Goal: Task Accomplishment & Management: Use online tool/utility

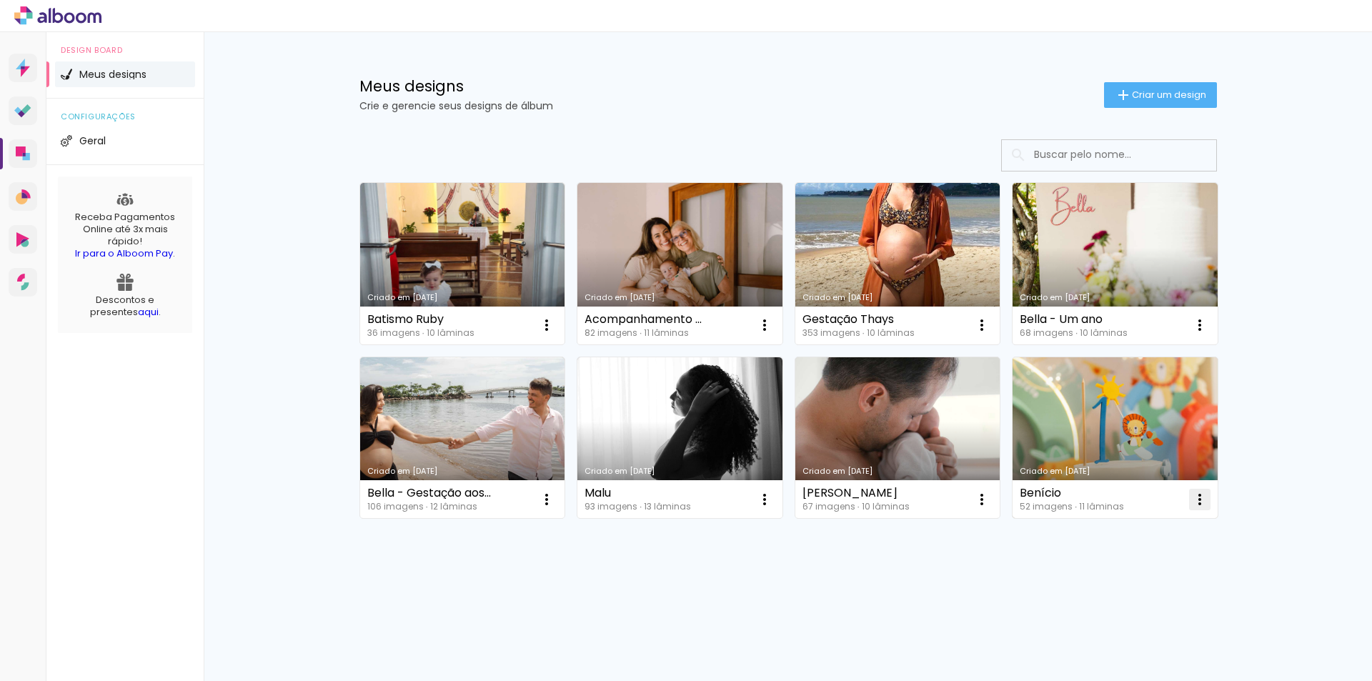
click at [555, 334] on iron-icon at bounding box center [546, 325] width 17 height 17
click at [1127, 596] on span "Excluir" at bounding box center [1119, 594] width 31 height 10
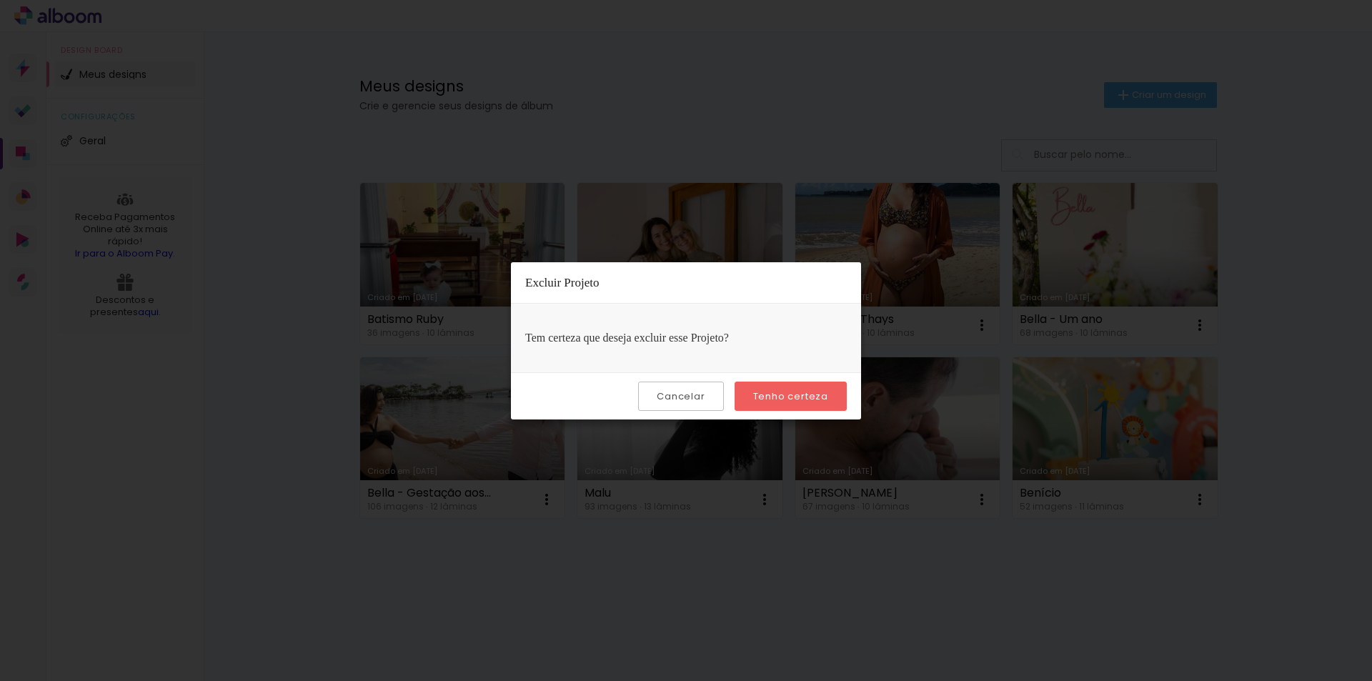
click at [775, 389] on paper-button "Tenho certeza" at bounding box center [791, 396] width 112 height 29
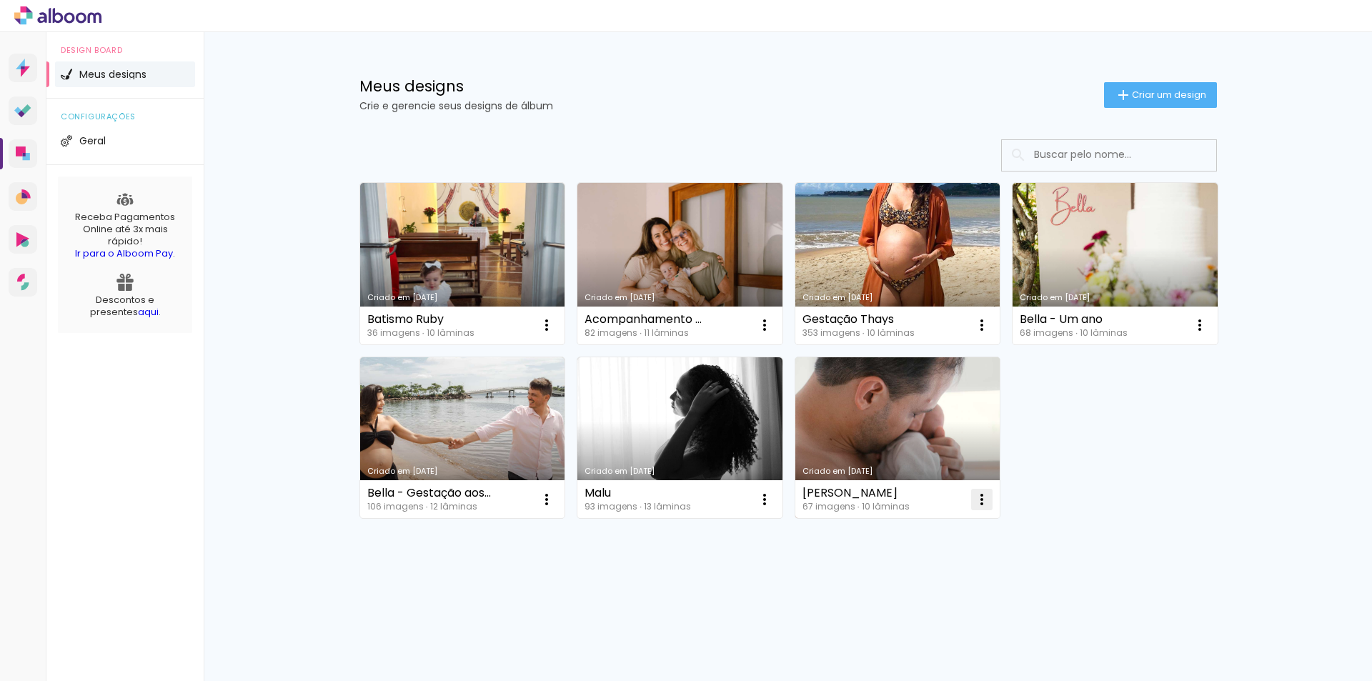
click at [555, 334] on iron-icon at bounding box center [546, 325] width 17 height 17
click at [943, 585] on paper-item "Excluir" at bounding box center [925, 594] width 141 height 29
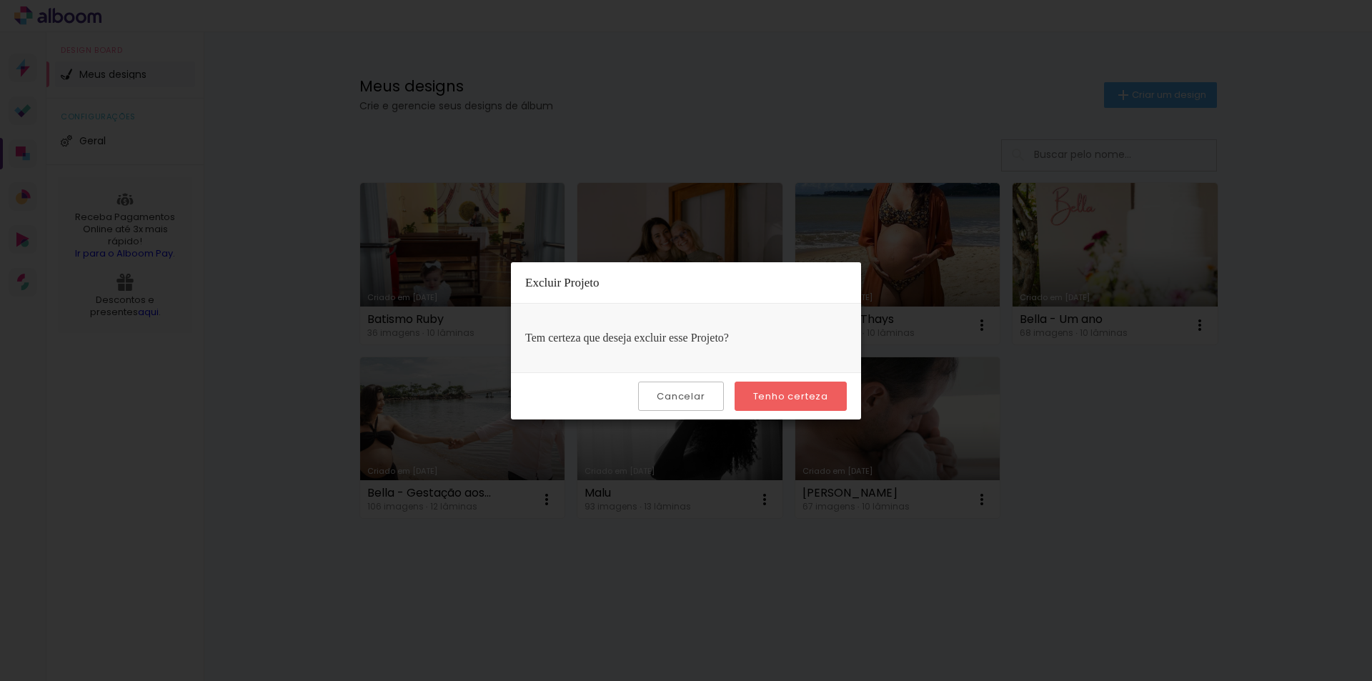
click at [823, 410] on paper-button "Tenho certeza" at bounding box center [791, 396] width 112 height 29
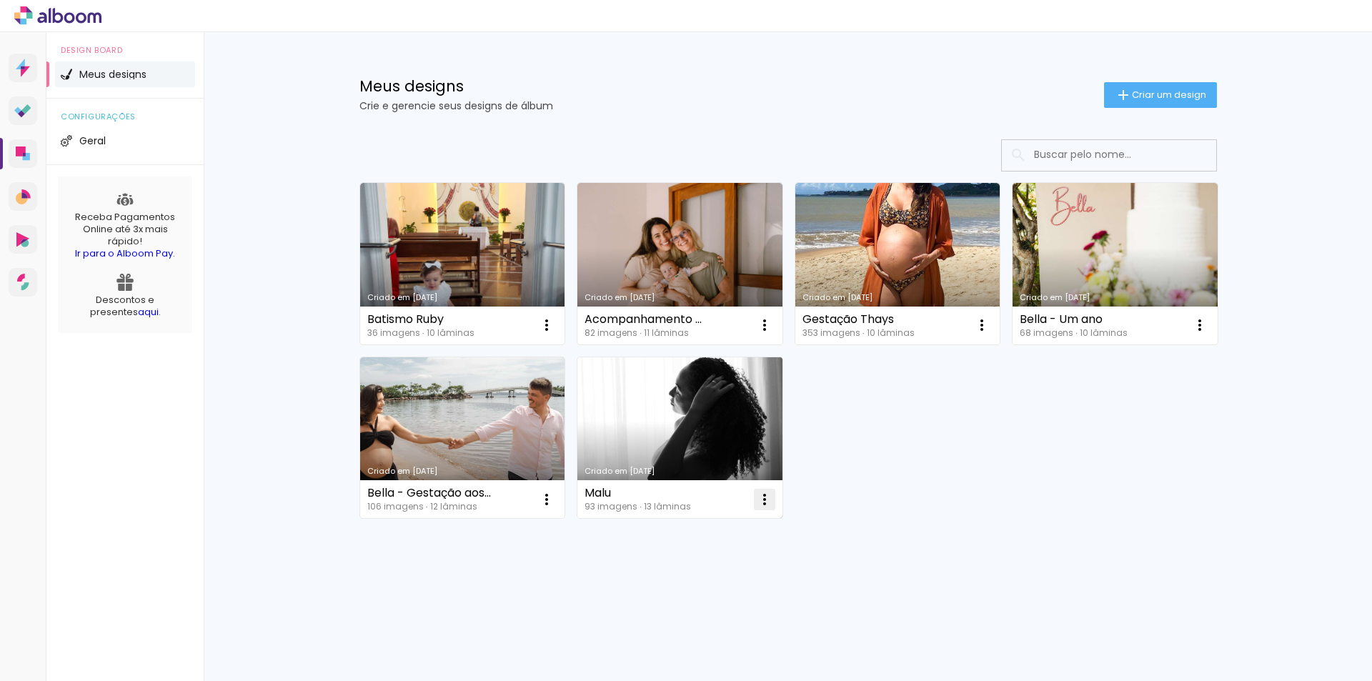
click at [555, 334] on iron-icon at bounding box center [546, 325] width 17 height 17
click at [720, 602] on paper-item "Excluir" at bounding box center [708, 594] width 141 height 29
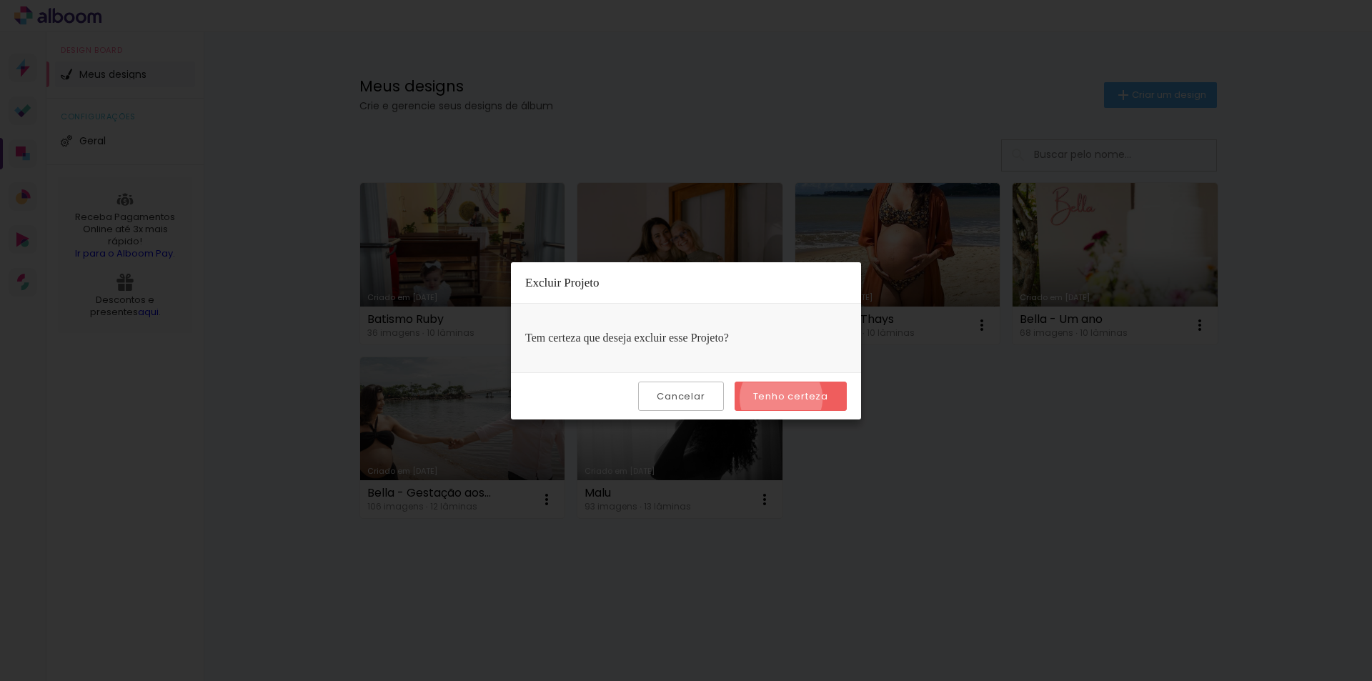
drag, startPoint x: 783, startPoint y: 398, endPoint x: 751, endPoint y: 409, distance: 33.9
click at [0, 0] on slot "Tenho certeza" at bounding box center [0, 0] width 0 height 0
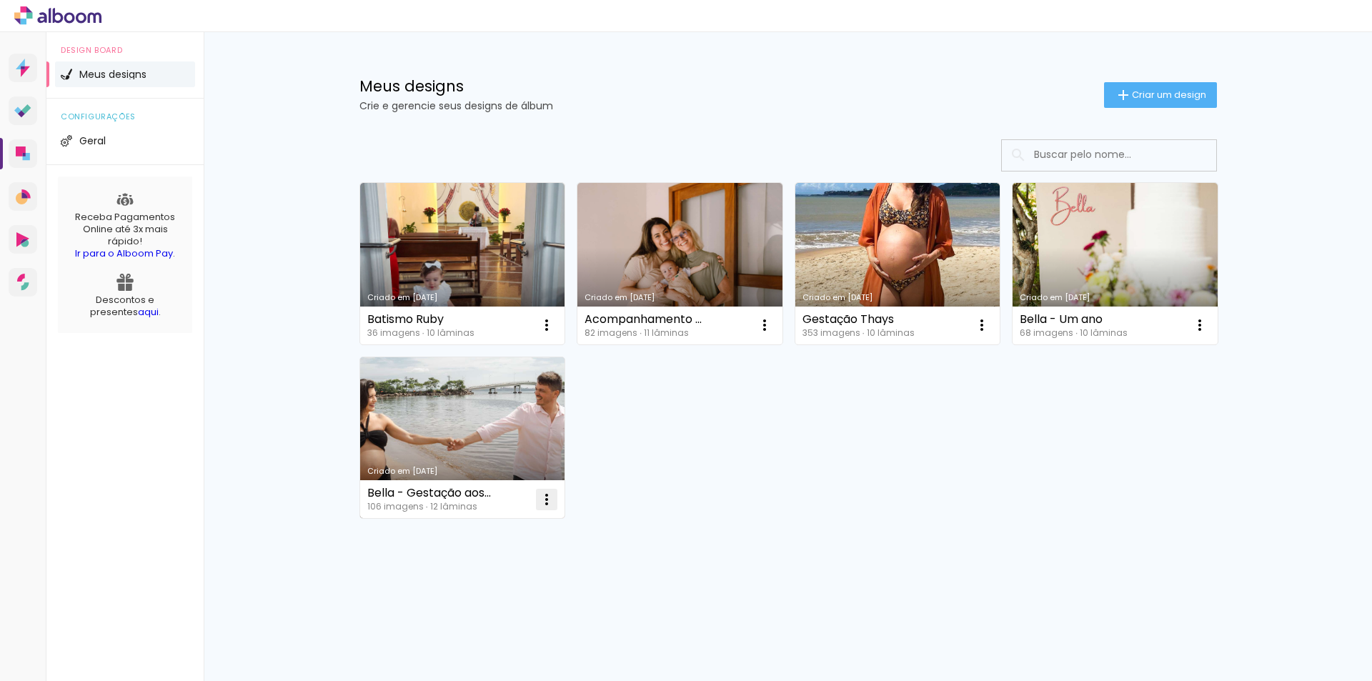
click at [553, 334] on iron-icon at bounding box center [546, 325] width 17 height 17
click at [521, 597] on paper-item "Excluir" at bounding box center [490, 594] width 141 height 29
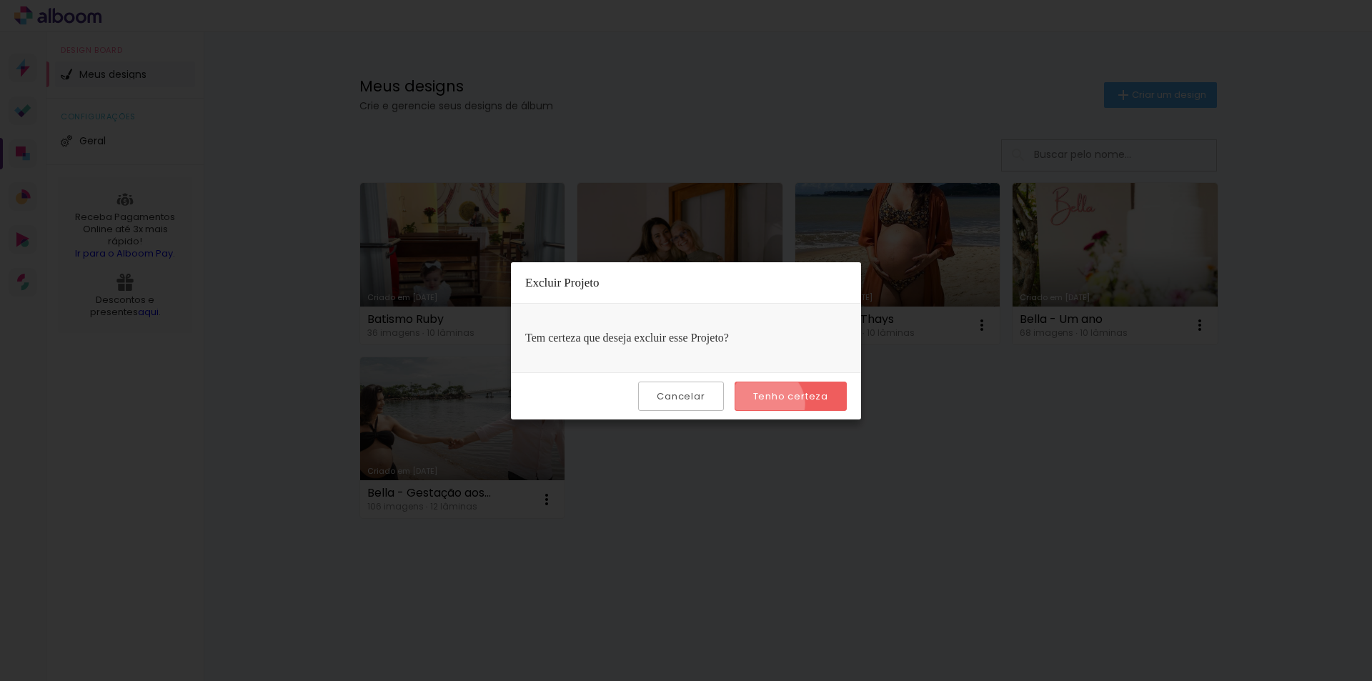
click at [770, 404] on paper-button "Tenho certeza" at bounding box center [791, 396] width 112 height 29
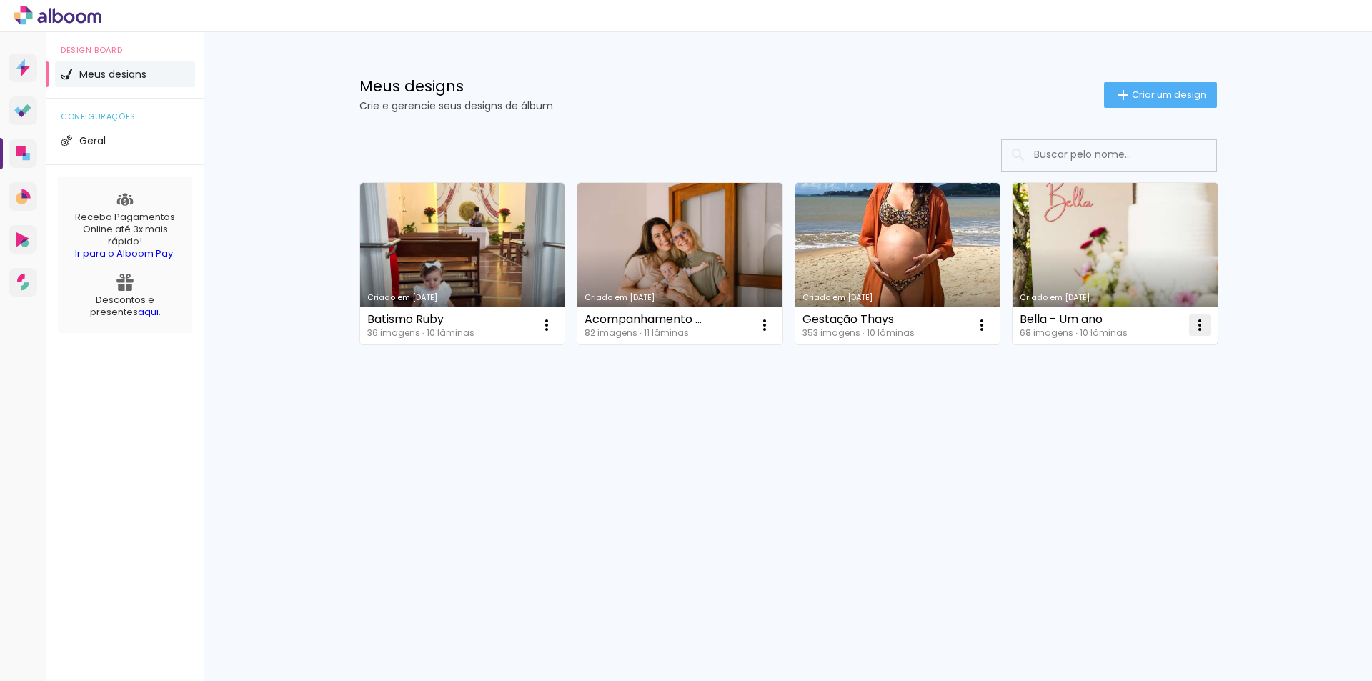
click at [555, 324] on iron-icon at bounding box center [546, 325] width 17 height 17
click at [1126, 422] on span "Excluir" at bounding box center [1119, 420] width 31 height 10
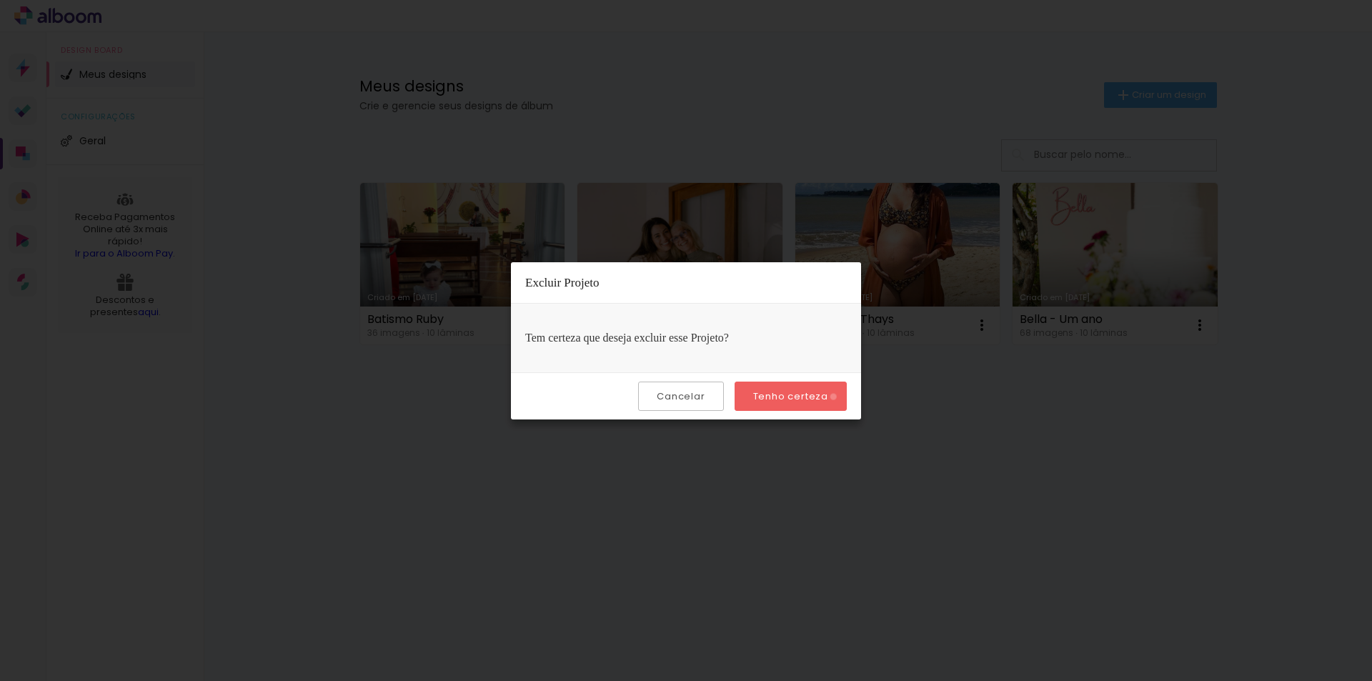
click at [836, 397] on paper-button "Tenho certeza" at bounding box center [791, 396] width 112 height 29
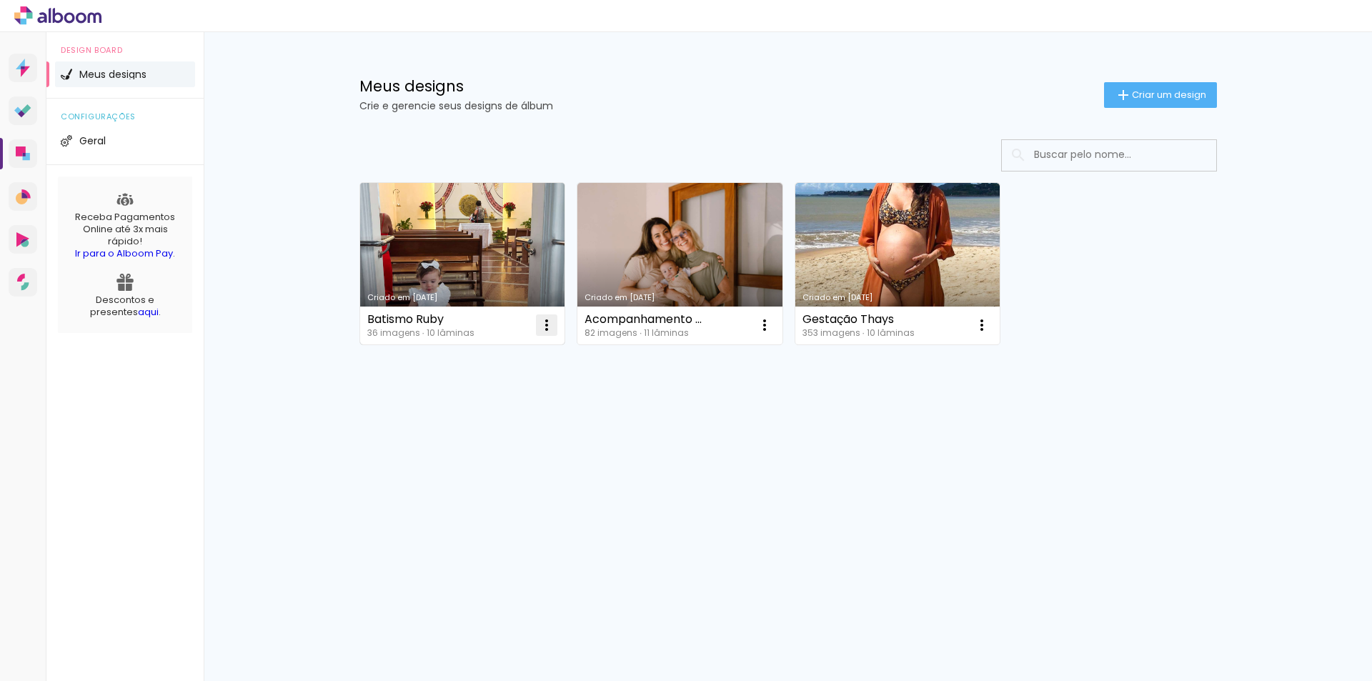
click at [546, 327] on iron-icon at bounding box center [546, 325] width 17 height 17
click at [543, 422] on paper-item "Excluir" at bounding box center [490, 419] width 141 height 29
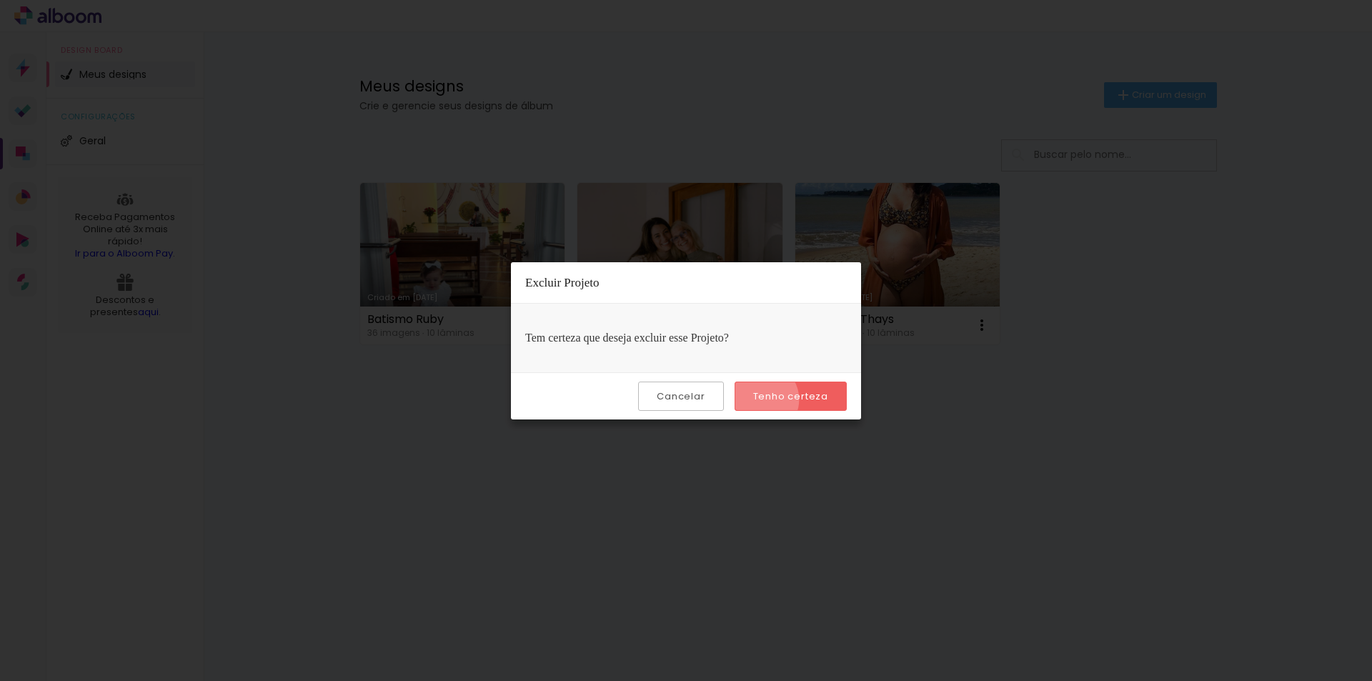
click at [0, 0] on slot "Tenho certeza" at bounding box center [0, 0] width 0 height 0
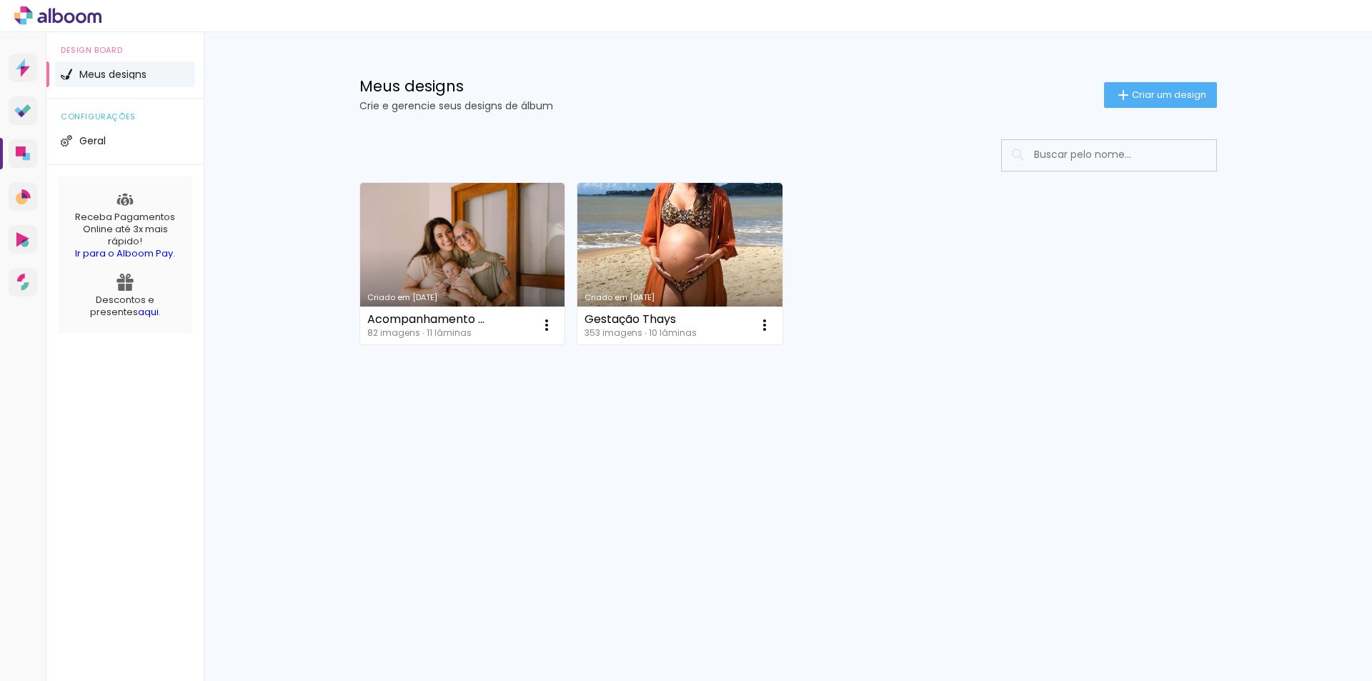
drag, startPoint x: 1163, startPoint y: 92, endPoint x: 1282, endPoint y: 470, distance: 396.3
click at [1163, 92] on span "Criar um design" at bounding box center [1169, 94] width 74 height 9
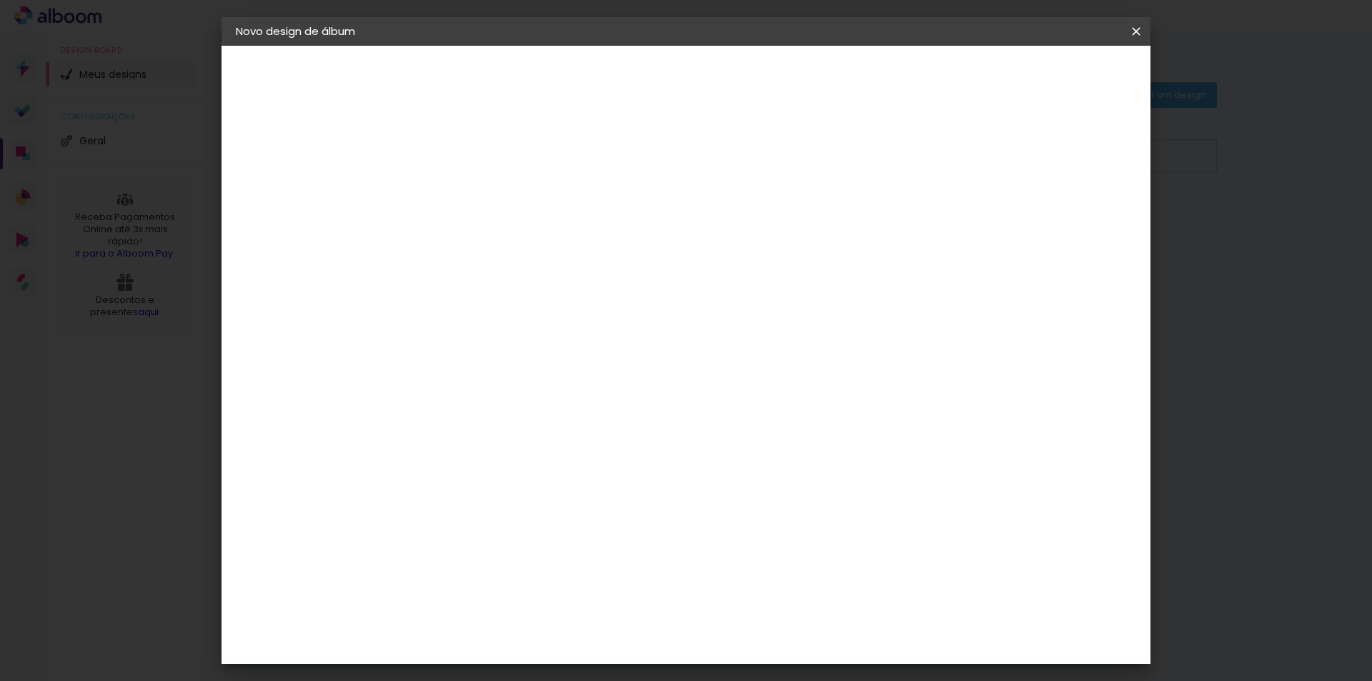
click at [470, 194] on input at bounding box center [470, 192] width 0 height 22
type input "Festa"
type paper-input "Festa"
type input "Festa Olívia"
type paper-input "Festa Olívia"
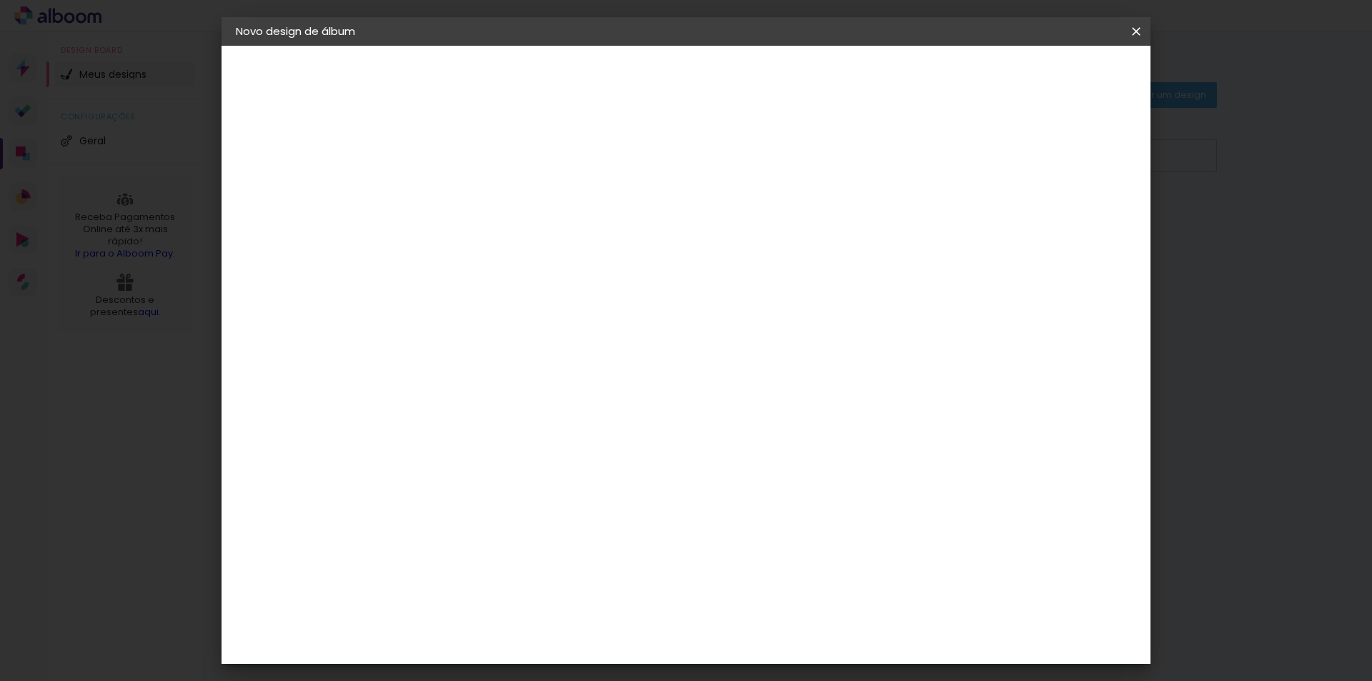
click at [0, 0] on slot "Avançar" at bounding box center [0, 0] width 0 height 0
click at [578, 278] on input at bounding box center [506, 272] width 144 height 18
type input "go"
type paper-input "go"
click at [495, 322] on div "Go image" at bounding box center [477, 325] width 35 height 23
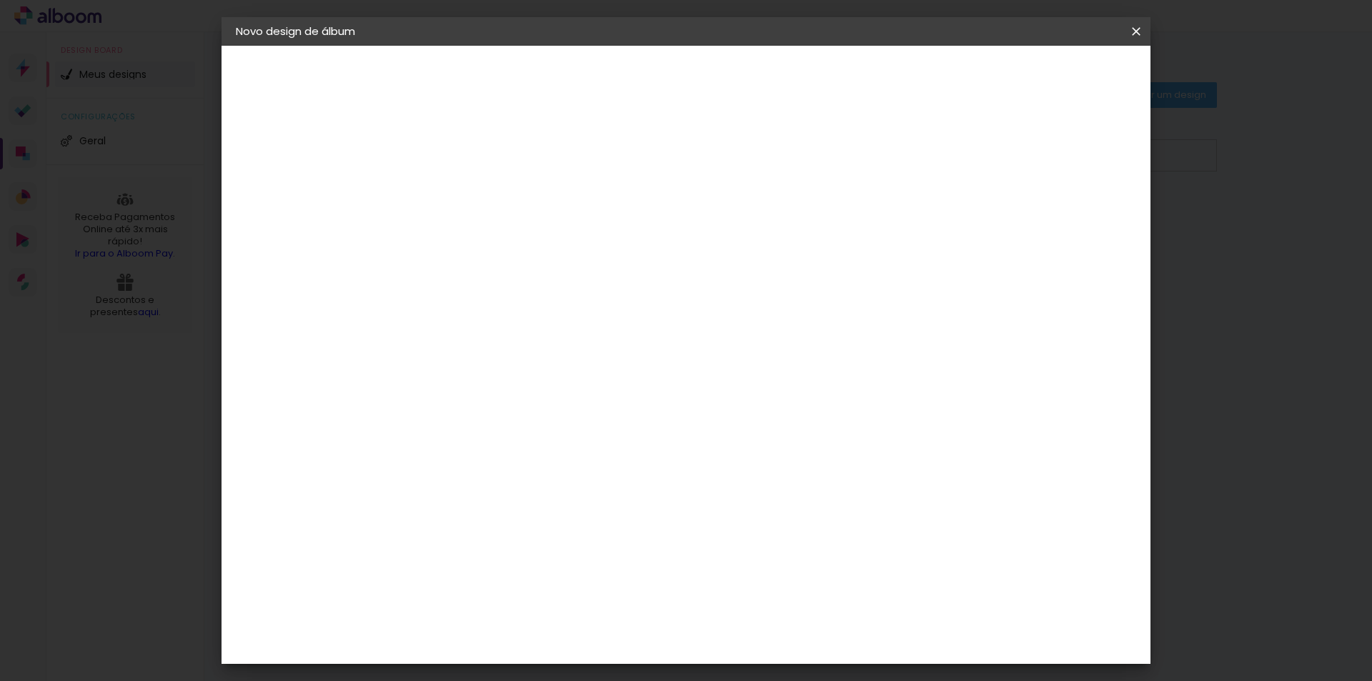
click at [0, 0] on slot "Avançar" at bounding box center [0, 0] width 0 height 0
click at [542, 260] on div at bounding box center [506, 260] width 73 height 1
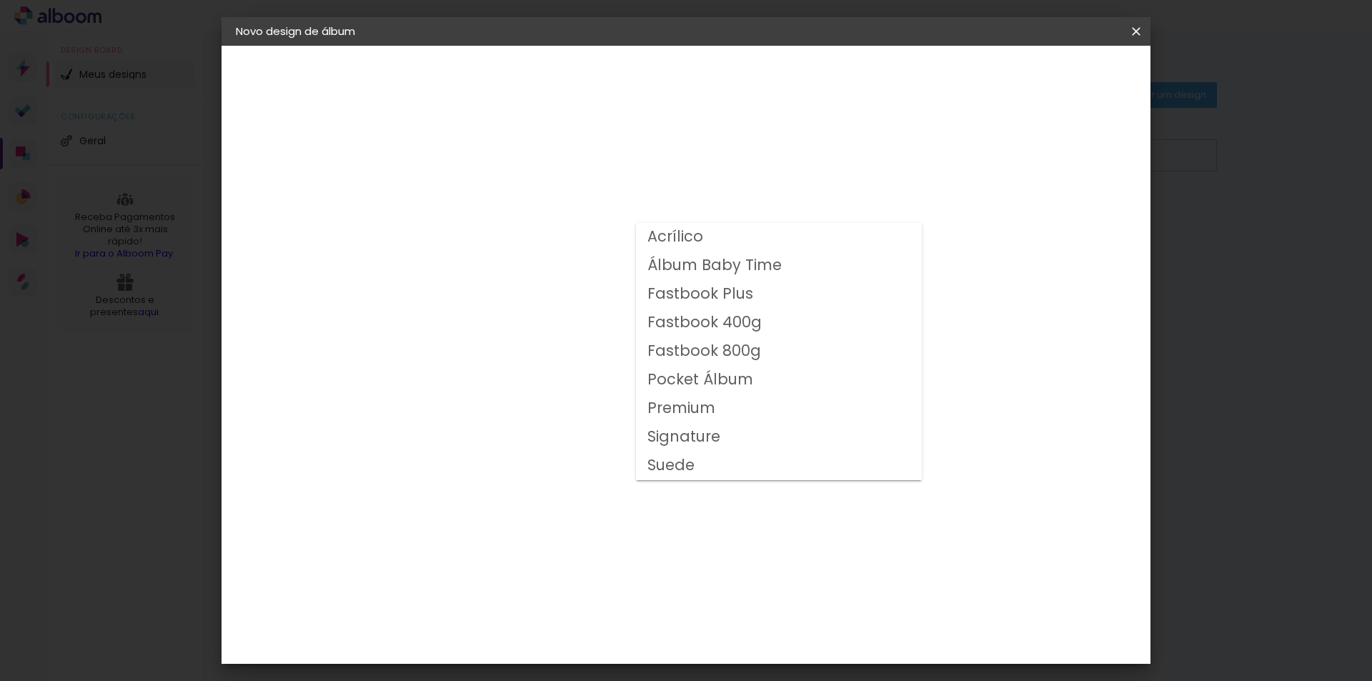
click at [758, 326] on paper-item "Fastbook 400g" at bounding box center [779, 323] width 286 height 29
type input "Fastbook 400g"
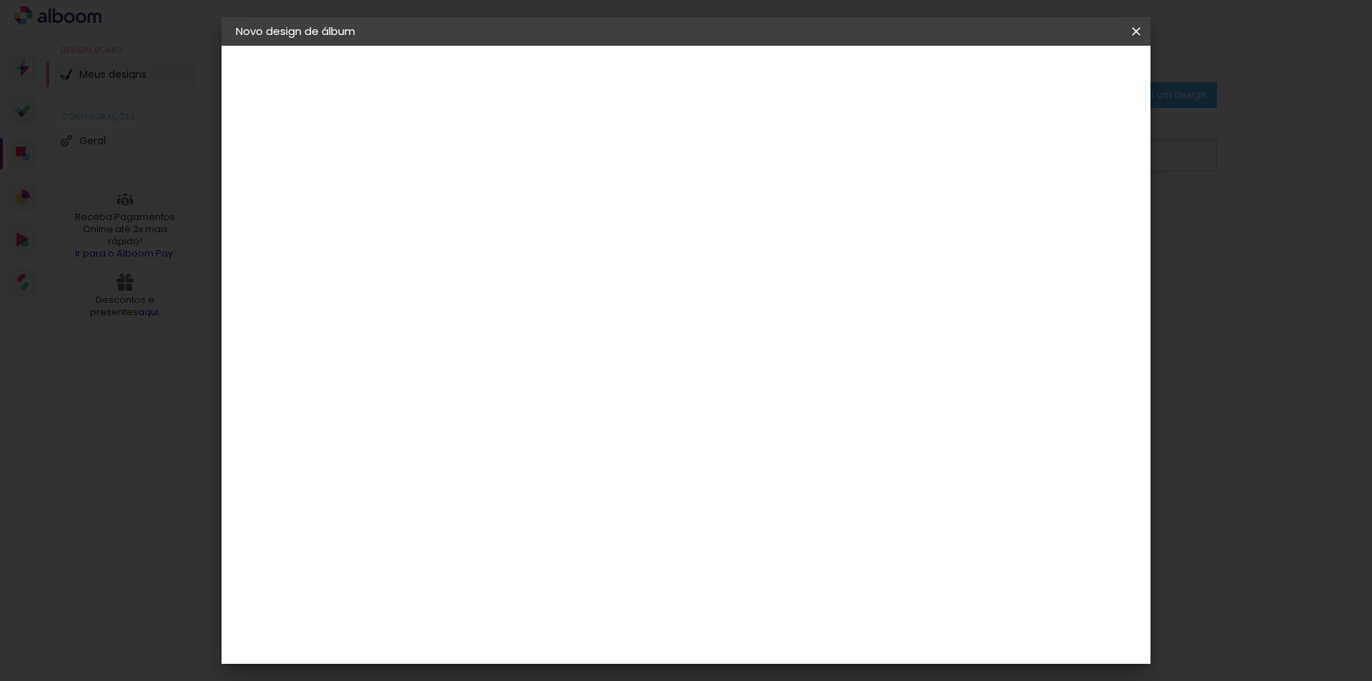
scroll to position [143, 0]
click at [566, 563] on span "25 × 25" at bounding box center [533, 582] width 66 height 38
click at [0, 0] on slot "Avançar" at bounding box center [0, 0] width 0 height 0
click at [1047, 71] on span "Iniciar design" at bounding box center [1014, 76] width 65 height 10
click at [1047, 73] on span "Iniciar design" at bounding box center [1014, 76] width 65 height 10
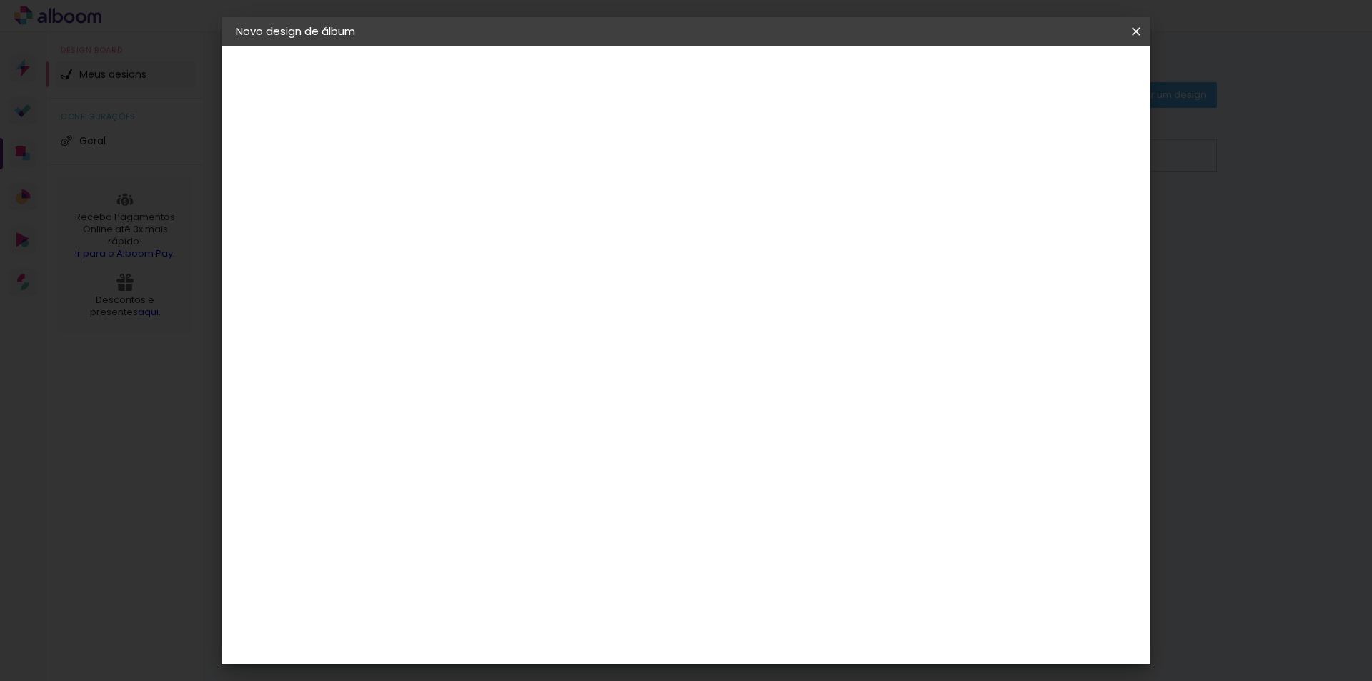
scroll to position [32, 0]
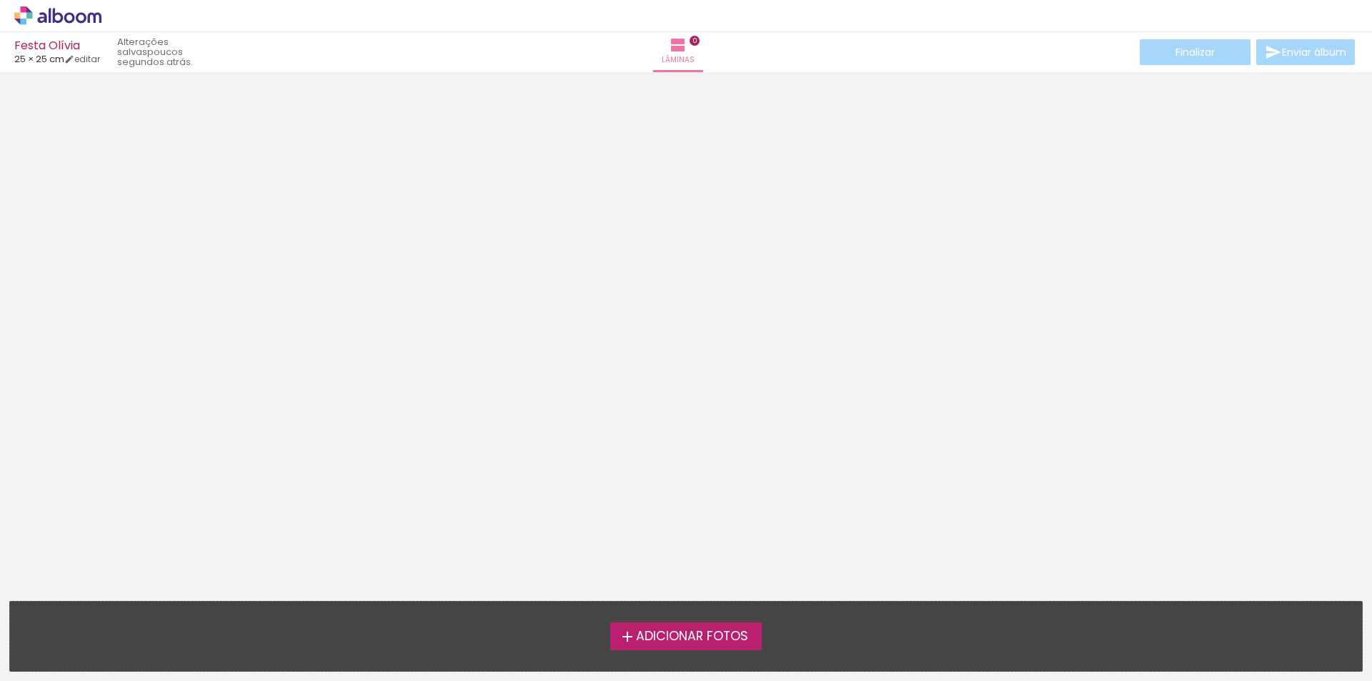
click at [714, 630] on span "Adicionar Fotos" at bounding box center [692, 636] width 112 height 13
click at [0, 0] on input "file" at bounding box center [0, 0] width 0 height 0
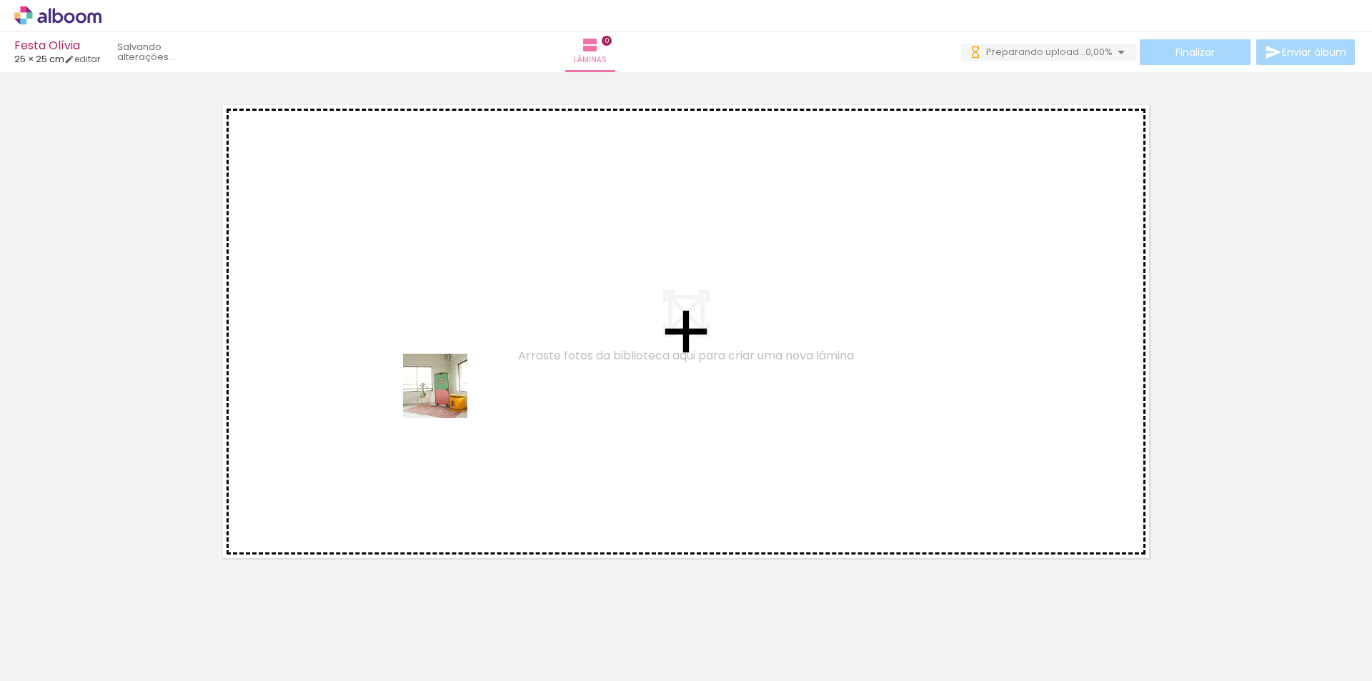
drag, startPoint x: 162, startPoint y: 653, endPoint x: 446, endPoint y: 397, distance: 382.1
click at [446, 397] on quentale-workspace at bounding box center [686, 340] width 1372 height 681
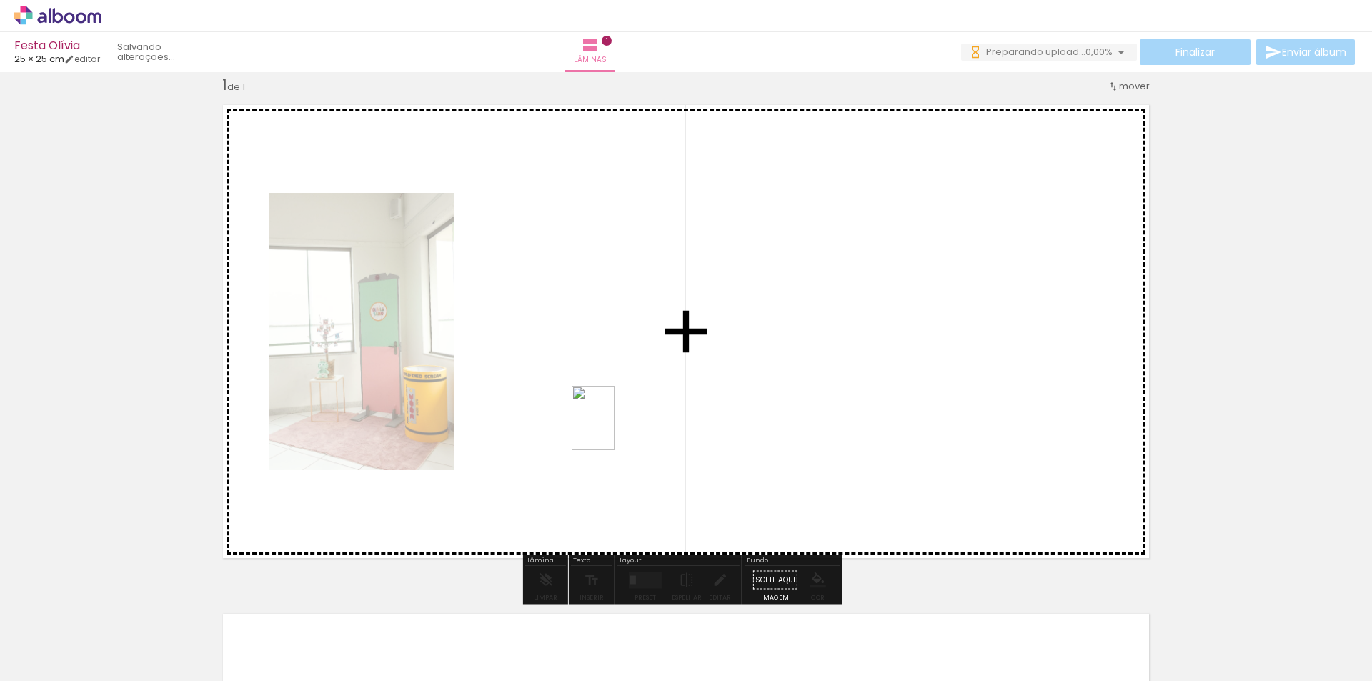
drag, startPoint x: 234, startPoint y: 650, endPoint x: 615, endPoint y: 429, distance: 440.1
click at [615, 429] on quentale-workspace at bounding box center [686, 340] width 1372 height 681
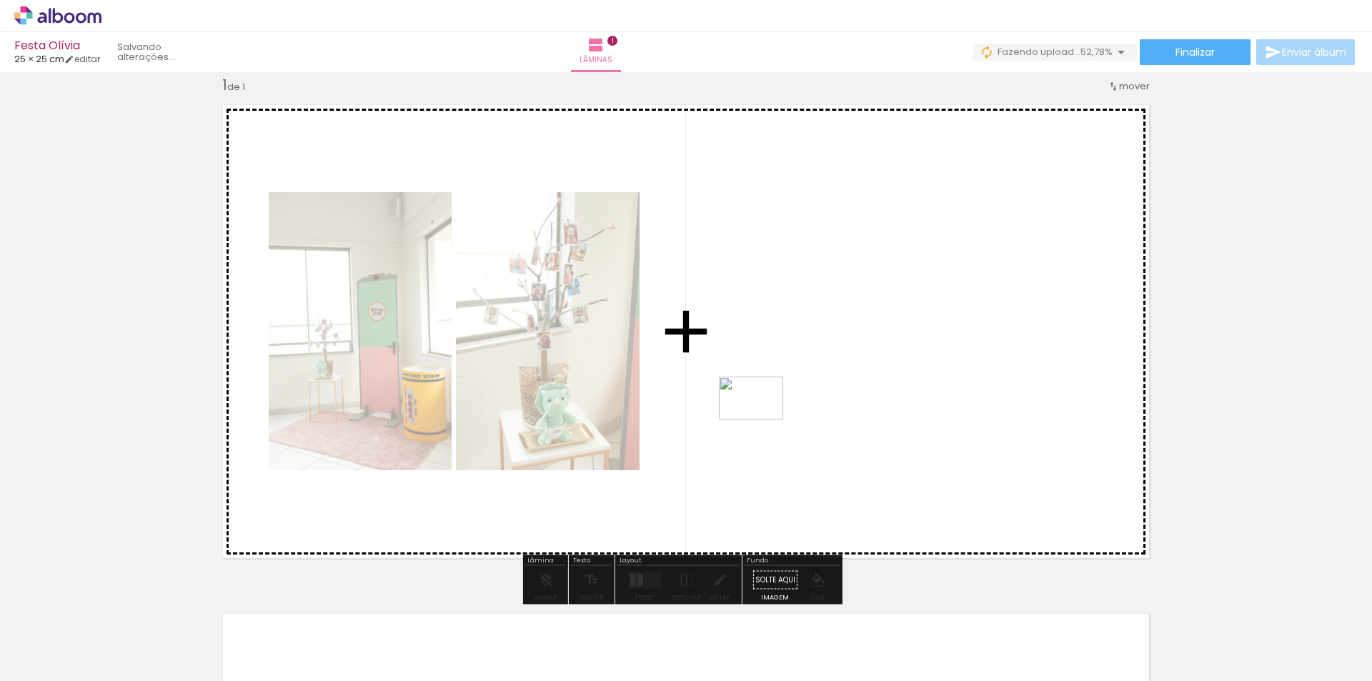
drag, startPoint x: 657, startPoint y: 637, endPoint x: 762, endPoint y: 420, distance: 241.4
click at [762, 420] on quentale-workspace at bounding box center [686, 340] width 1372 height 681
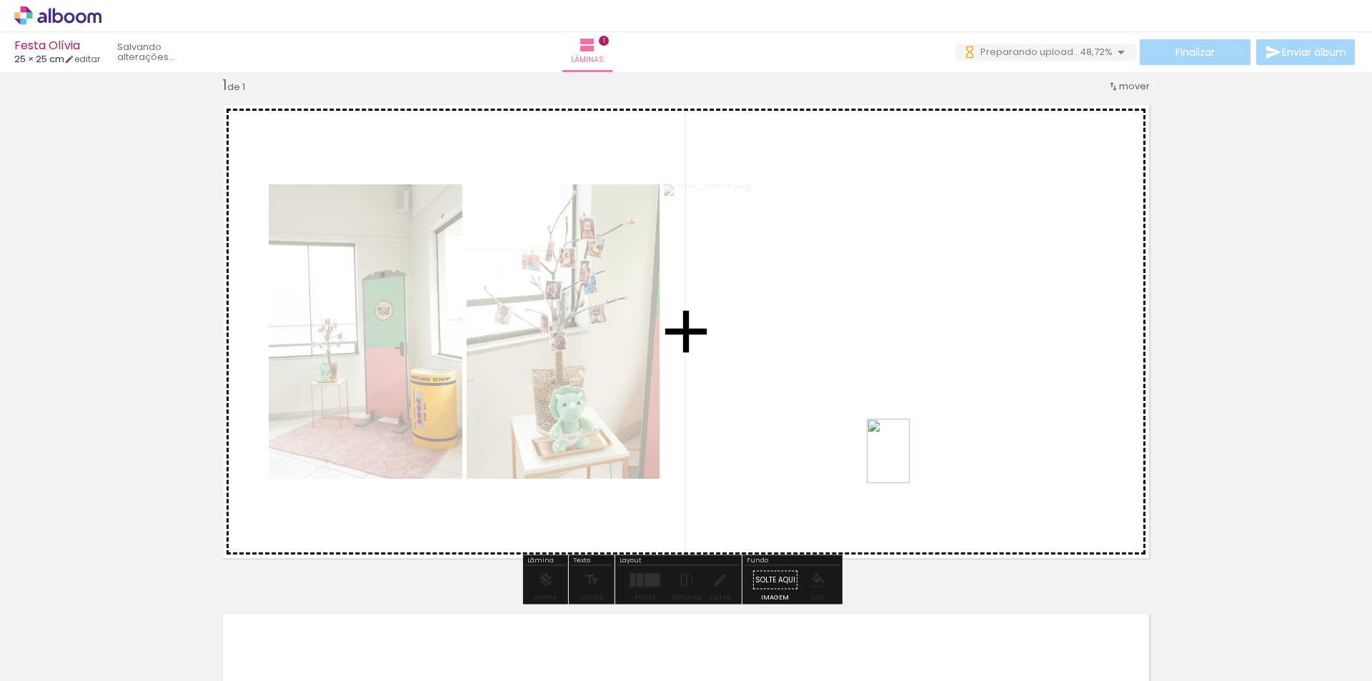
drag, startPoint x: 853, startPoint y: 577, endPoint x: 910, endPoint y: 462, distance: 128.2
click at [910, 462] on quentale-workspace at bounding box center [686, 340] width 1372 height 681
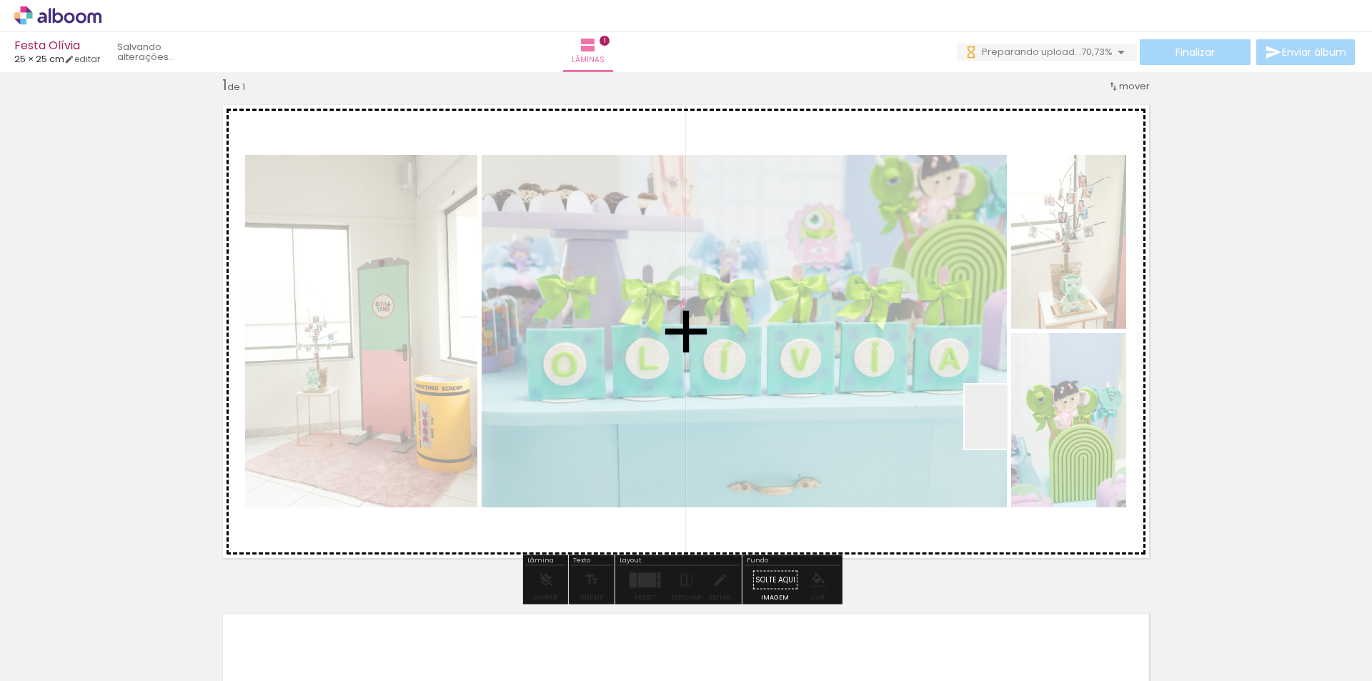
drag, startPoint x: 1069, startPoint y: 656, endPoint x: 1008, endPoint y: 427, distance: 236.8
click at [1008, 427] on quentale-workspace at bounding box center [686, 340] width 1372 height 681
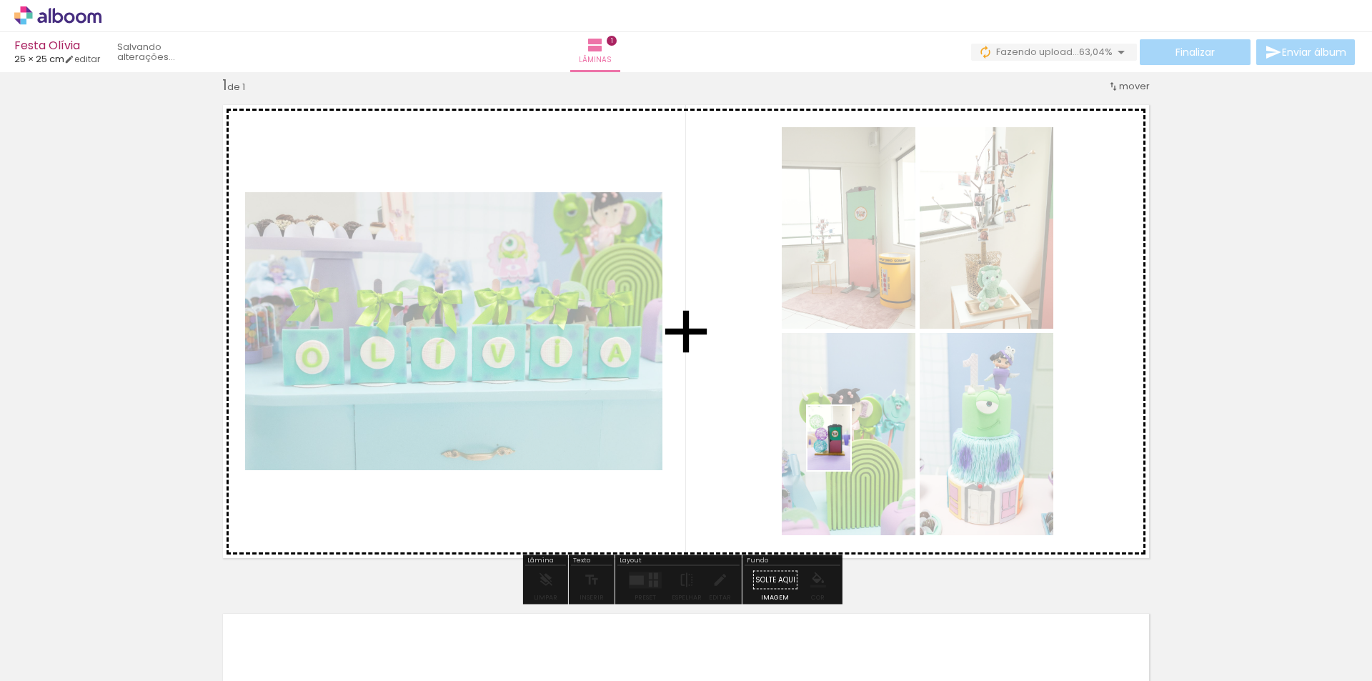
drag, startPoint x: 1043, startPoint y: 644, endPoint x: 851, endPoint y: 449, distance: 273.9
click at [851, 449] on quentale-workspace at bounding box center [686, 340] width 1372 height 681
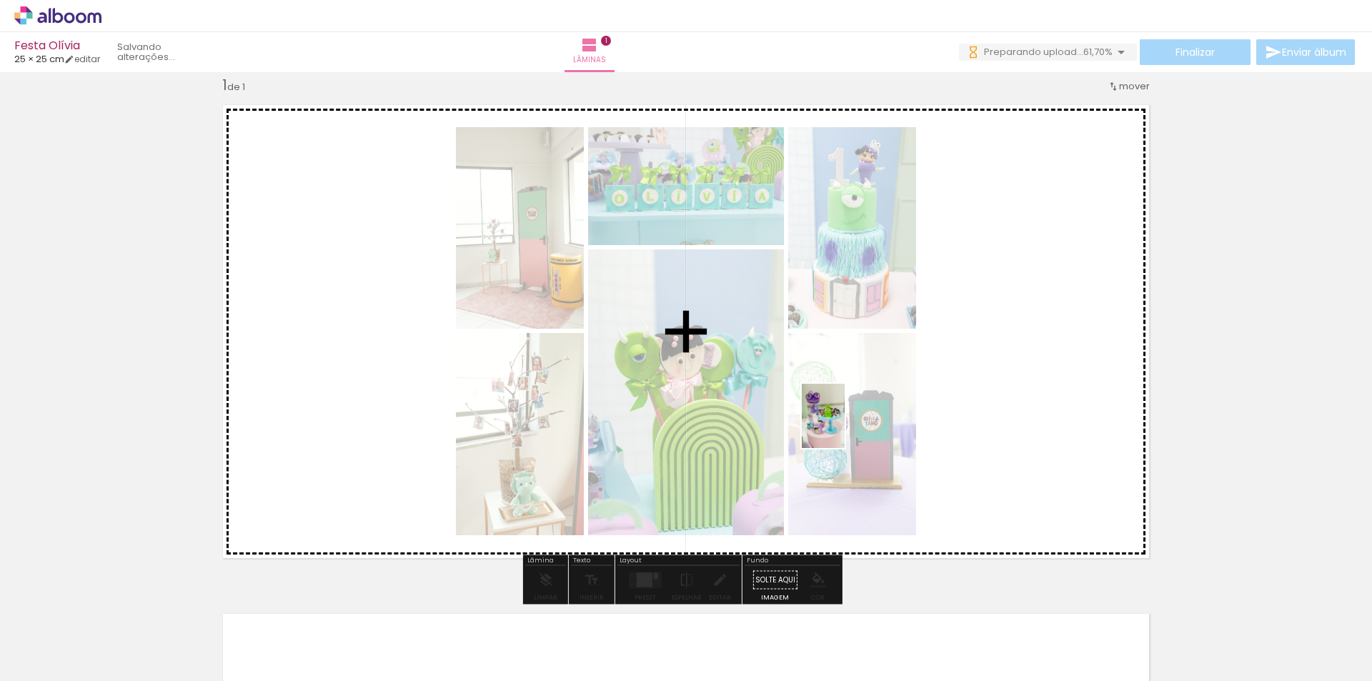
drag, startPoint x: 889, startPoint y: 652, endPoint x: 845, endPoint y: 427, distance: 229.5
click at [845, 427] on quentale-workspace at bounding box center [686, 340] width 1372 height 681
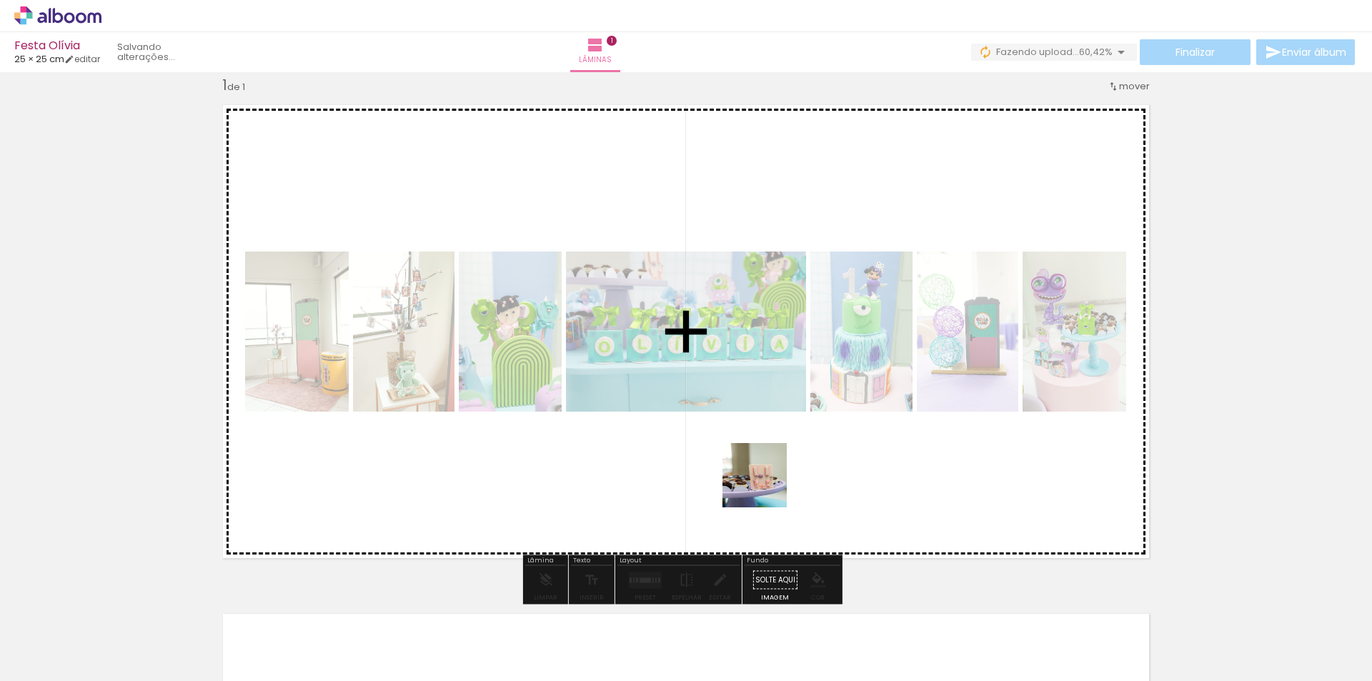
drag, startPoint x: 652, startPoint y: 646, endPoint x: 765, endPoint y: 486, distance: 196.3
click at [765, 486] on quentale-workspace at bounding box center [686, 340] width 1372 height 681
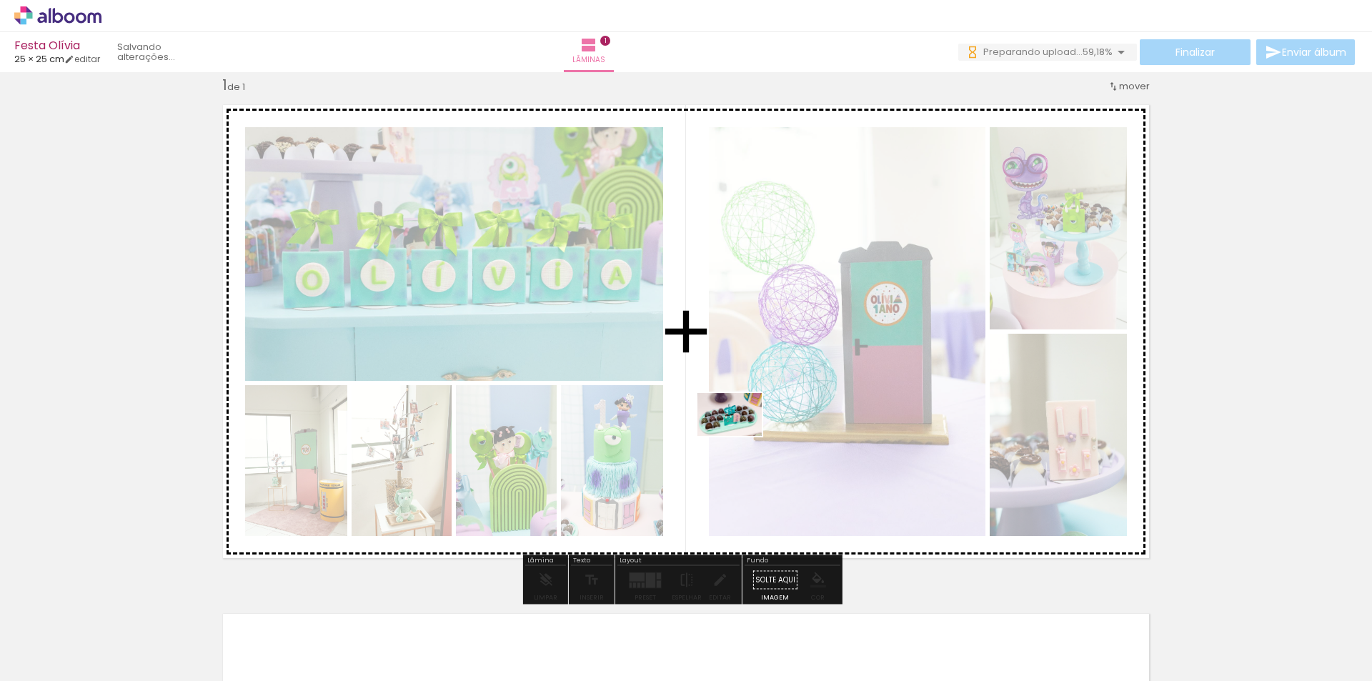
drag, startPoint x: 739, startPoint y: 522, endPoint x: 495, endPoint y: 650, distance: 276.2
click at [740, 436] on quentale-workspace at bounding box center [686, 340] width 1372 height 681
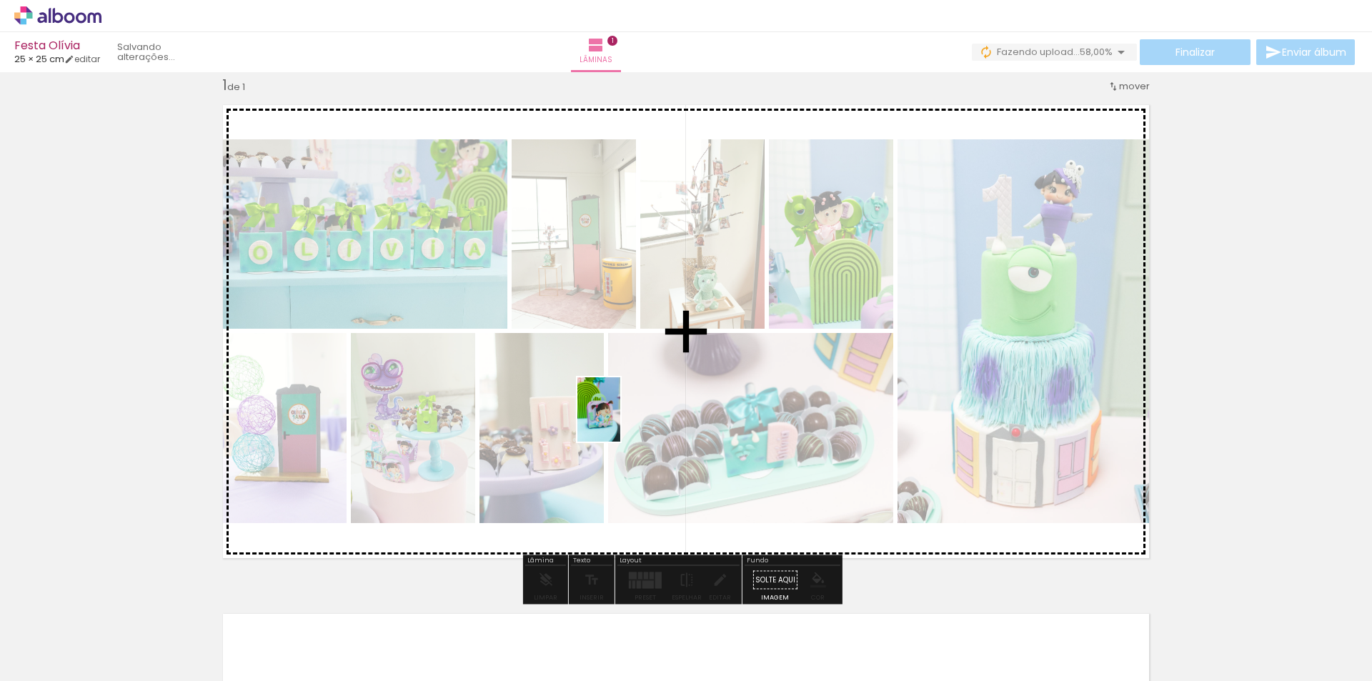
drag, startPoint x: 495, startPoint y: 650, endPoint x: 623, endPoint y: 419, distance: 264.6
click at [623, 419] on quentale-workspace at bounding box center [686, 340] width 1372 height 681
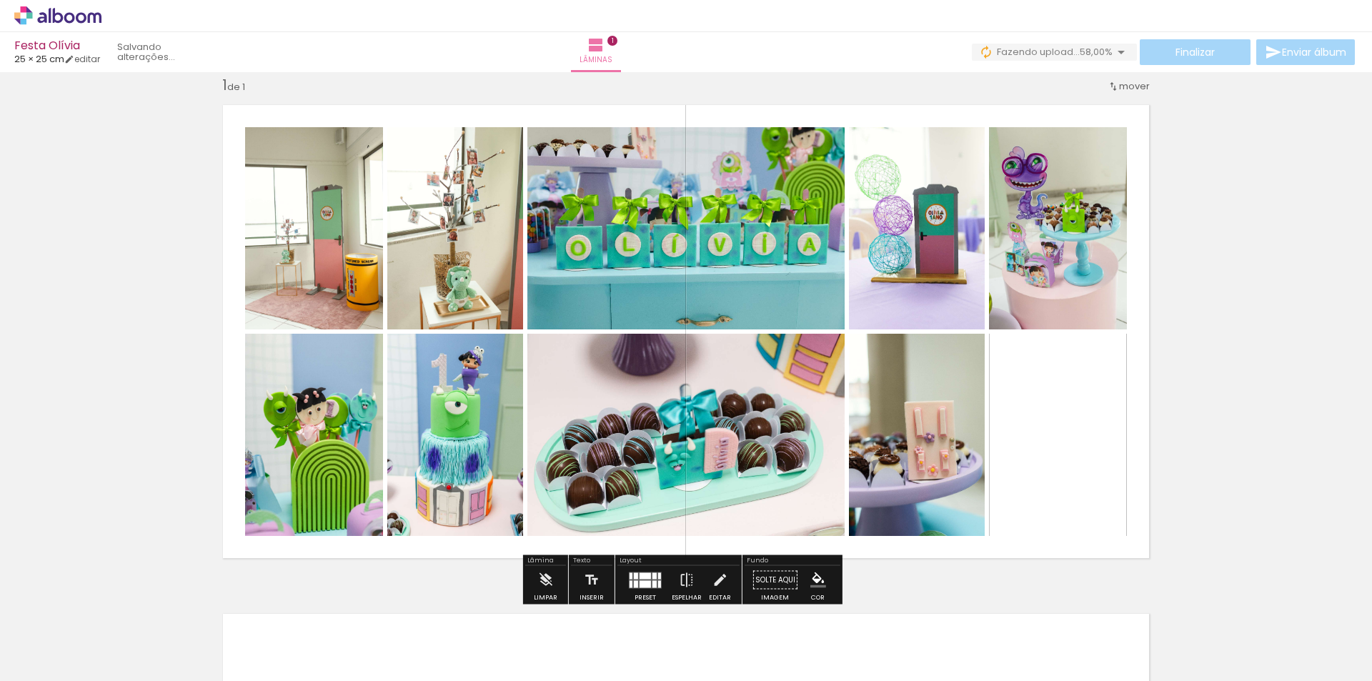
click at [643, 585] on div at bounding box center [645, 583] width 11 height 7
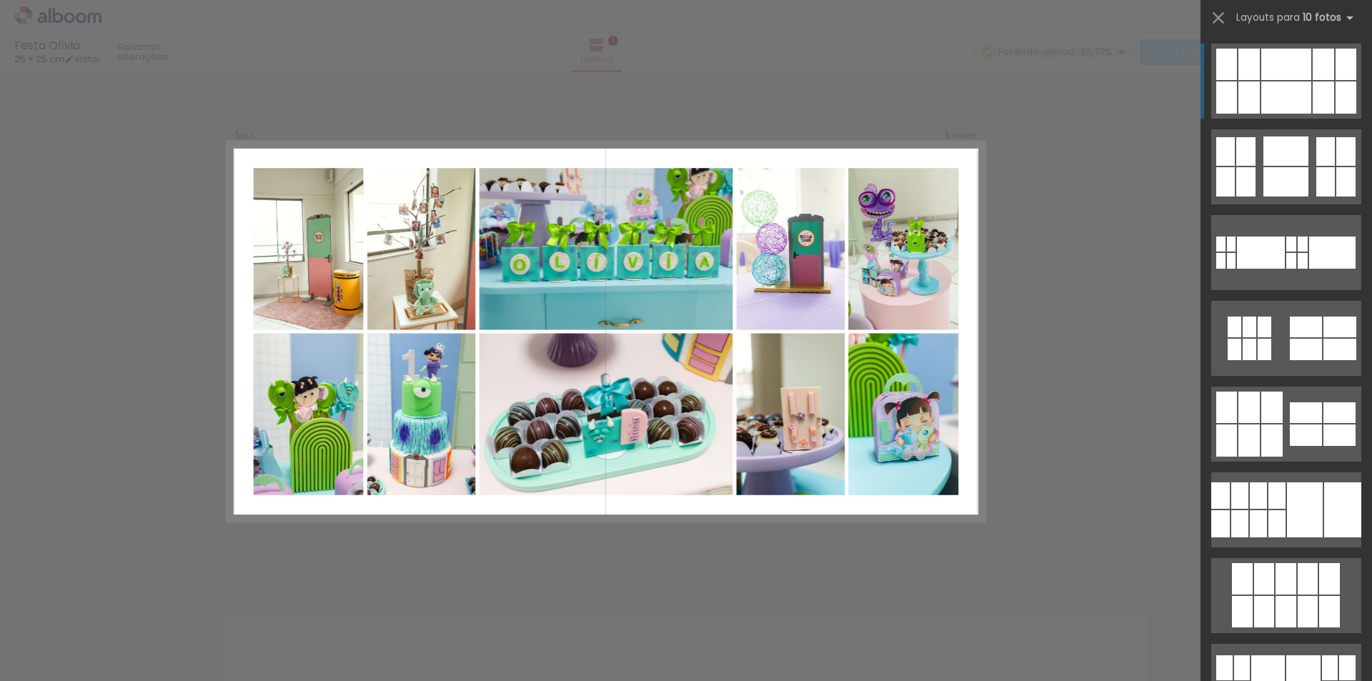
click at [1302, 89] on div at bounding box center [1287, 97] width 50 height 32
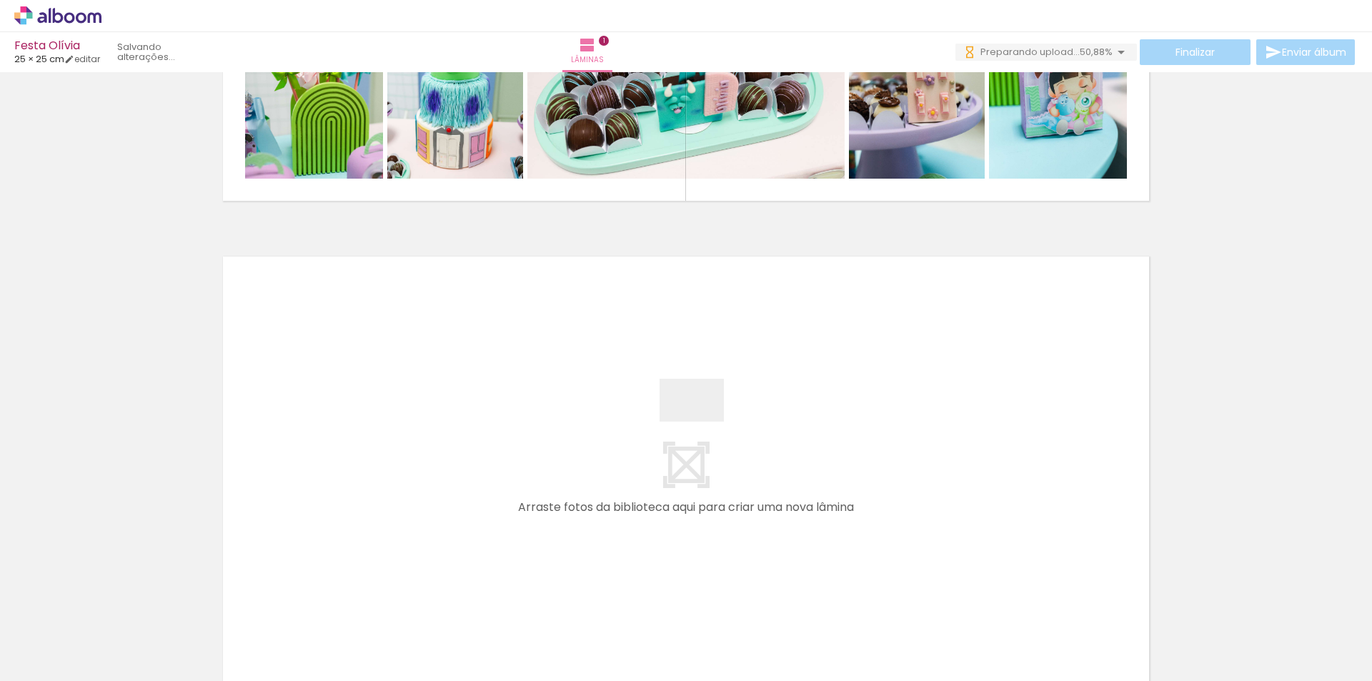
drag, startPoint x: 974, startPoint y: 638, endPoint x: 600, endPoint y: 420, distance: 433.4
click at [600, 420] on quentale-workspace at bounding box center [686, 340] width 1372 height 681
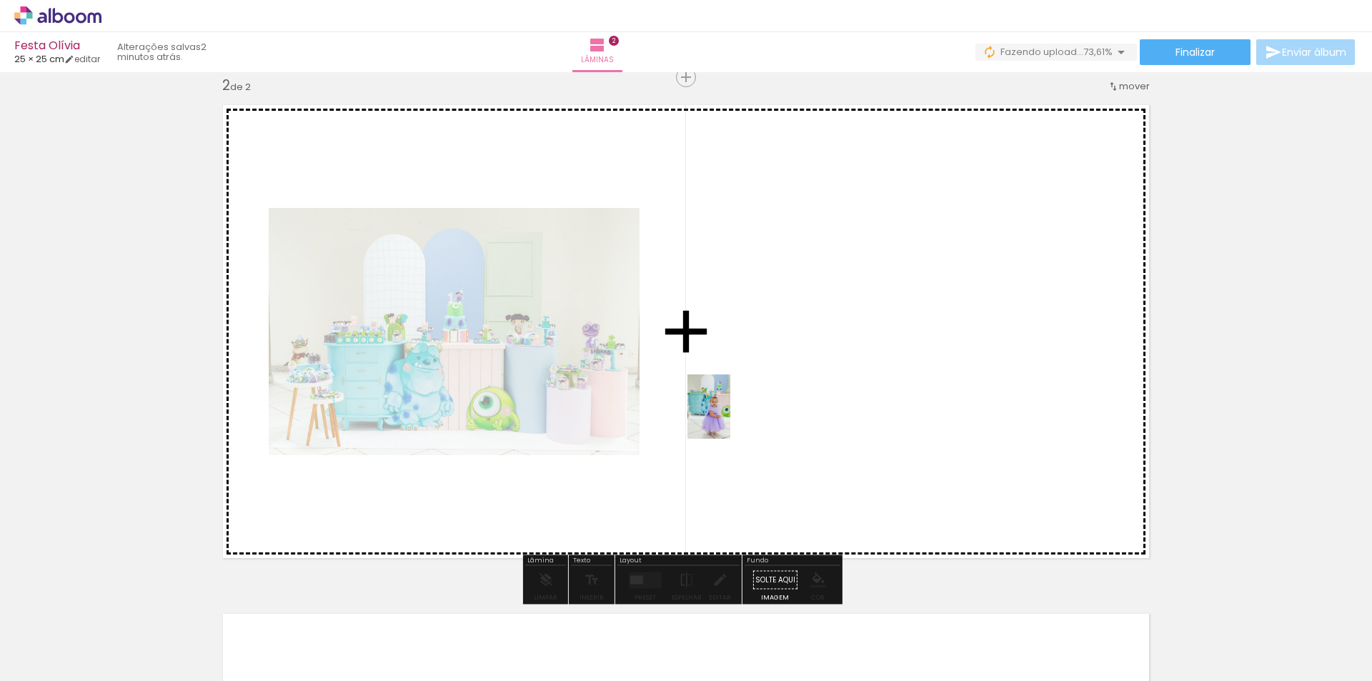
drag, startPoint x: 314, startPoint y: 648, endPoint x: 730, endPoint y: 417, distance: 476.0
click at [730, 417] on quentale-workspace at bounding box center [686, 340] width 1372 height 681
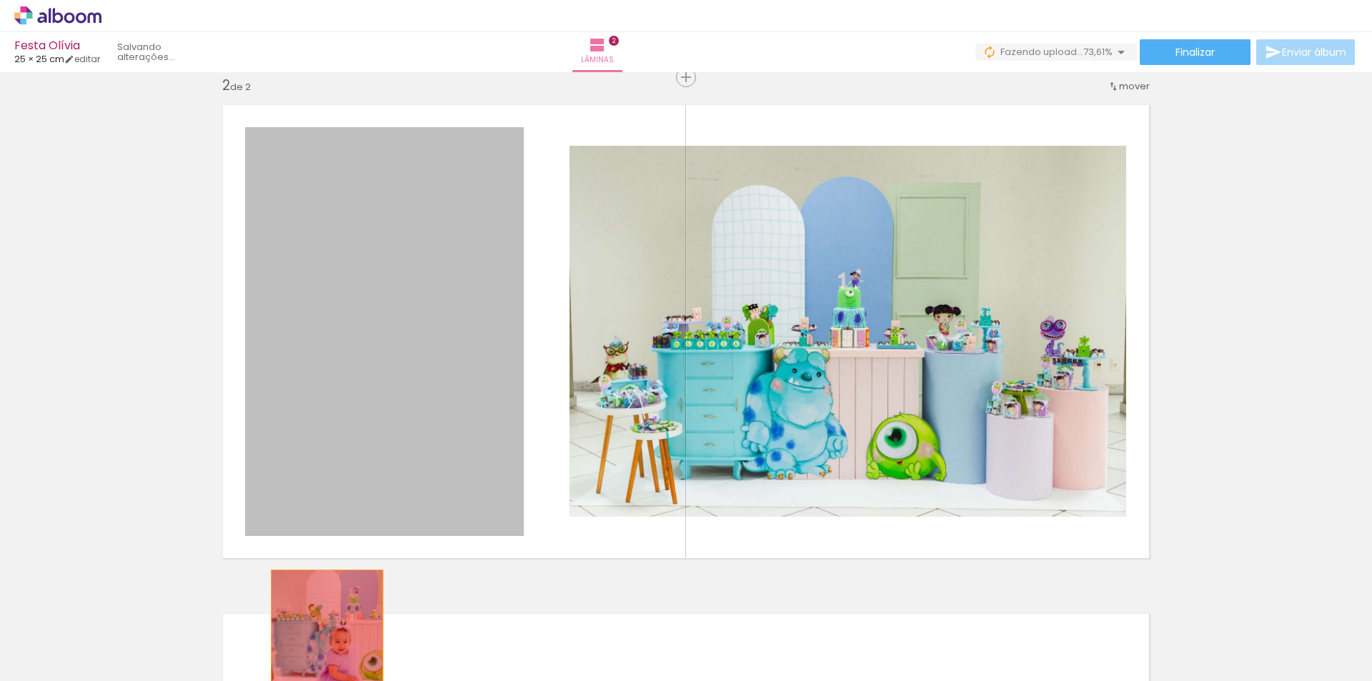
drag, startPoint x: 435, startPoint y: 375, endPoint x: 322, endPoint y: 652, distance: 299.7
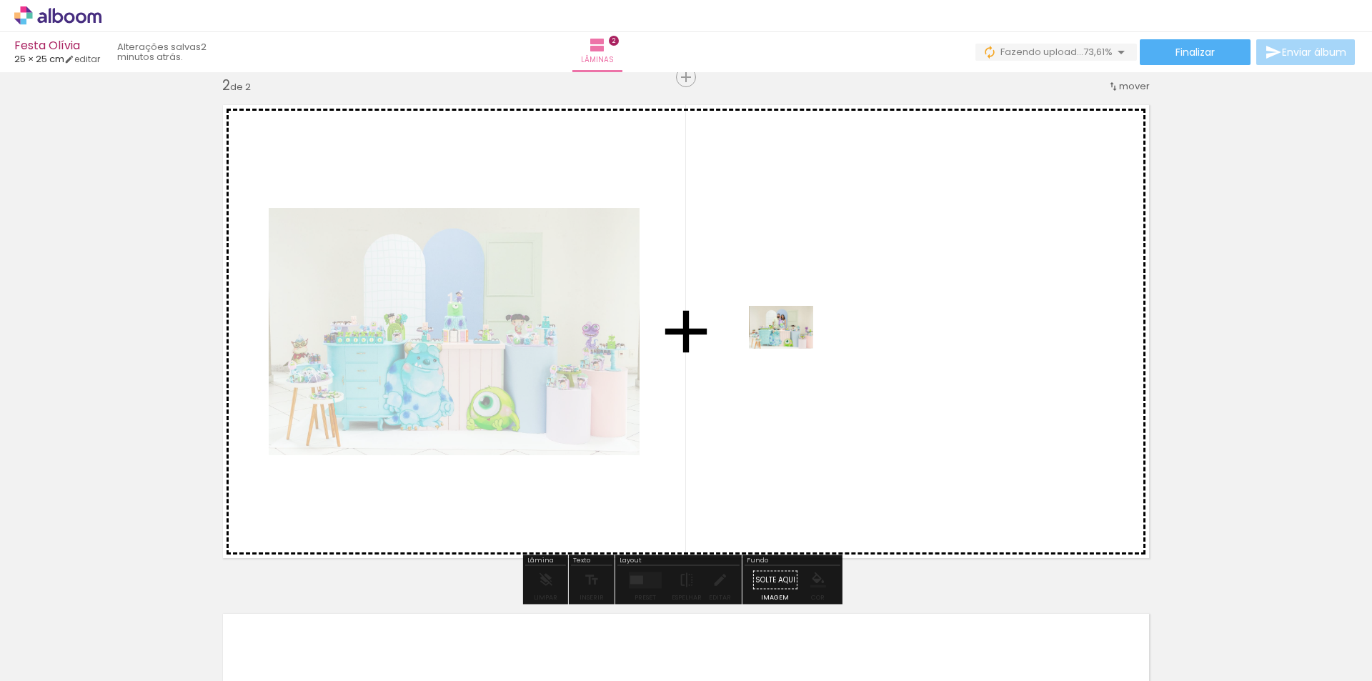
drag, startPoint x: 480, startPoint y: 643, endPoint x: 792, endPoint y: 349, distance: 428.3
click at [792, 349] on quentale-workspace at bounding box center [686, 340] width 1372 height 681
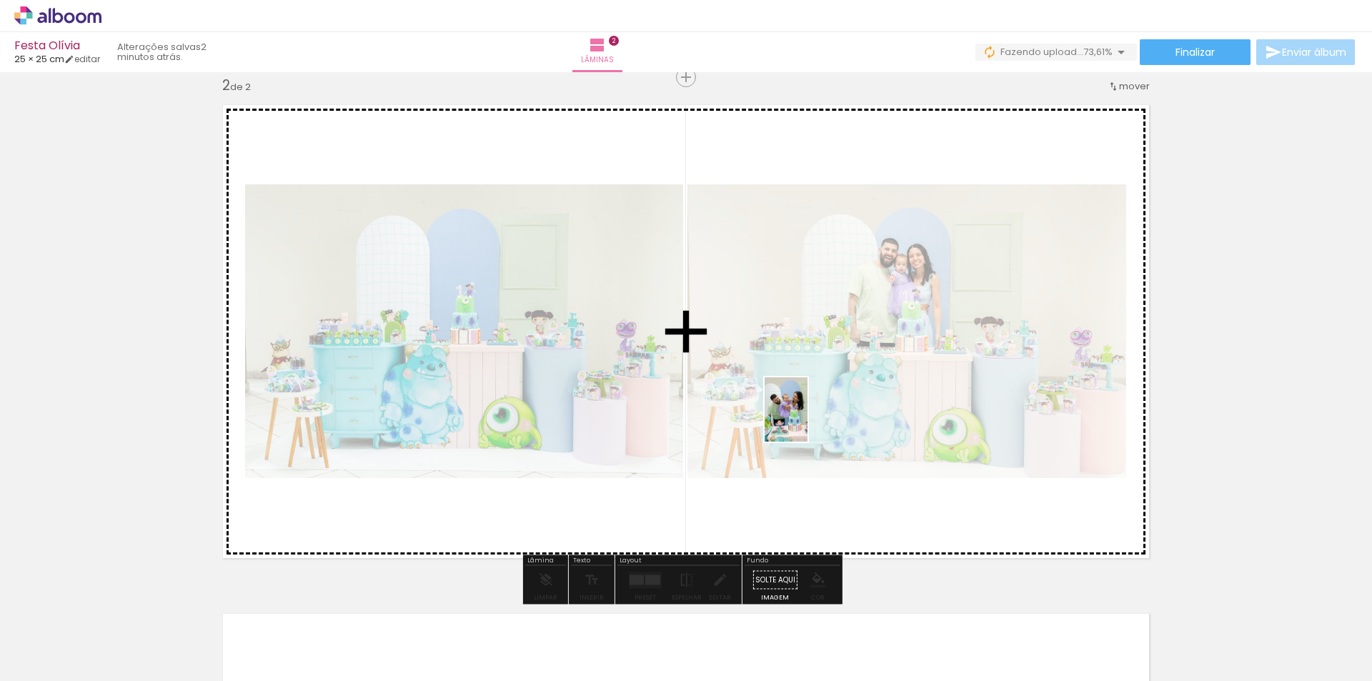
drag, startPoint x: 547, startPoint y: 647, endPoint x: 678, endPoint y: 630, distance: 131.9
click at [808, 420] on quentale-workspace at bounding box center [686, 340] width 1372 height 681
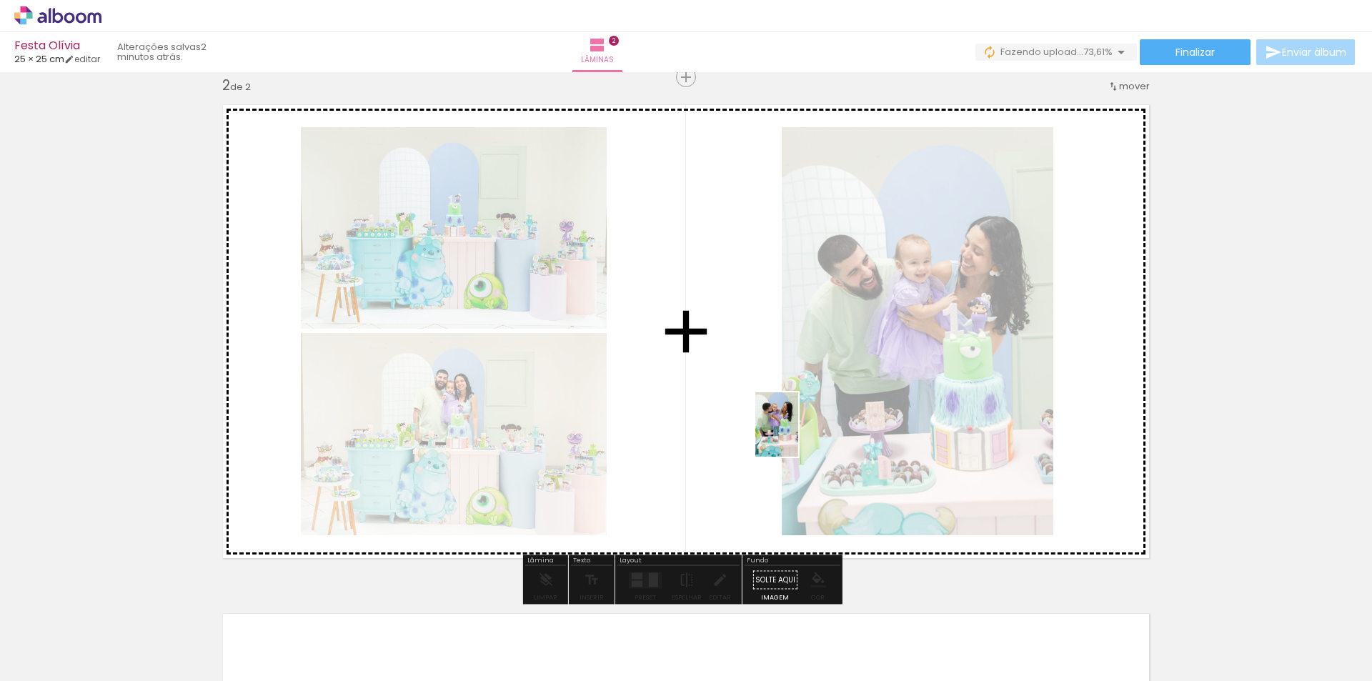
drag, startPoint x: 630, startPoint y: 653, endPoint x: 798, endPoint y: 435, distance: 274.6
click at [798, 435] on quentale-workspace at bounding box center [686, 340] width 1372 height 681
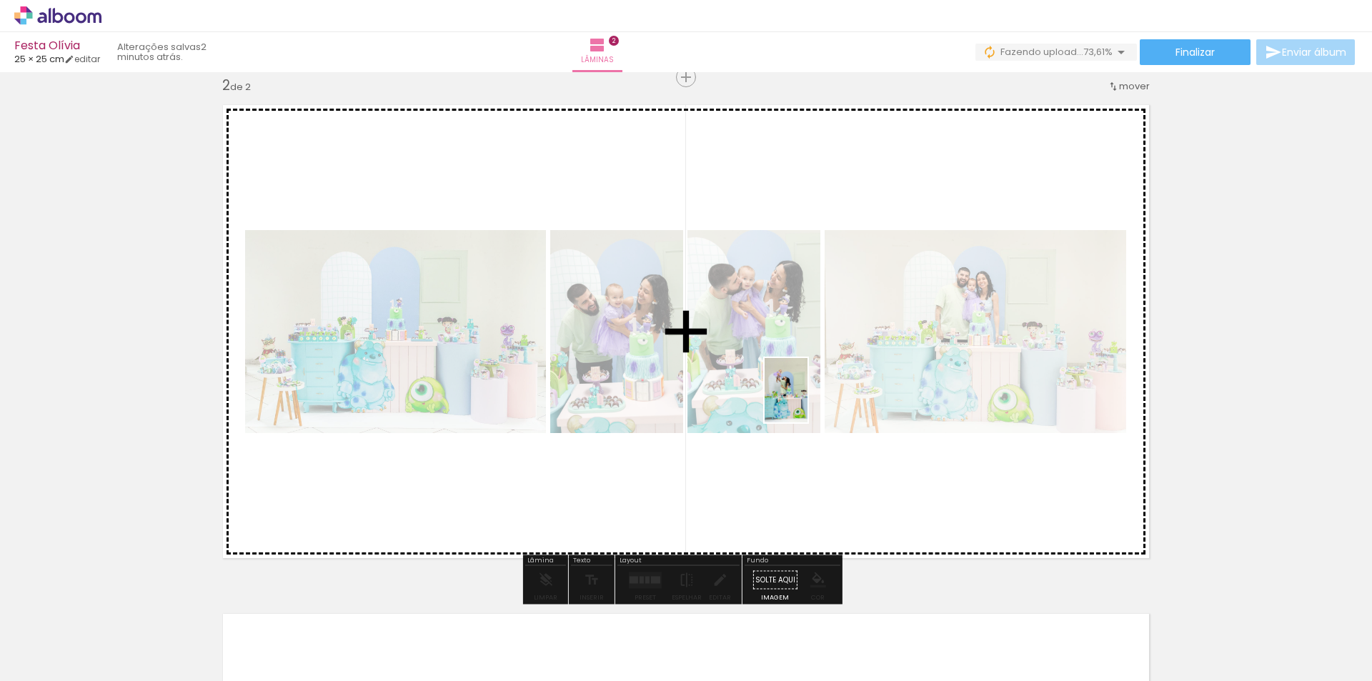
drag, startPoint x: 721, startPoint y: 649, endPoint x: 808, endPoint y: 401, distance: 262.7
click at [808, 401] on quentale-workspace at bounding box center [686, 340] width 1372 height 681
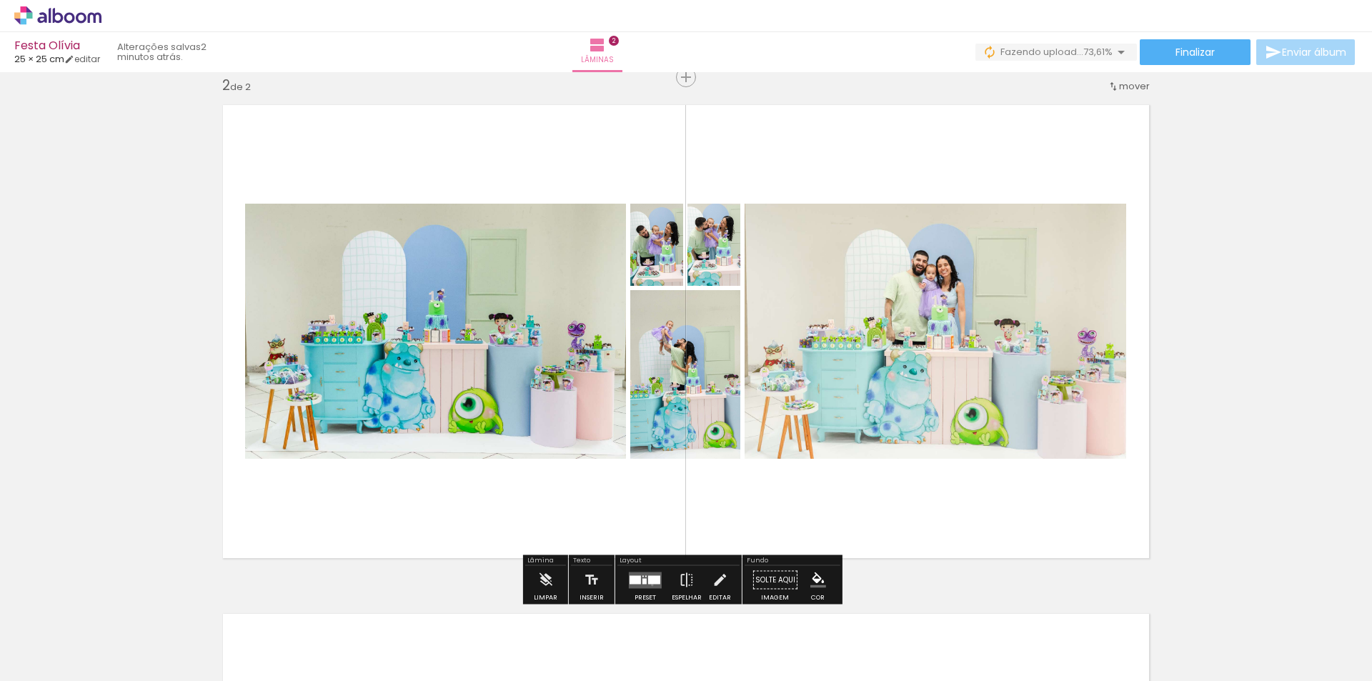
click at [649, 585] on quentale-layouter at bounding box center [645, 580] width 33 height 16
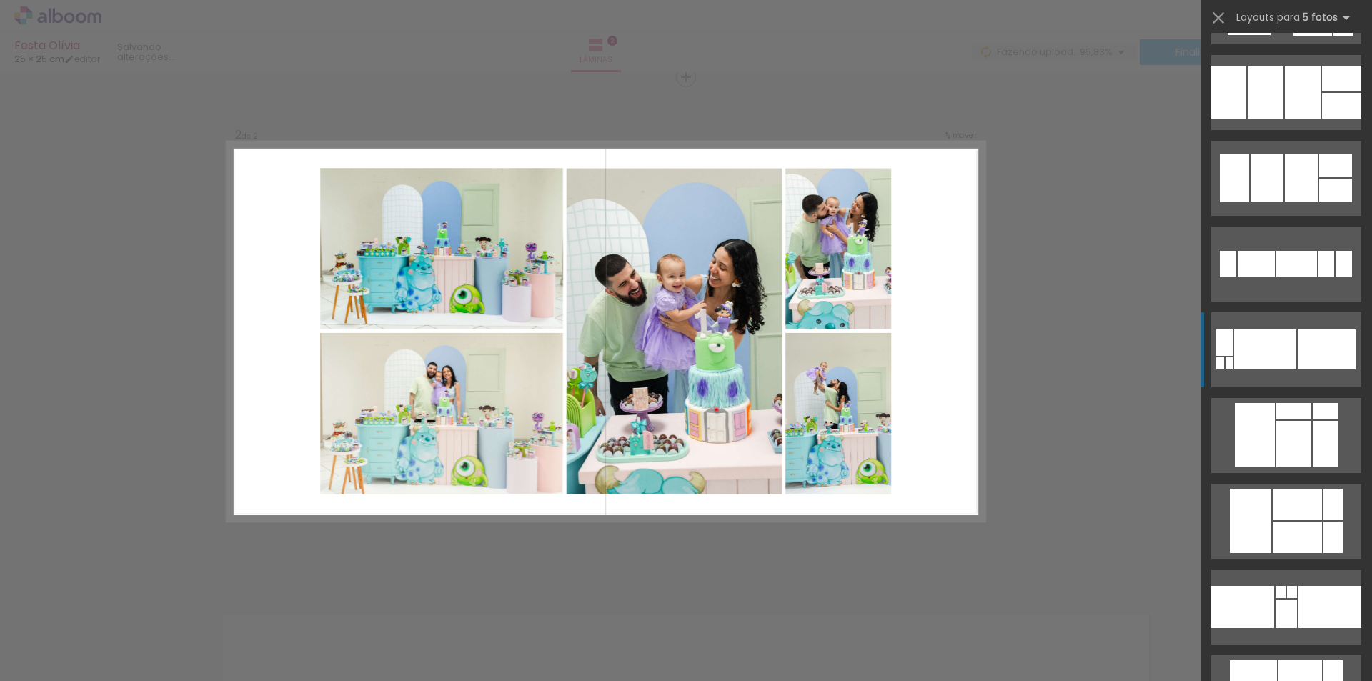
scroll to position [2645, 0]
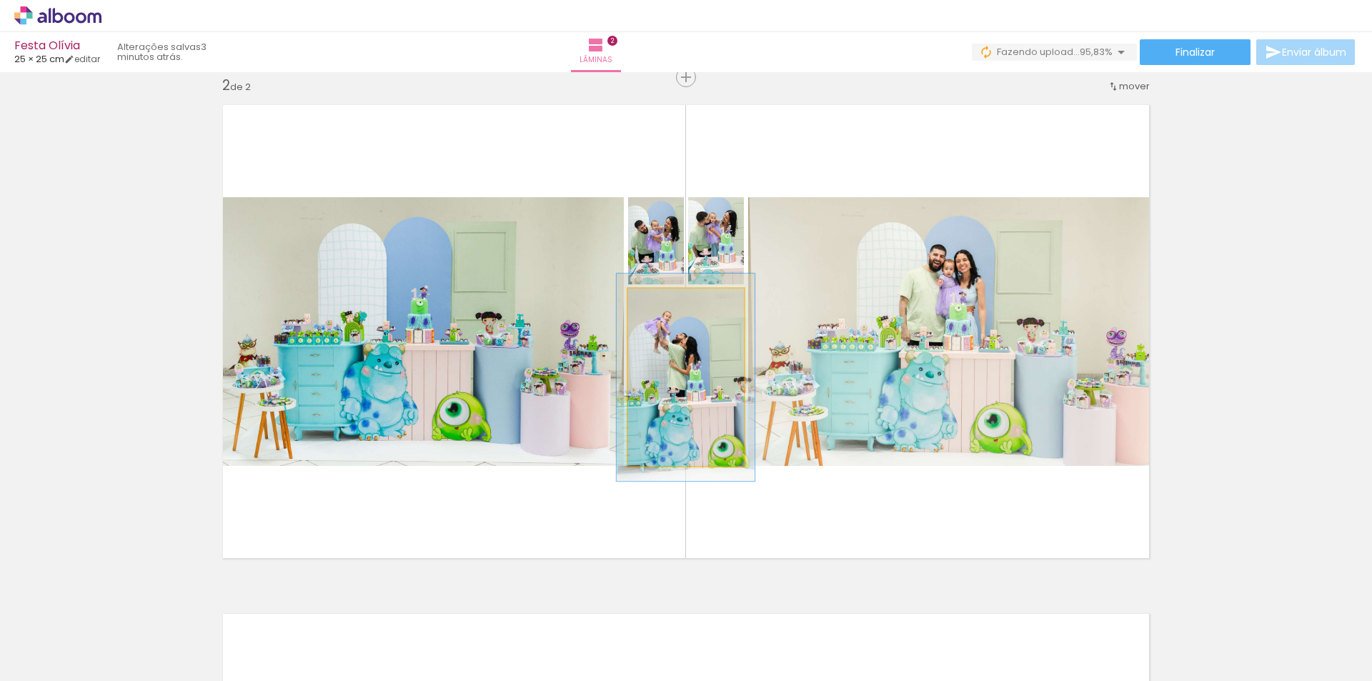
drag, startPoint x: 658, startPoint y: 304, endPoint x: 679, endPoint y: 347, distance: 47.0
click at [667, 303] on div at bounding box center [670, 303] width 13 height 13
drag, startPoint x: 690, startPoint y: 390, endPoint x: 693, endPoint y: 382, distance: 7.7
type paper-slider "123"
click at [670, 304] on div at bounding box center [674, 303] width 13 height 13
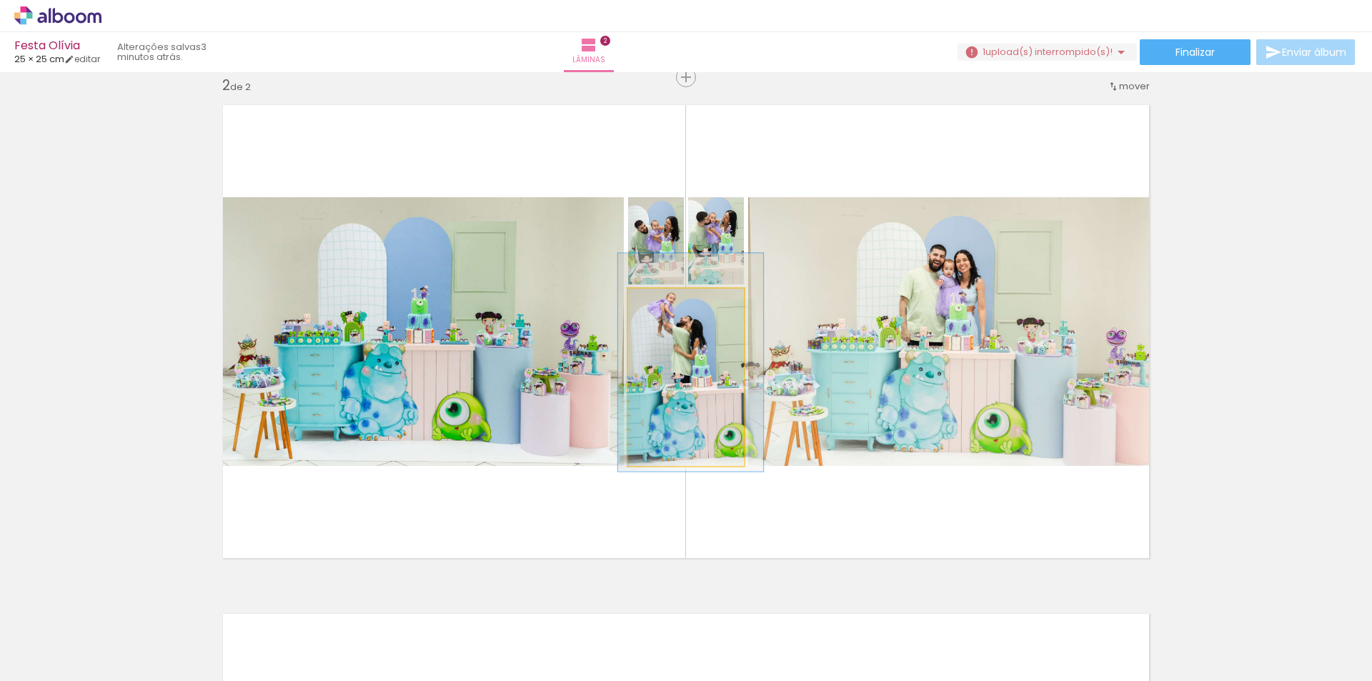
drag, startPoint x: 708, startPoint y: 445, endPoint x: 710, endPoint y: 437, distance: 8.1
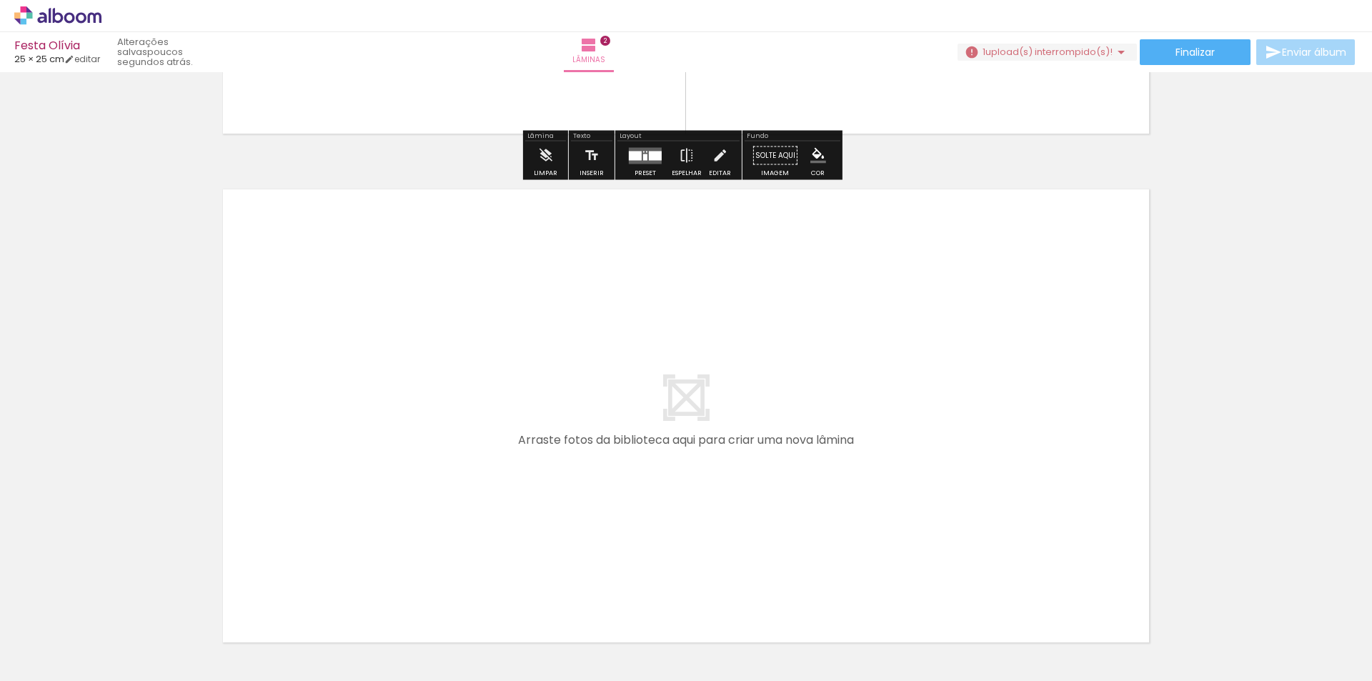
scroll to position [1063, 0]
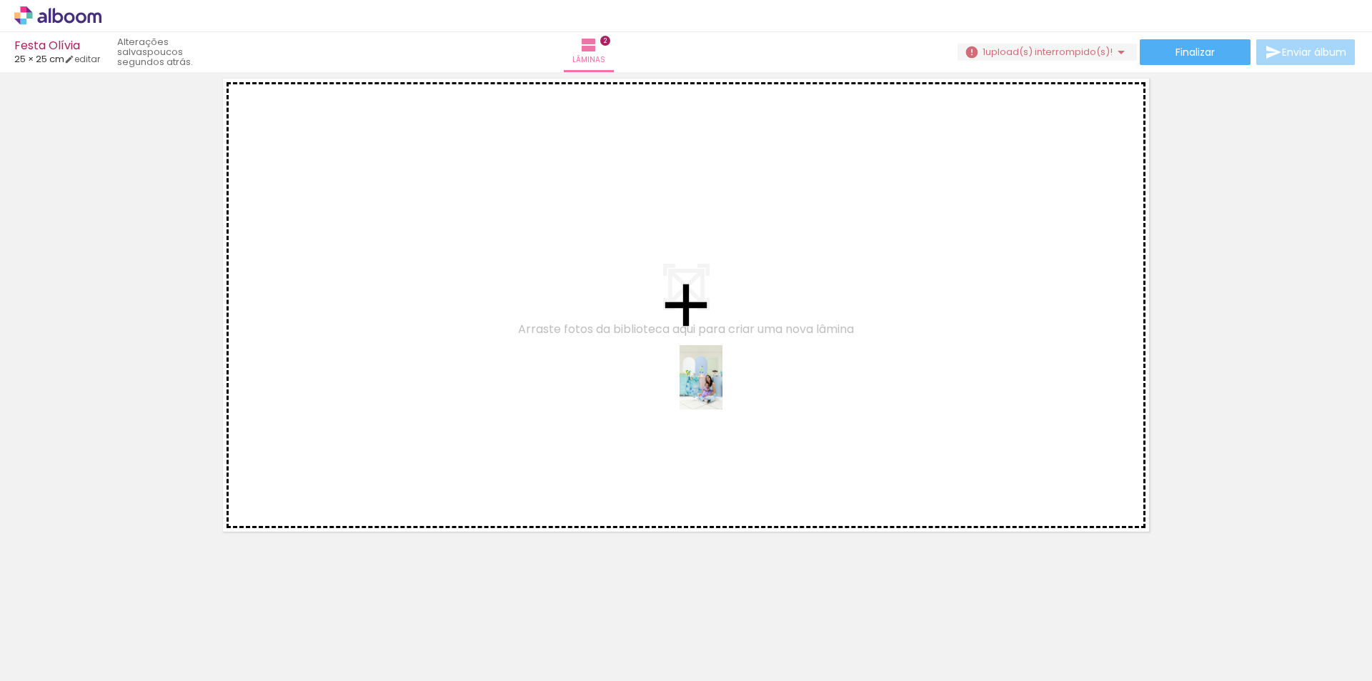
drag, startPoint x: 876, startPoint y: 654, endPoint x: 723, endPoint y: 388, distance: 307.1
click at [723, 388] on quentale-workspace at bounding box center [686, 340] width 1372 height 681
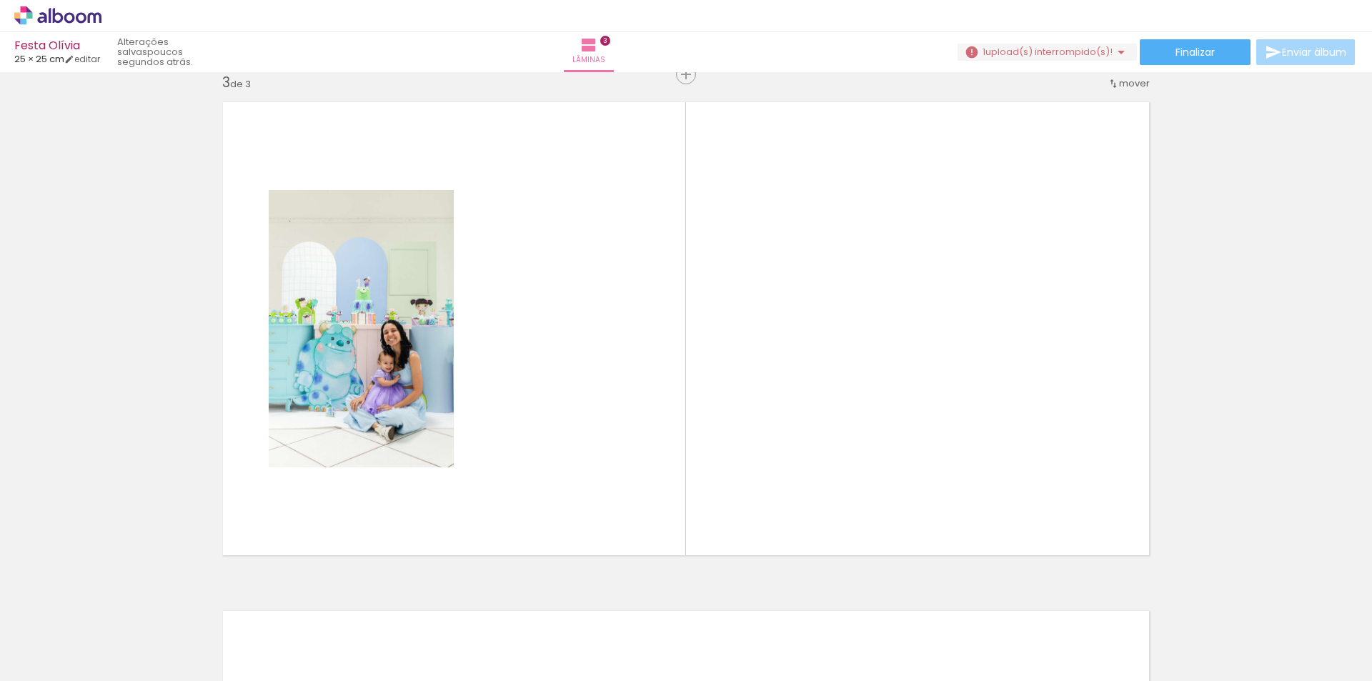
scroll to position [1036, 0]
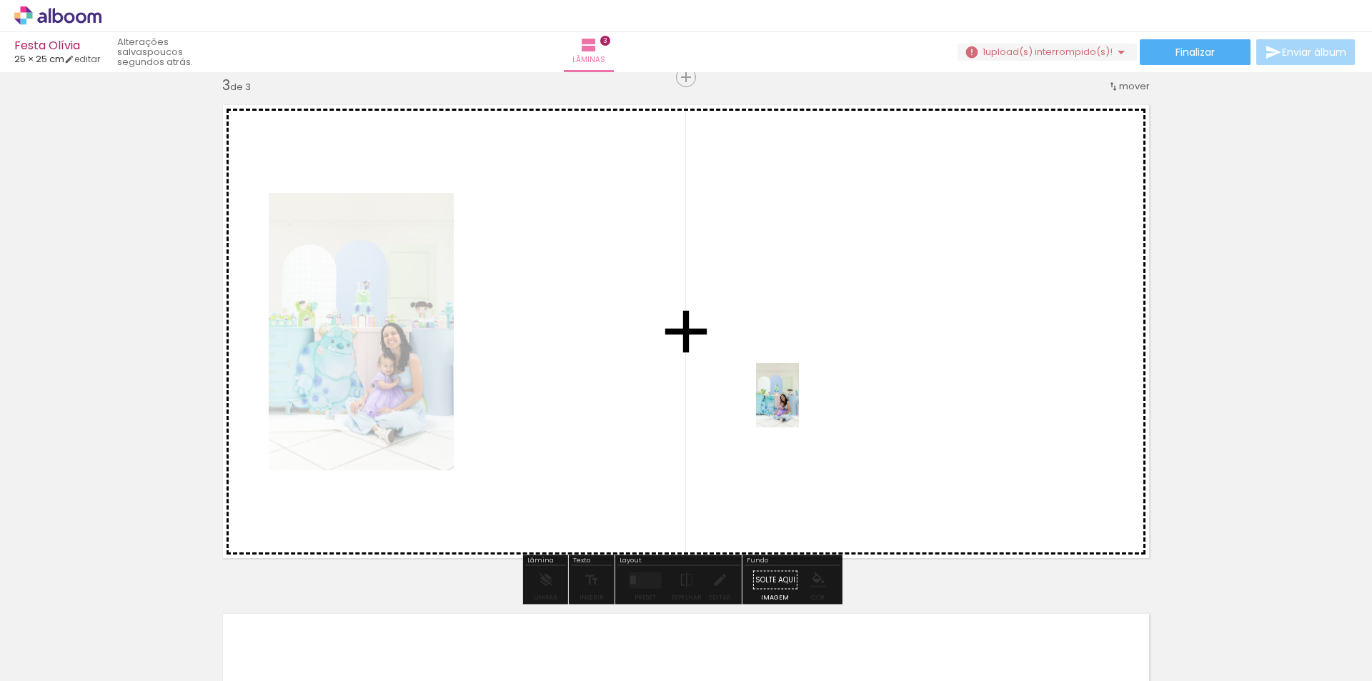
drag, startPoint x: 957, startPoint y: 650, endPoint x: 799, endPoint y: 406, distance: 290.4
click at [799, 406] on quentale-workspace at bounding box center [686, 340] width 1372 height 681
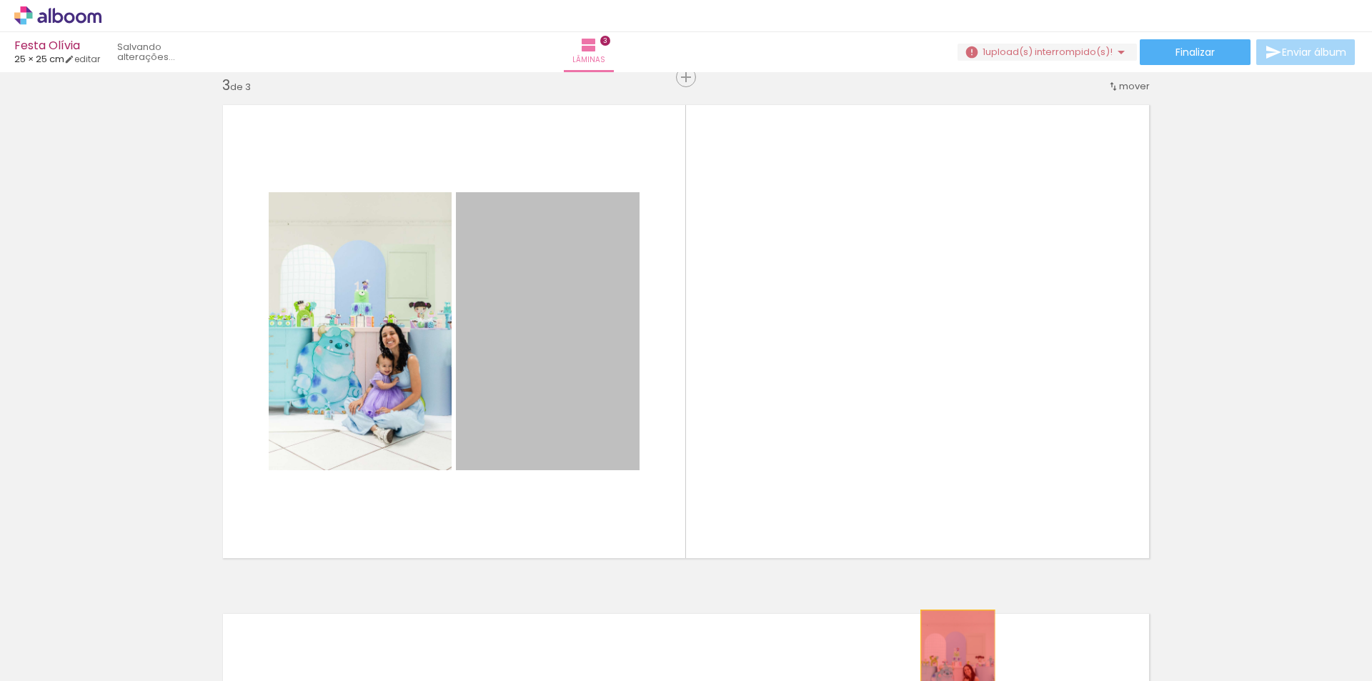
drag, startPoint x: 583, startPoint y: 355, endPoint x: 1047, endPoint y: 654, distance: 551.8
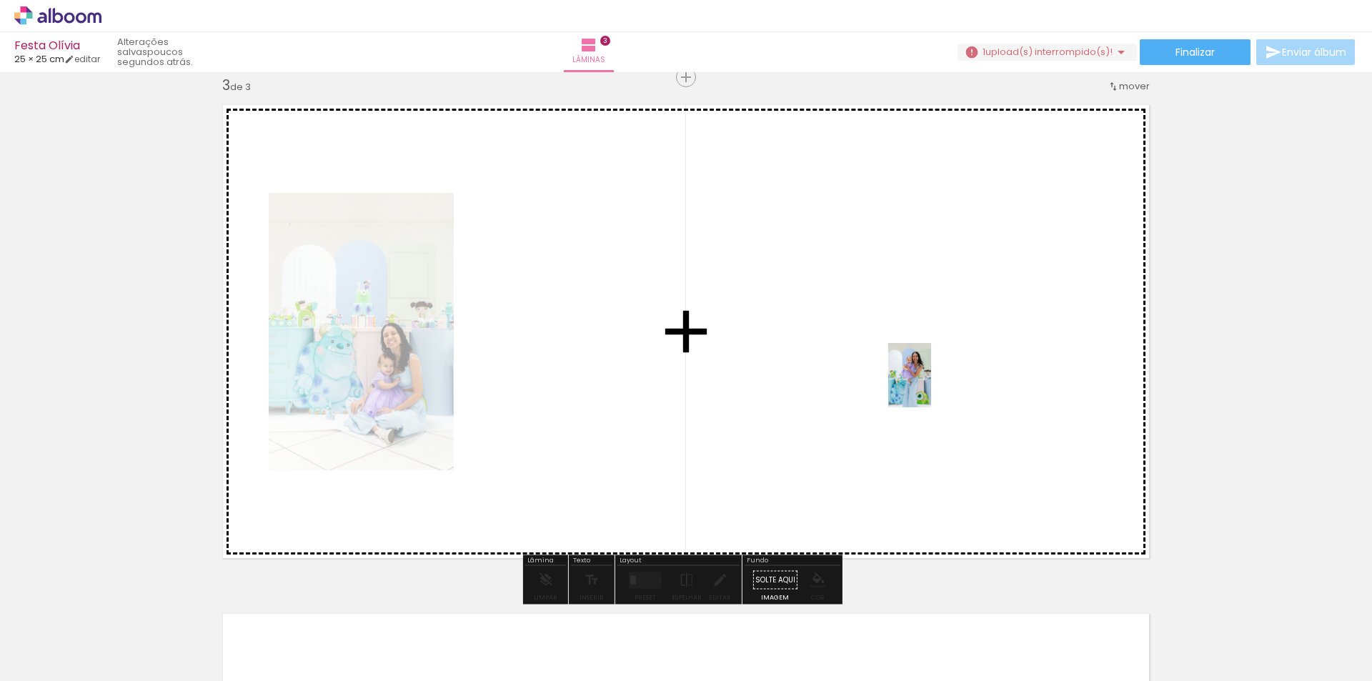
drag, startPoint x: 1035, startPoint y: 661, endPoint x: 1114, endPoint y: 650, distance: 79.3
click at [931, 385] on quentale-workspace at bounding box center [686, 340] width 1372 height 681
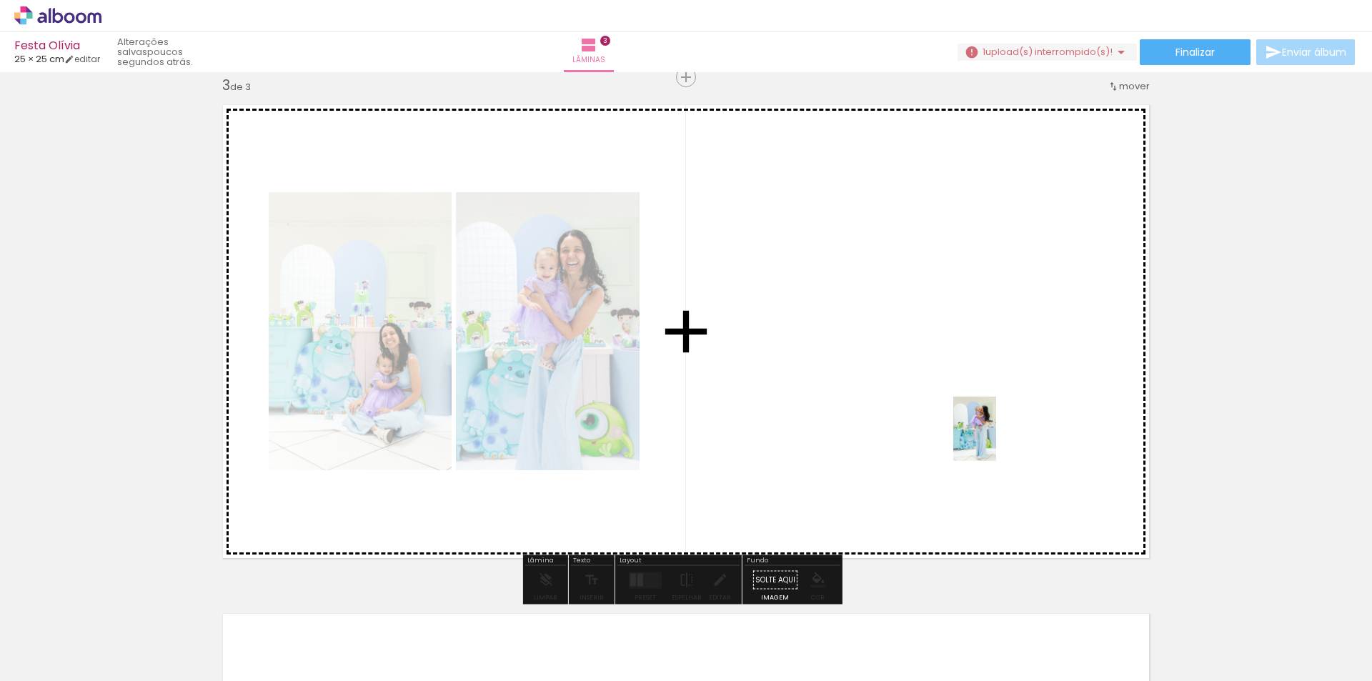
drag, startPoint x: 1107, startPoint y: 638, endPoint x: 996, endPoint y: 440, distance: 226.9
click at [996, 440] on quentale-workspace at bounding box center [686, 340] width 1372 height 681
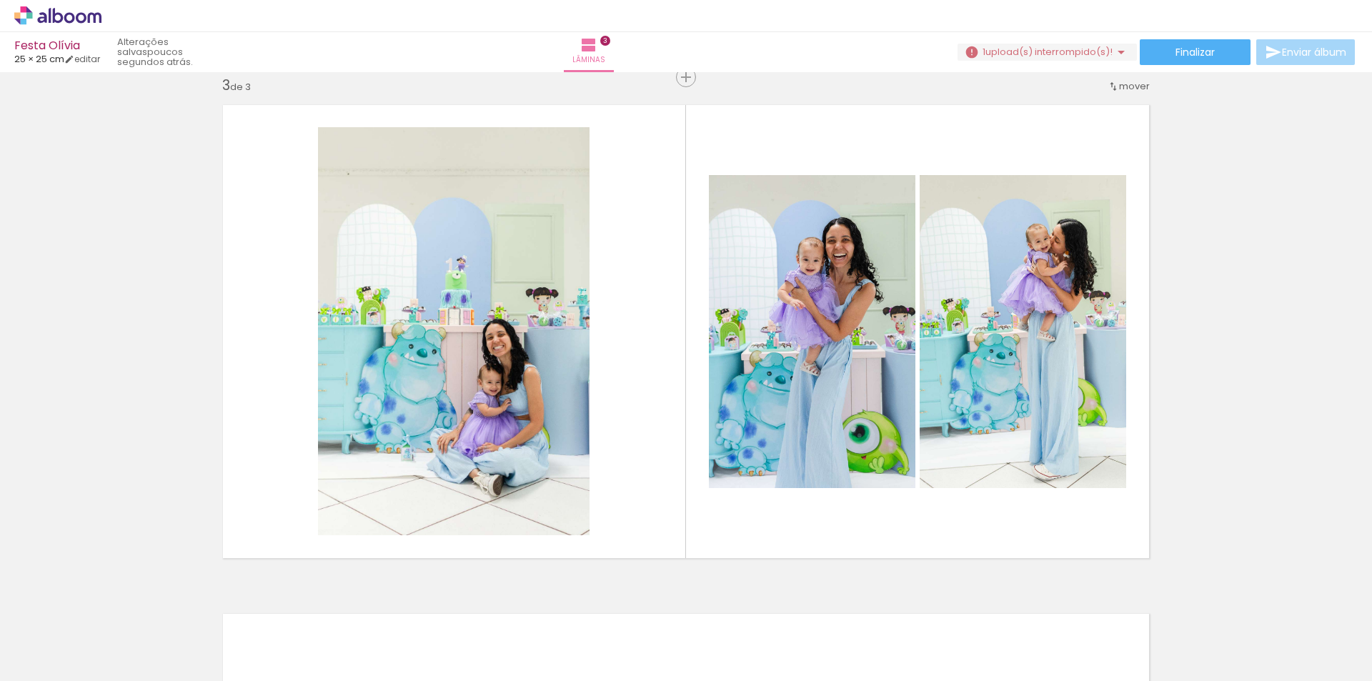
scroll to position [0, 677]
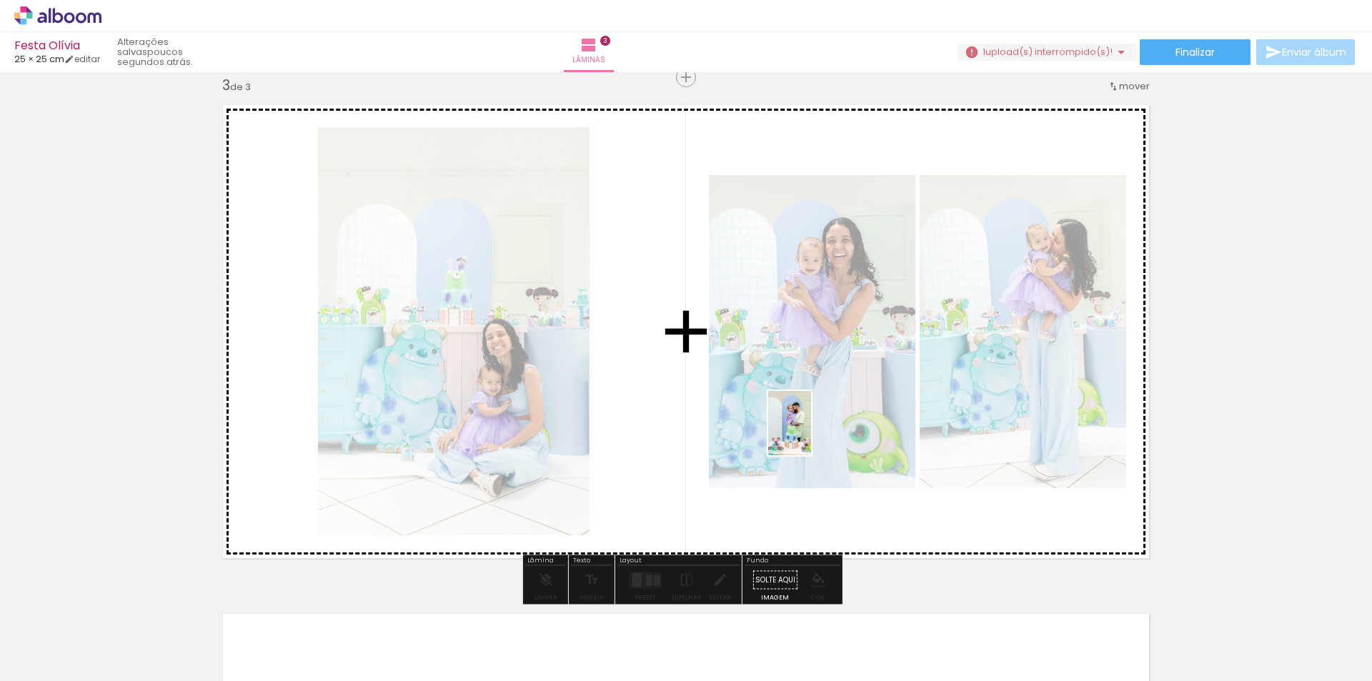
drag, startPoint x: 761, startPoint y: 656, endPoint x: 811, endPoint y: 434, distance: 227.8
click at [811, 434] on quentale-workspace at bounding box center [686, 340] width 1372 height 681
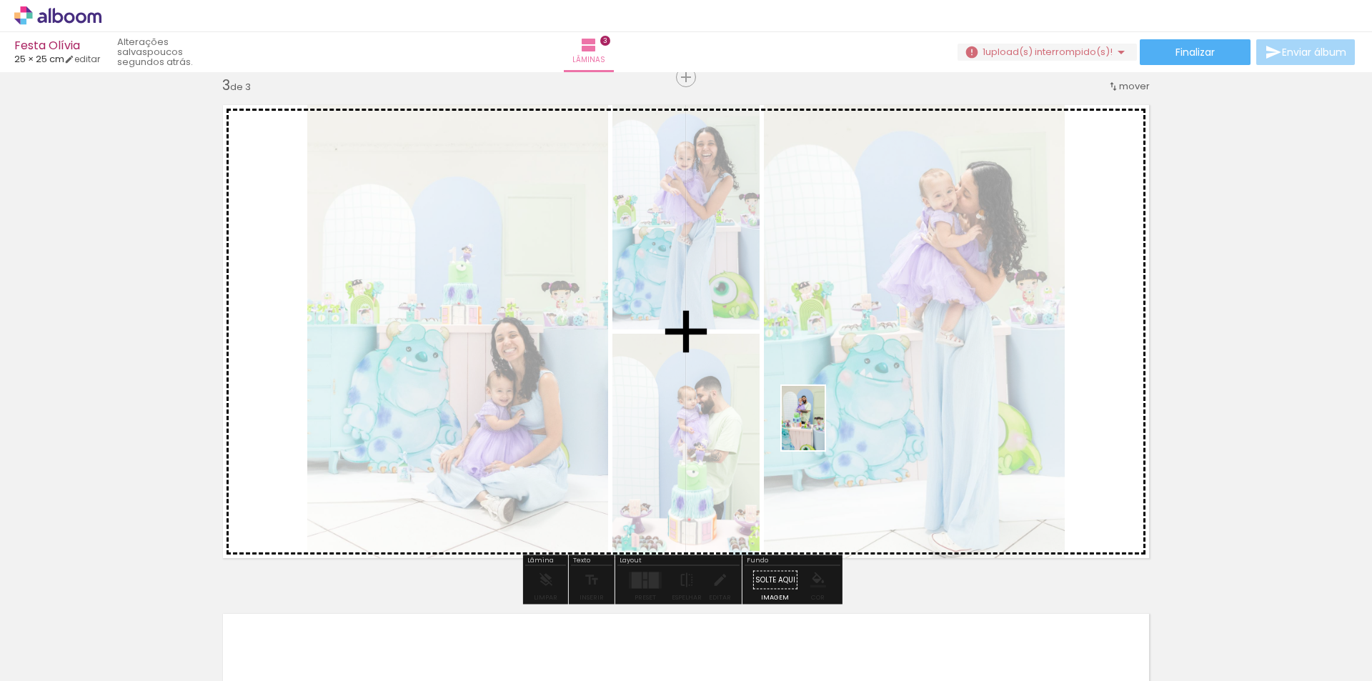
drag, startPoint x: 839, startPoint y: 647, endPoint x: 710, endPoint y: 573, distance: 149.2
click at [825, 429] on quentale-workspace at bounding box center [686, 340] width 1372 height 681
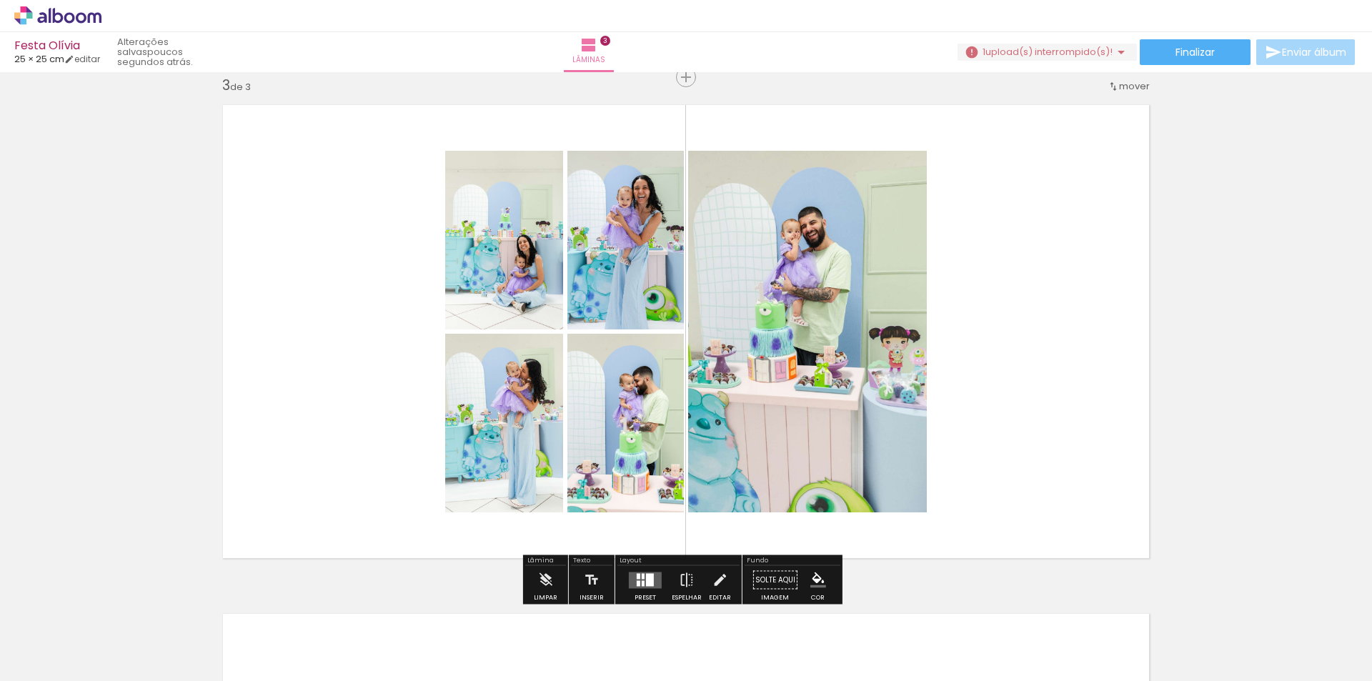
click at [642, 585] on div at bounding box center [643, 583] width 3 height 6
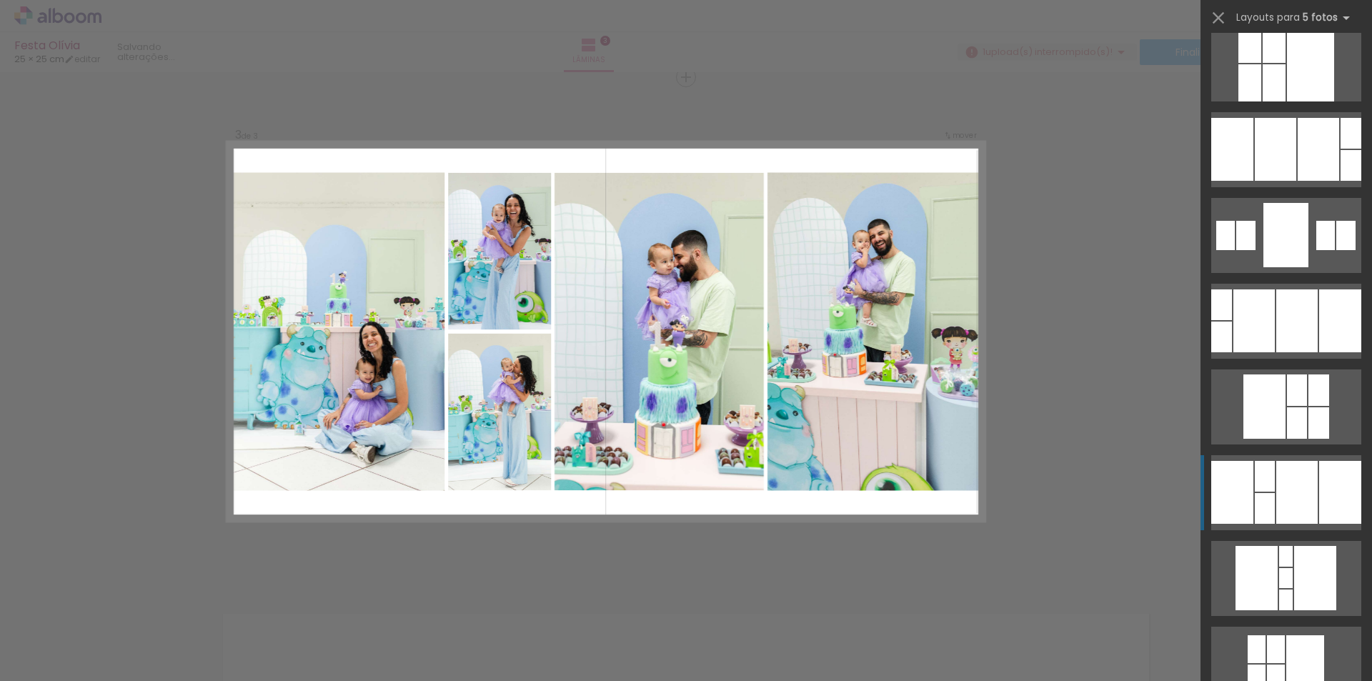
scroll to position [357, 0]
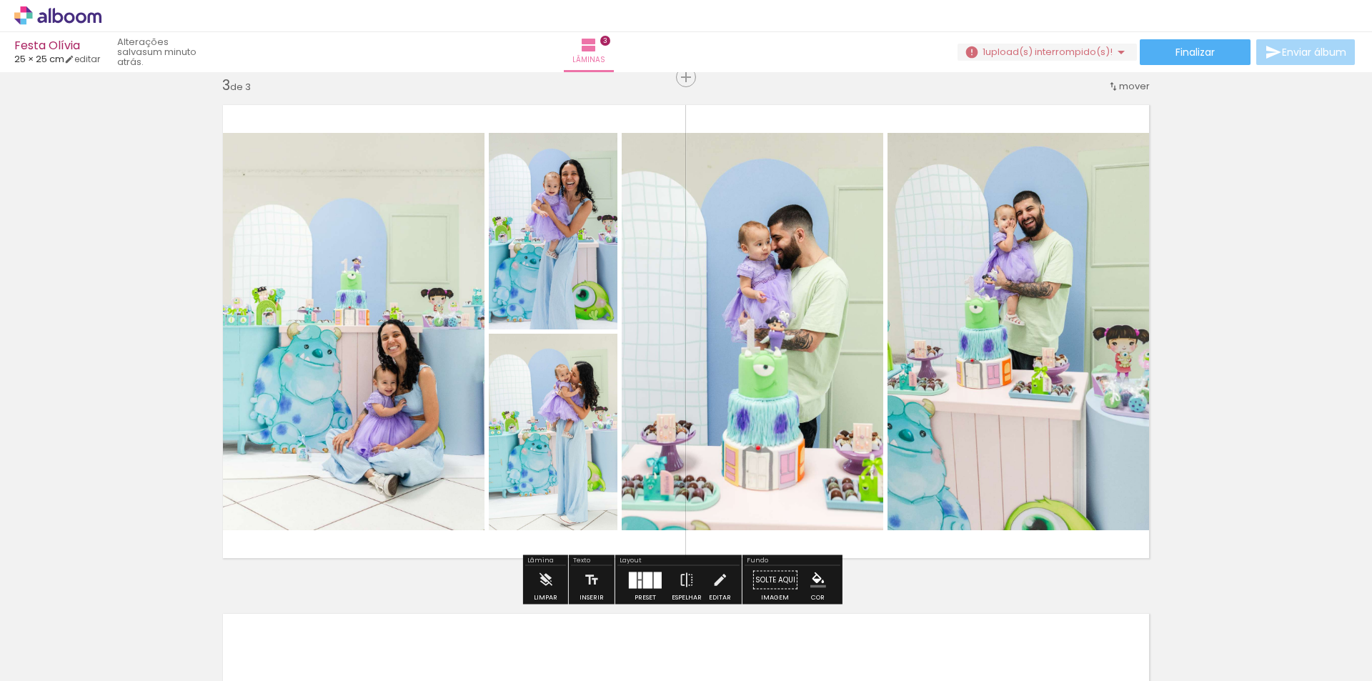
scroll to position [0, 677]
click at [639, 578] on quentale-layouter at bounding box center [645, 580] width 33 height 16
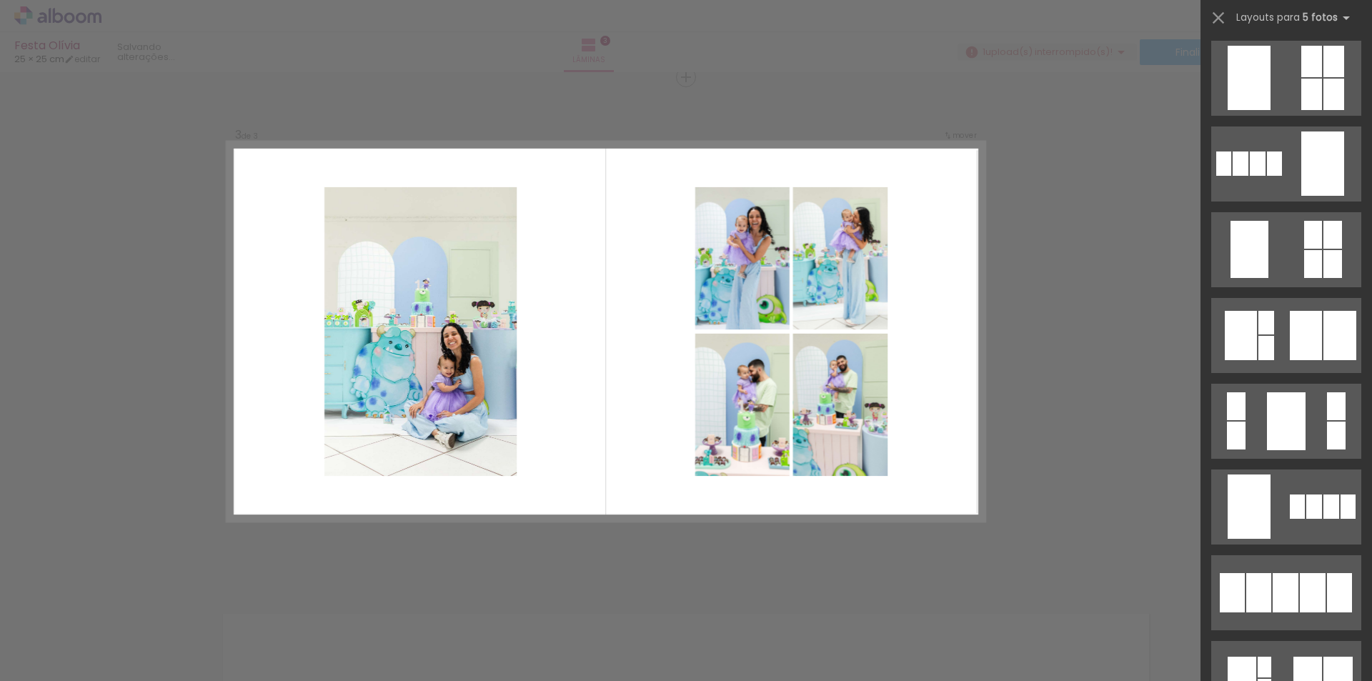
scroll to position [3903, 0]
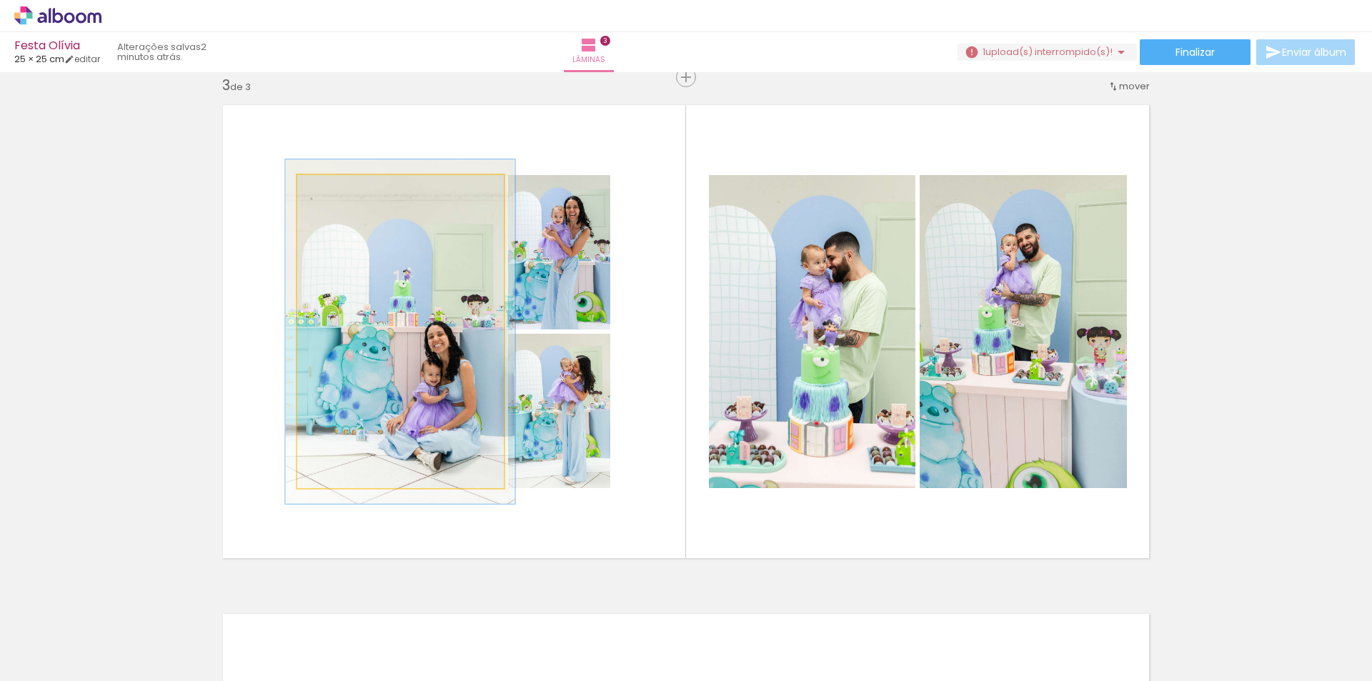
drag, startPoint x: 324, startPoint y: 194, endPoint x: 339, endPoint y: 210, distance: 21.7
click at [329, 195] on div at bounding box center [335, 190] width 23 height 23
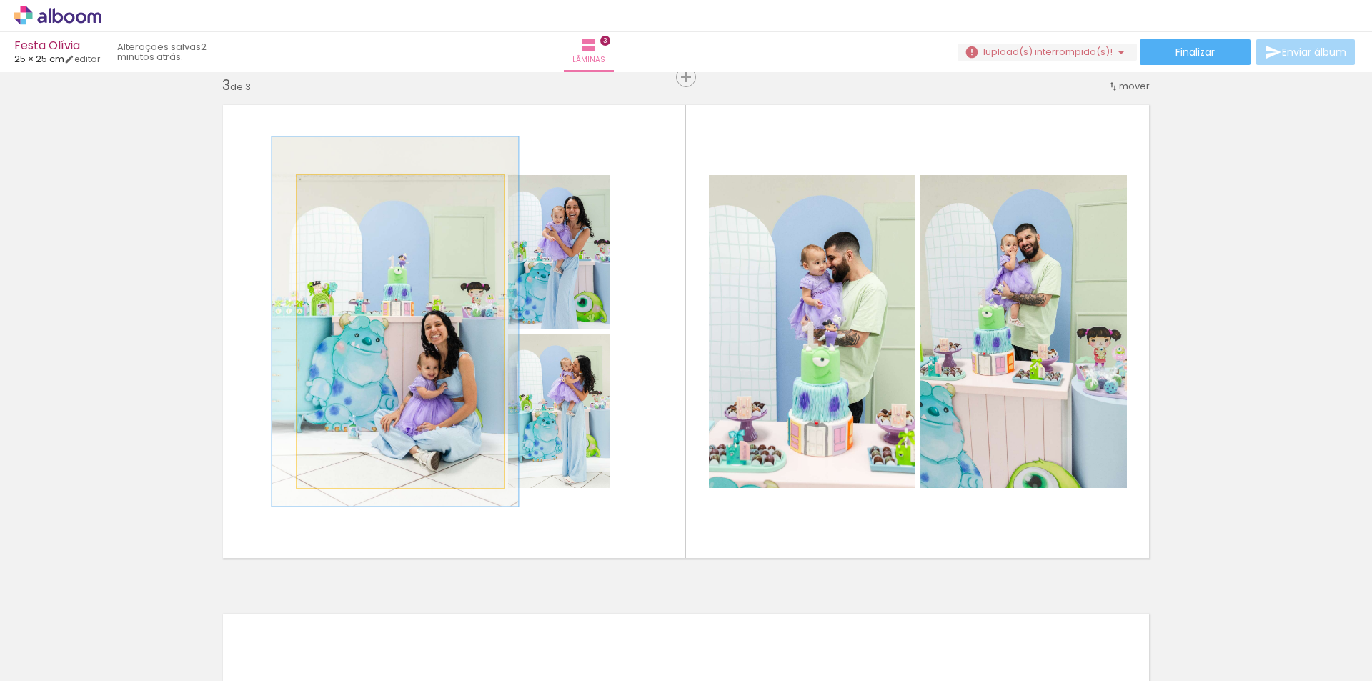
type paper-slider "118"
click at [347, 193] on div at bounding box center [340, 190] width 23 height 23
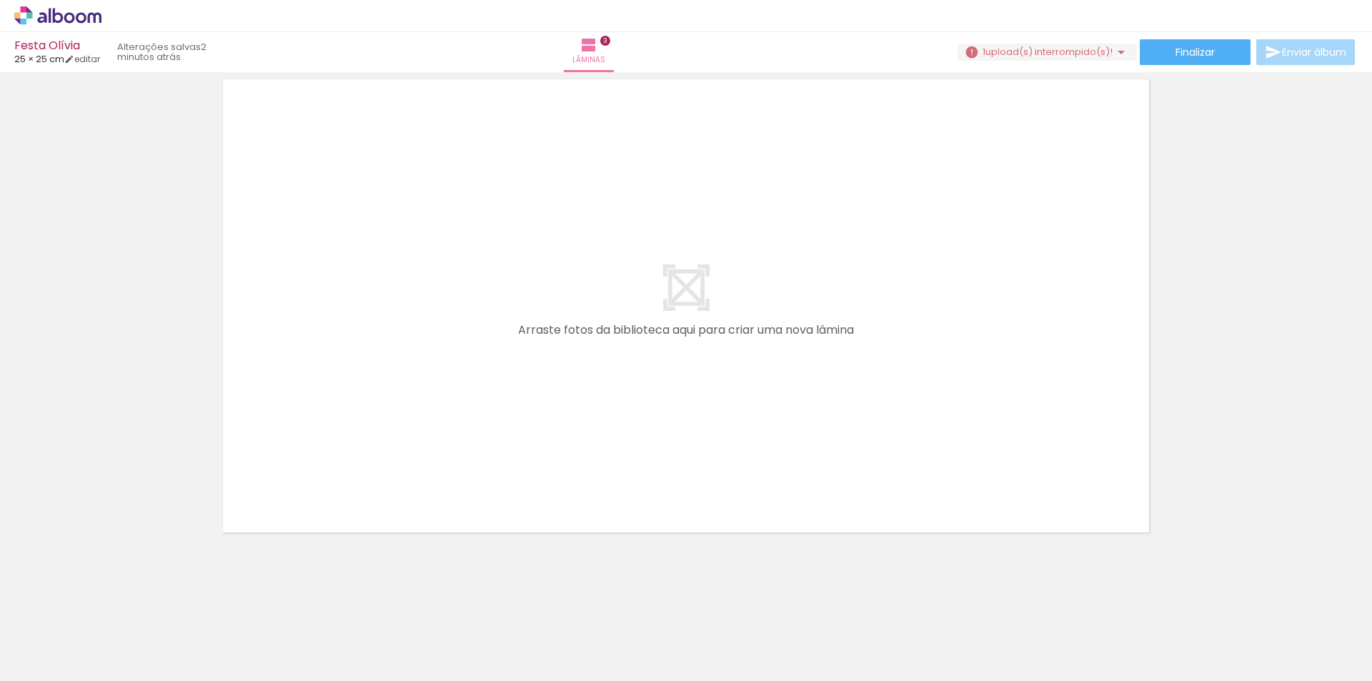
scroll to position [1572, 0]
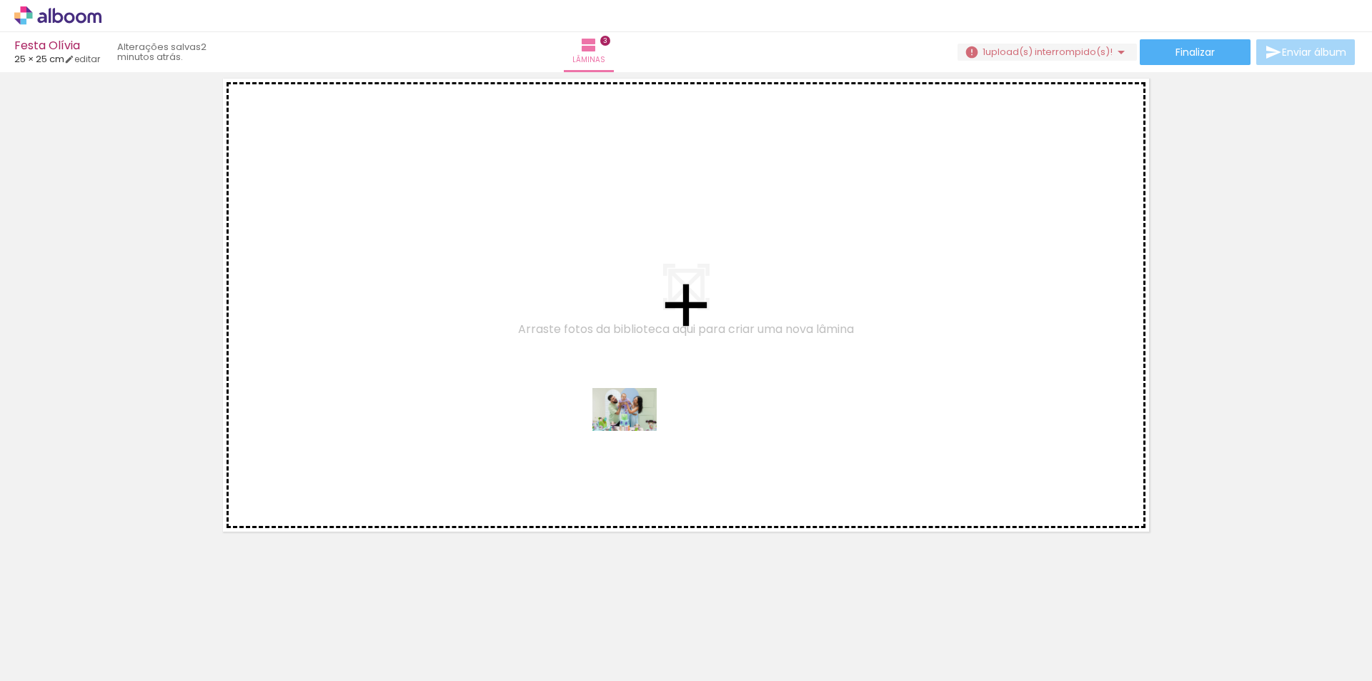
drag, startPoint x: 921, startPoint y: 642, endPoint x: 678, endPoint y: 655, distance: 243.4
click at [635, 431] on quentale-workspace at bounding box center [686, 340] width 1372 height 681
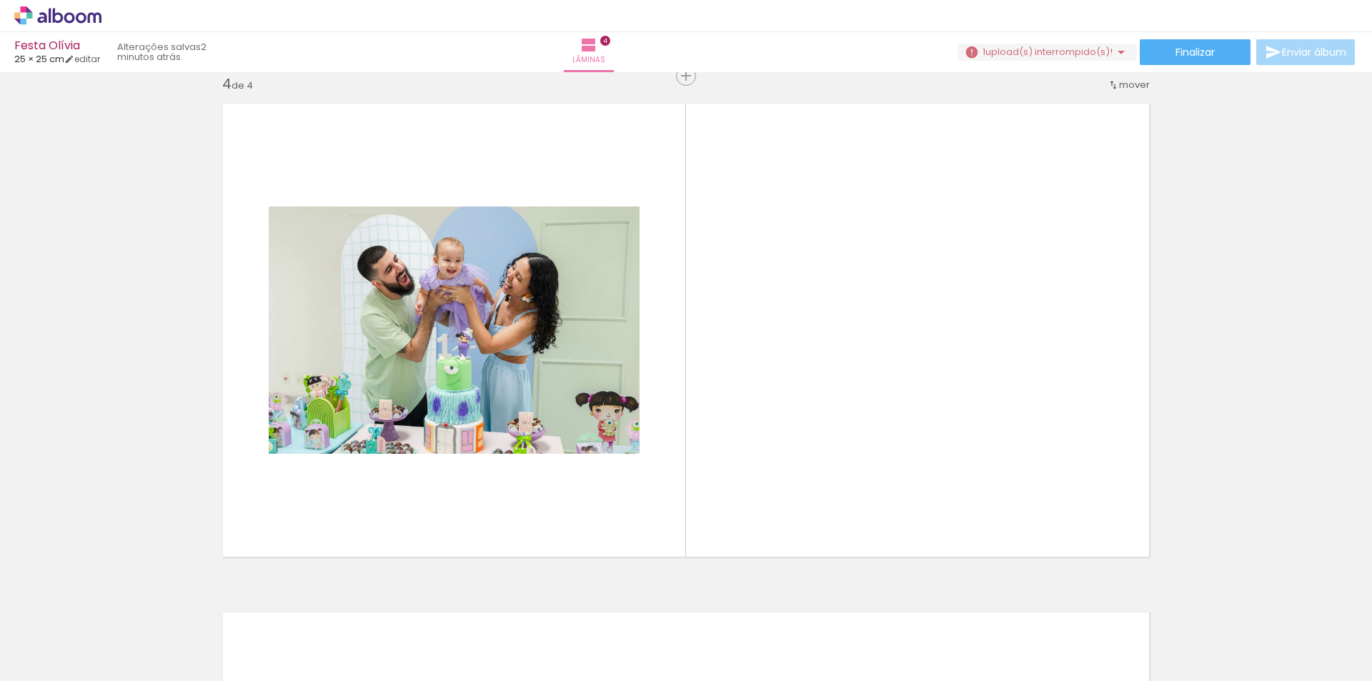
scroll to position [1545, 0]
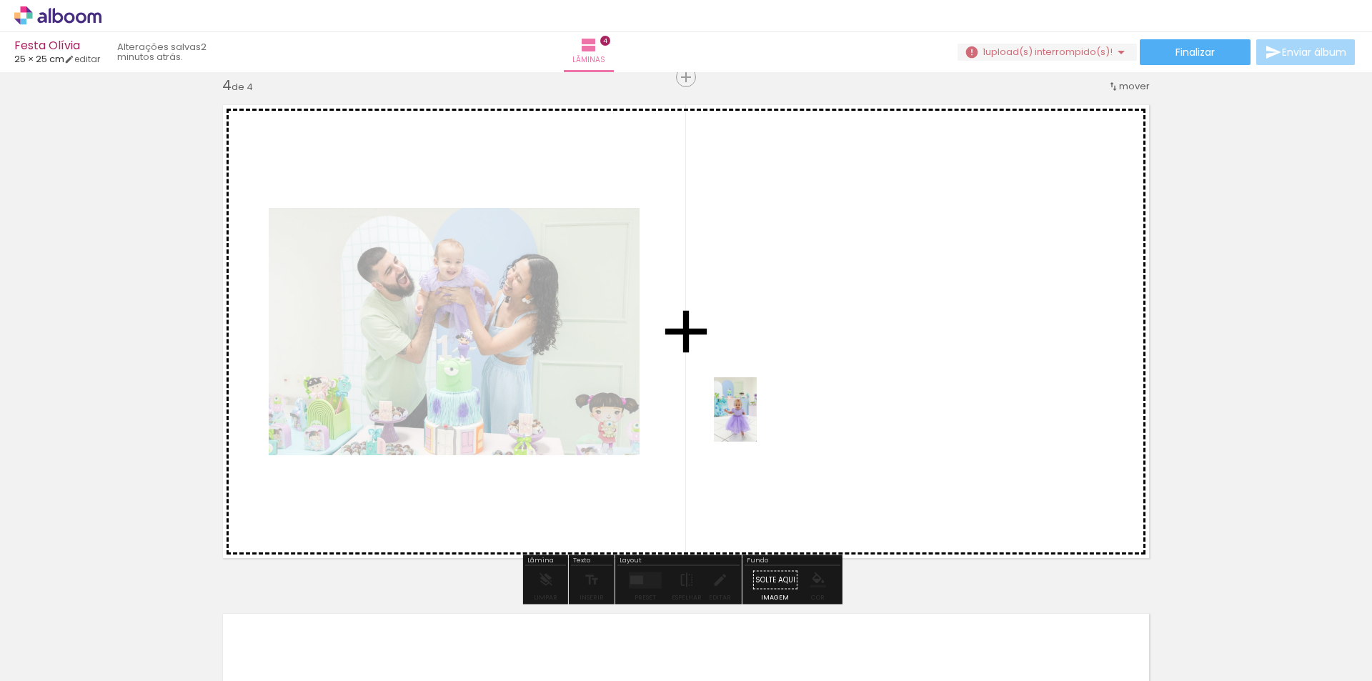
drag, startPoint x: 678, startPoint y: 655, endPoint x: 757, endPoint y: 420, distance: 247.5
click at [757, 420] on quentale-workspace at bounding box center [686, 340] width 1372 height 681
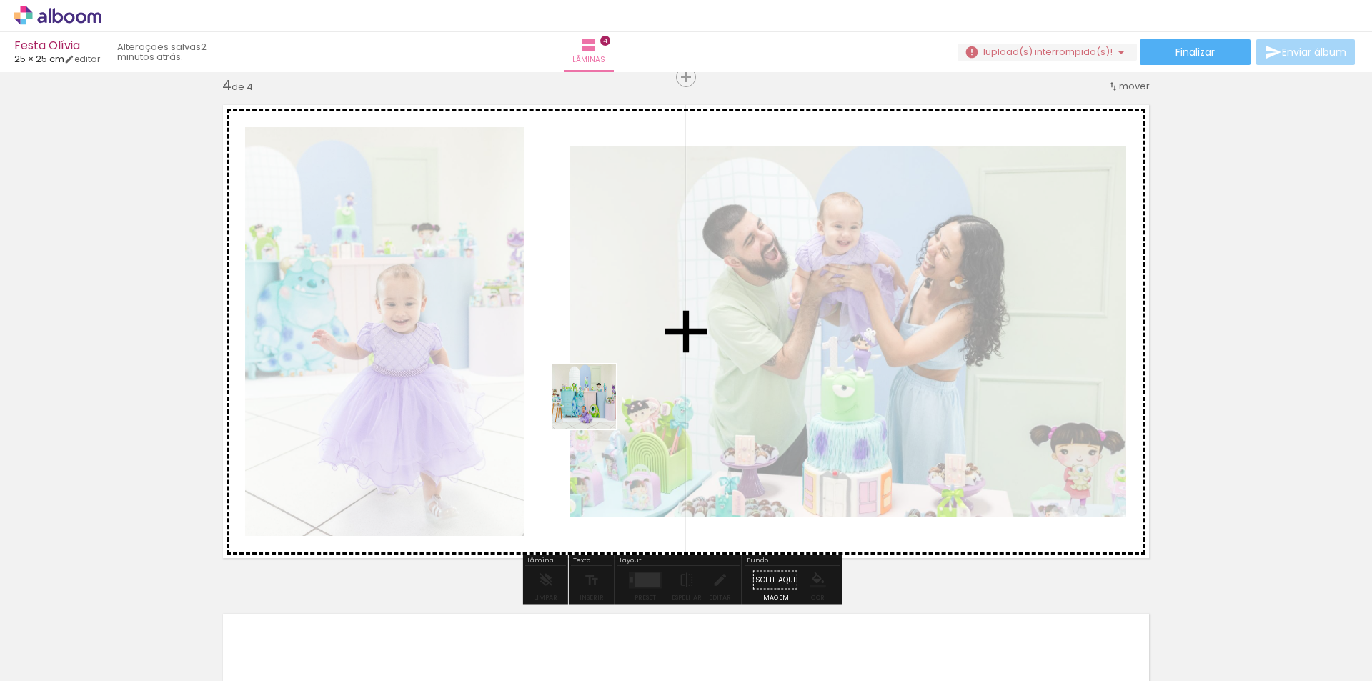
drag, startPoint x: 598, startPoint y: 625, endPoint x: 595, endPoint y: 407, distance: 217.3
click at [595, 407] on quentale-workspace at bounding box center [686, 340] width 1372 height 681
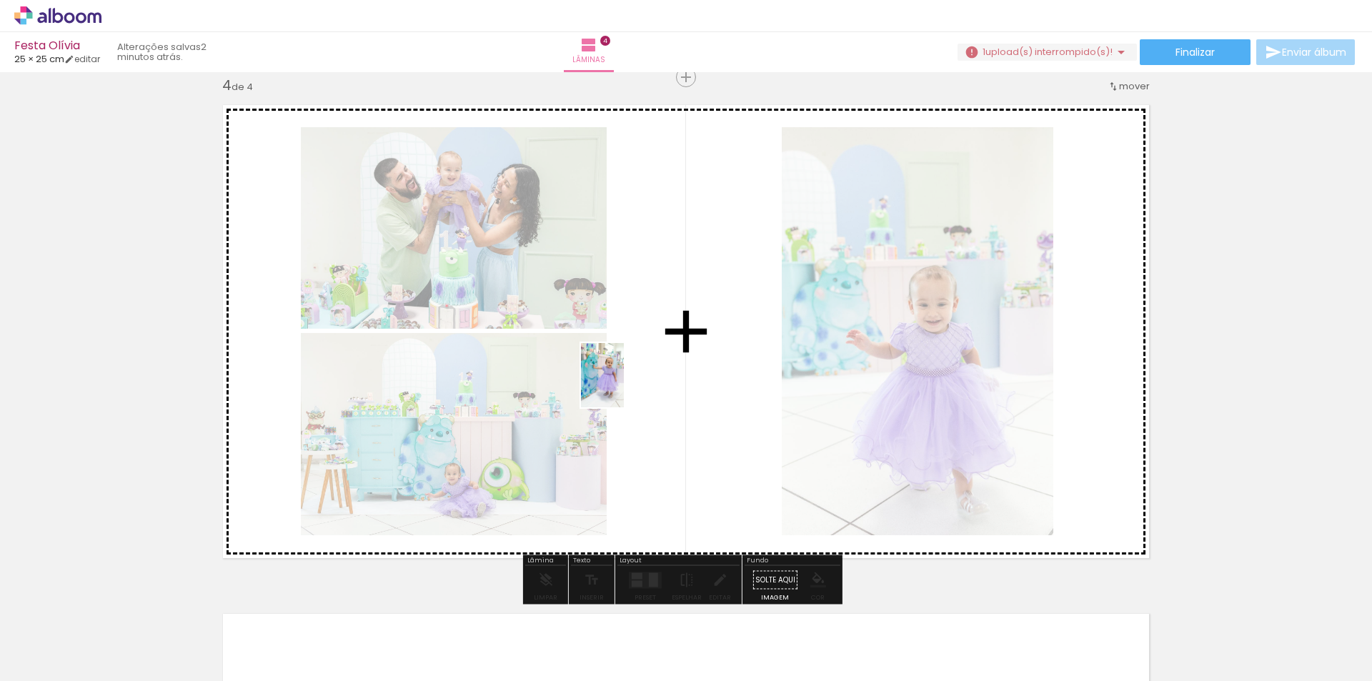
drag, startPoint x: 526, startPoint y: 653, endPoint x: 625, endPoint y: 386, distance: 284.5
click at [625, 386] on quentale-workspace at bounding box center [686, 340] width 1372 height 681
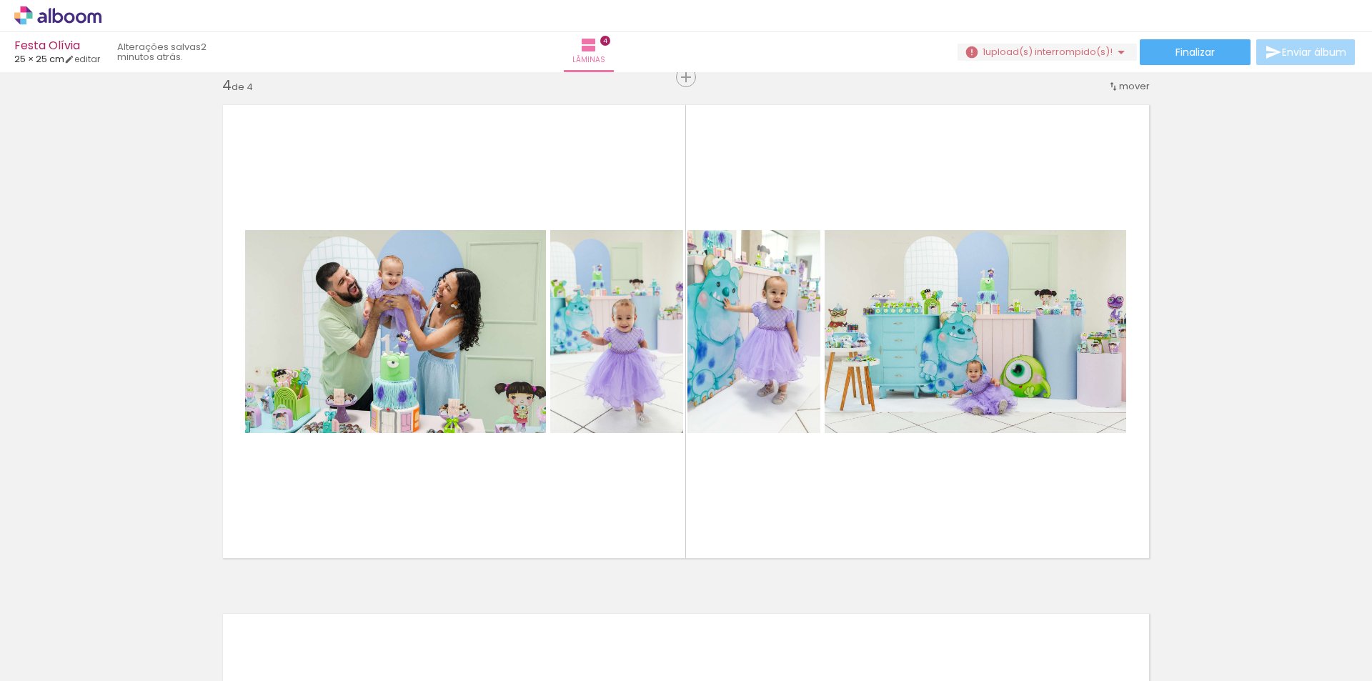
scroll to position [0, 0]
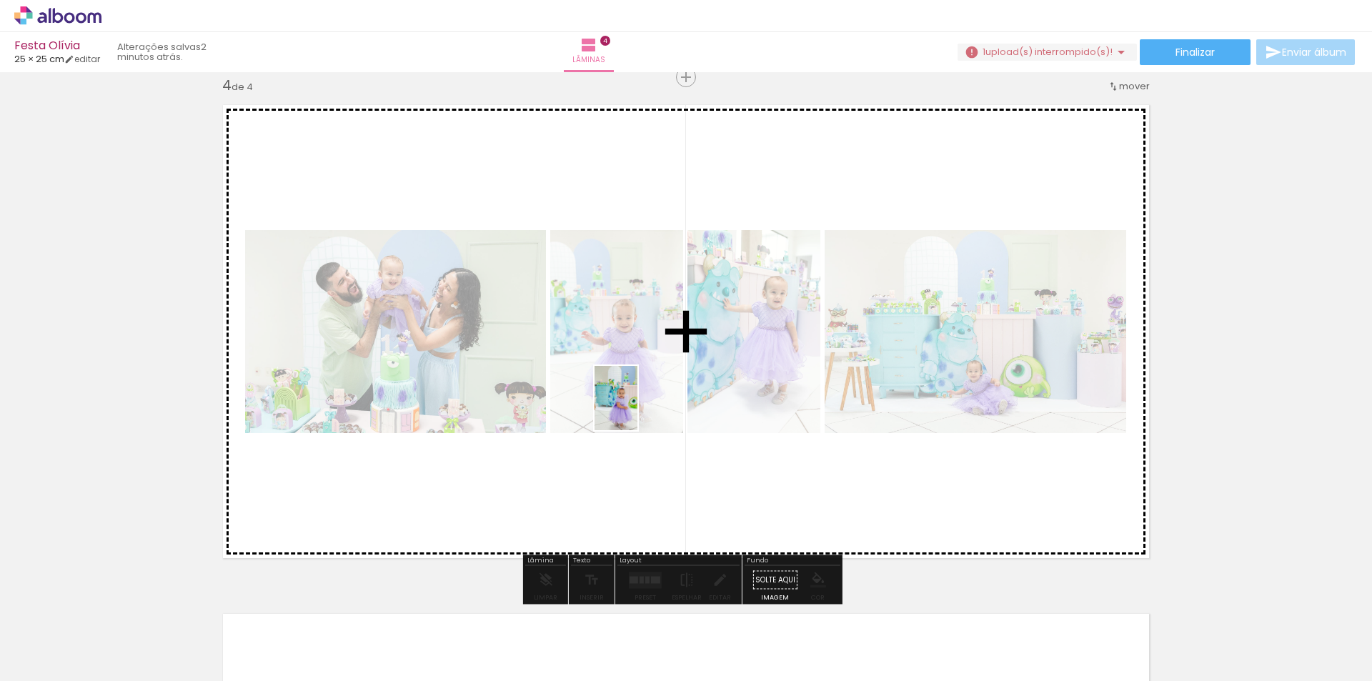
drag, startPoint x: 308, startPoint y: 645, endPoint x: 432, endPoint y: 617, distance: 127.6
click at [638, 409] on quentale-workspace at bounding box center [686, 340] width 1372 height 681
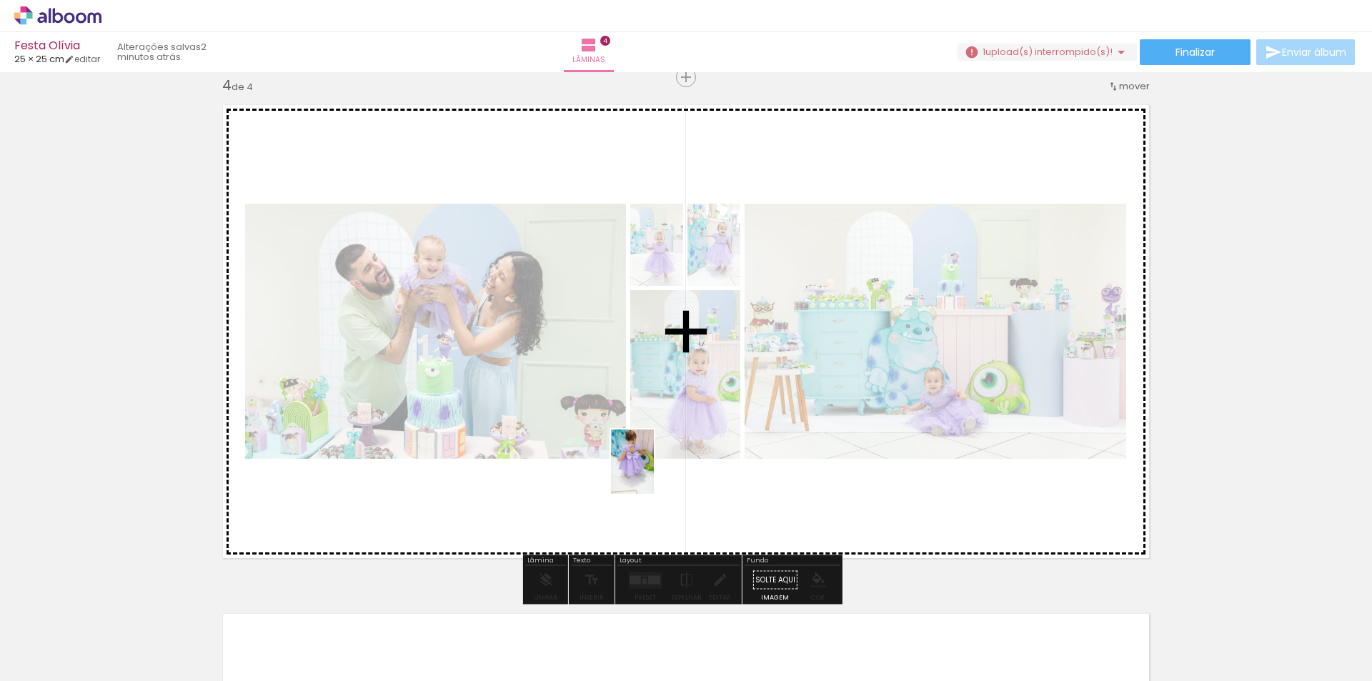
drag, startPoint x: 385, startPoint y: 637, endPoint x: 642, endPoint y: 583, distance: 262.1
click at [654, 472] on quentale-workspace at bounding box center [686, 340] width 1372 height 681
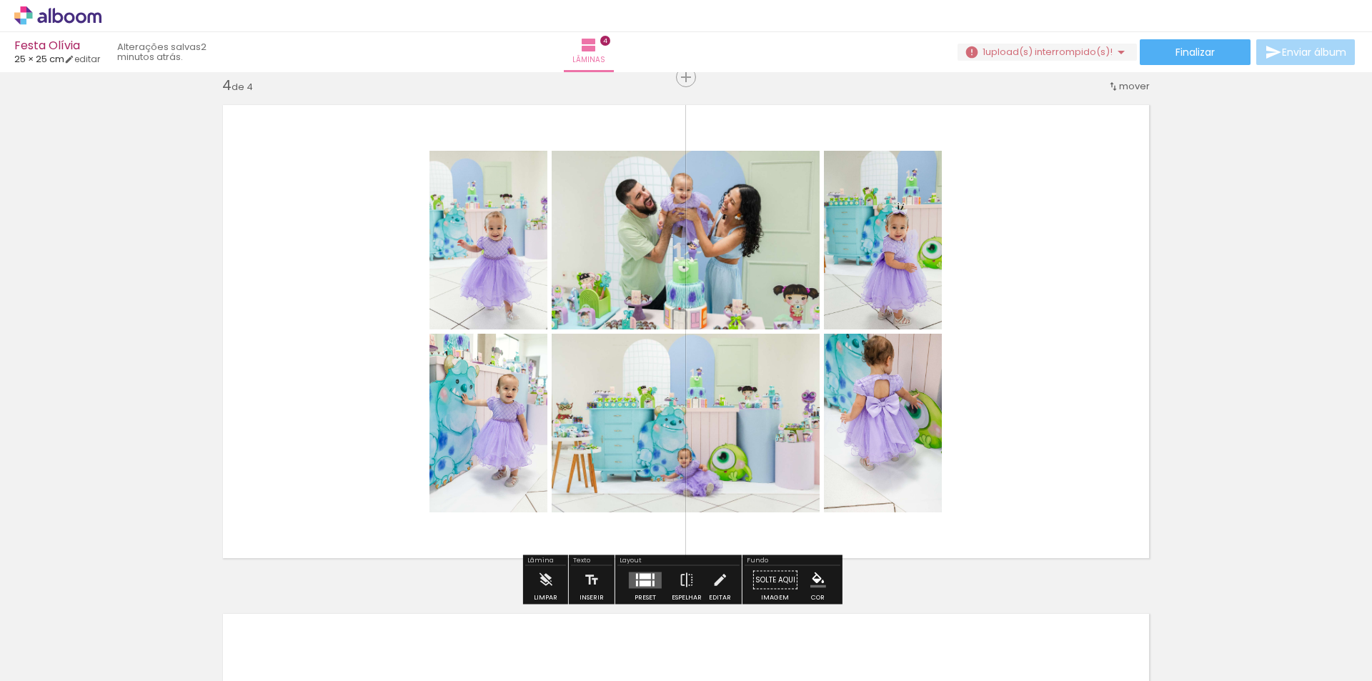
drag, startPoint x: 642, startPoint y: 583, endPoint x: 633, endPoint y: 582, distance: 9.4
click at [642, 583] on div at bounding box center [645, 583] width 11 height 6
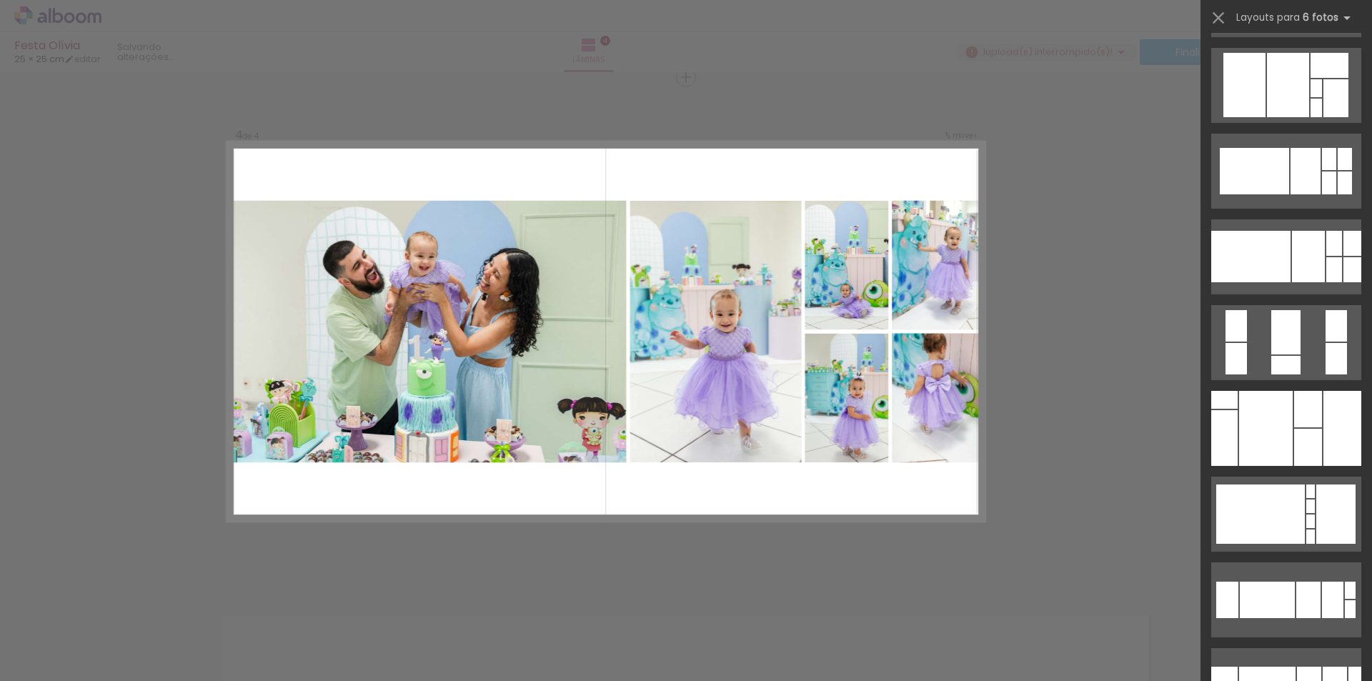
scroll to position [9093, 0]
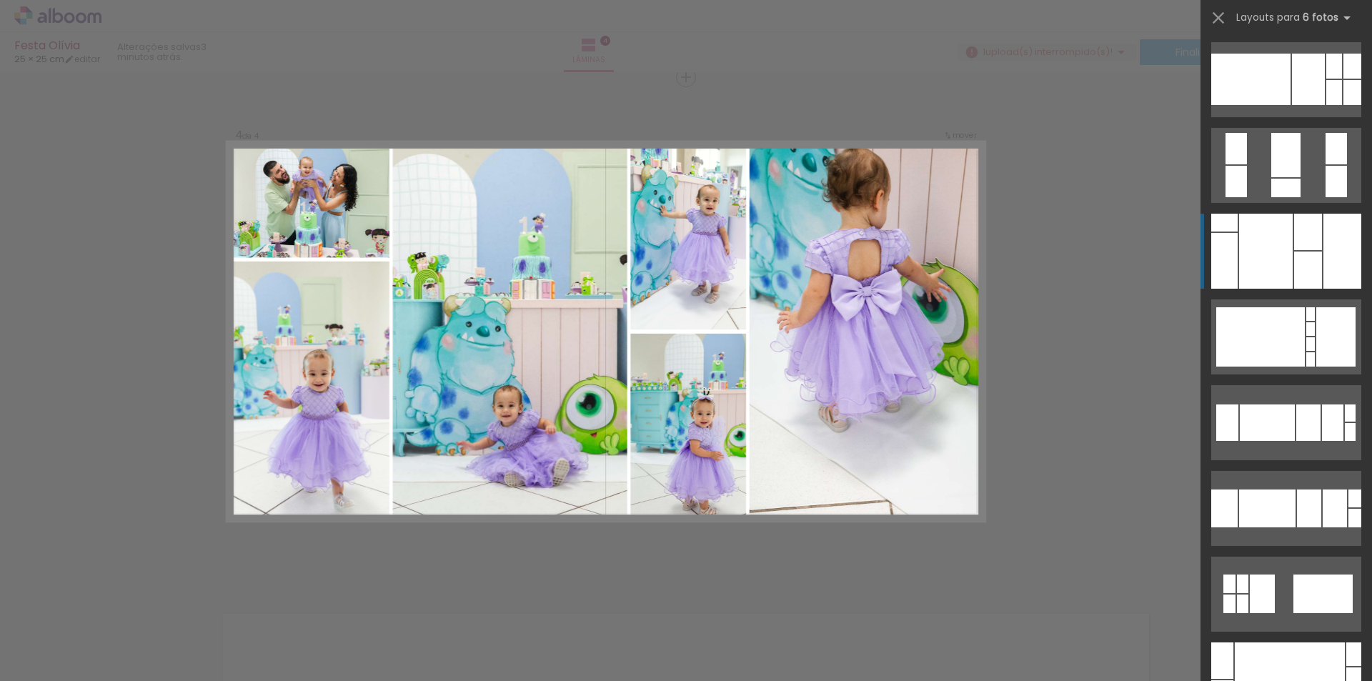
click at [1349, 509] on div at bounding box center [1355, 518] width 13 height 19
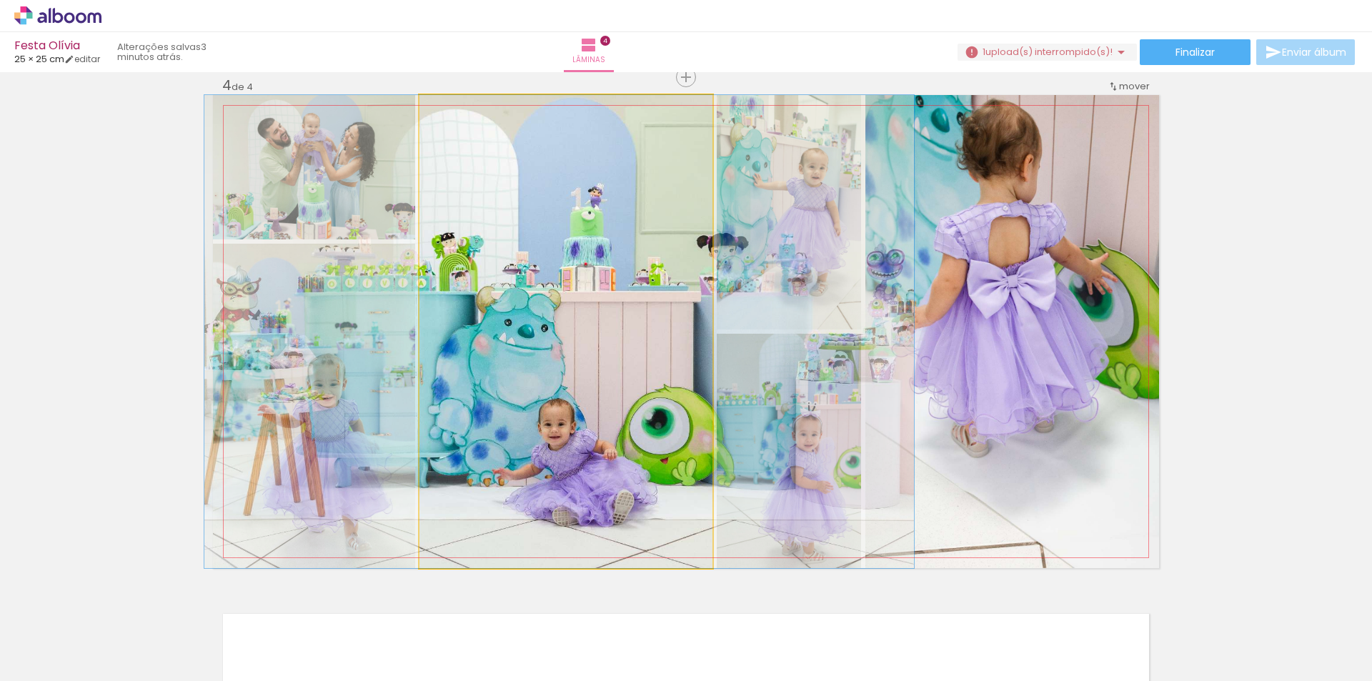
drag, startPoint x: 613, startPoint y: 441, endPoint x: 606, endPoint y: 418, distance: 23.8
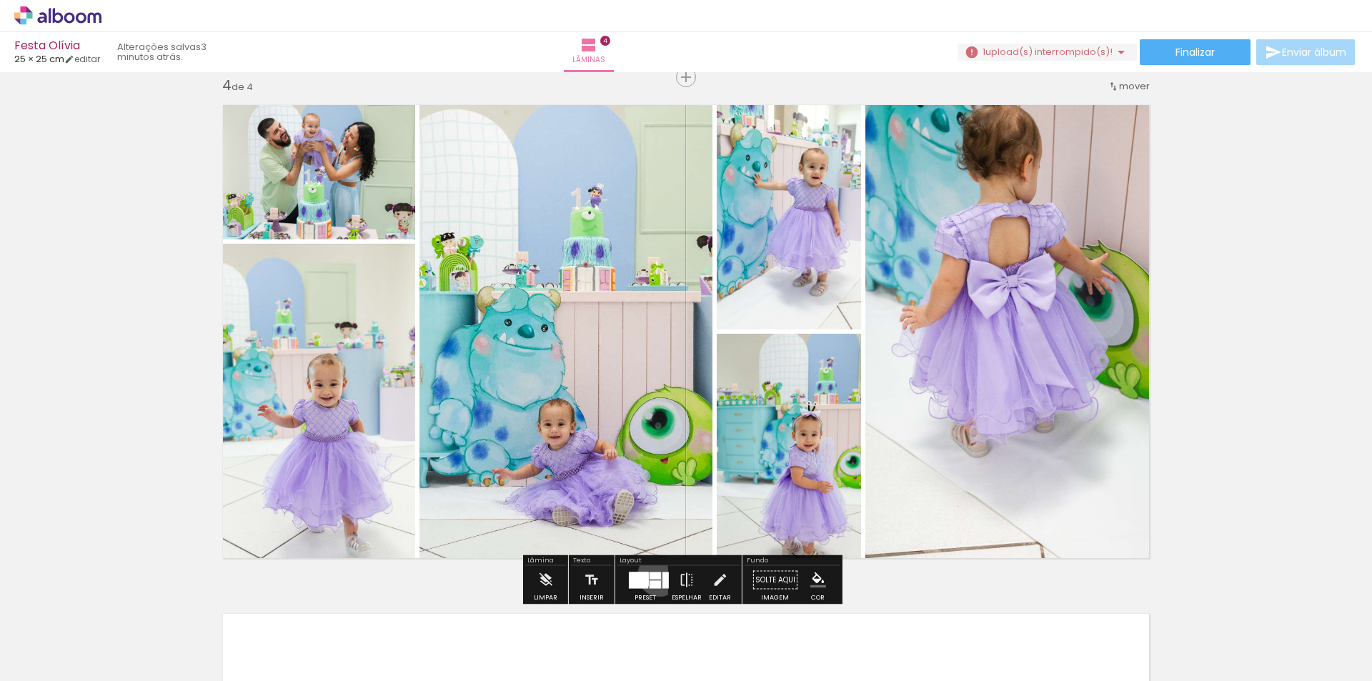
drag, startPoint x: 656, startPoint y: 575, endPoint x: 1372, endPoint y: 403, distance: 735.7
click at [656, 575] on div at bounding box center [655, 575] width 11 height 7
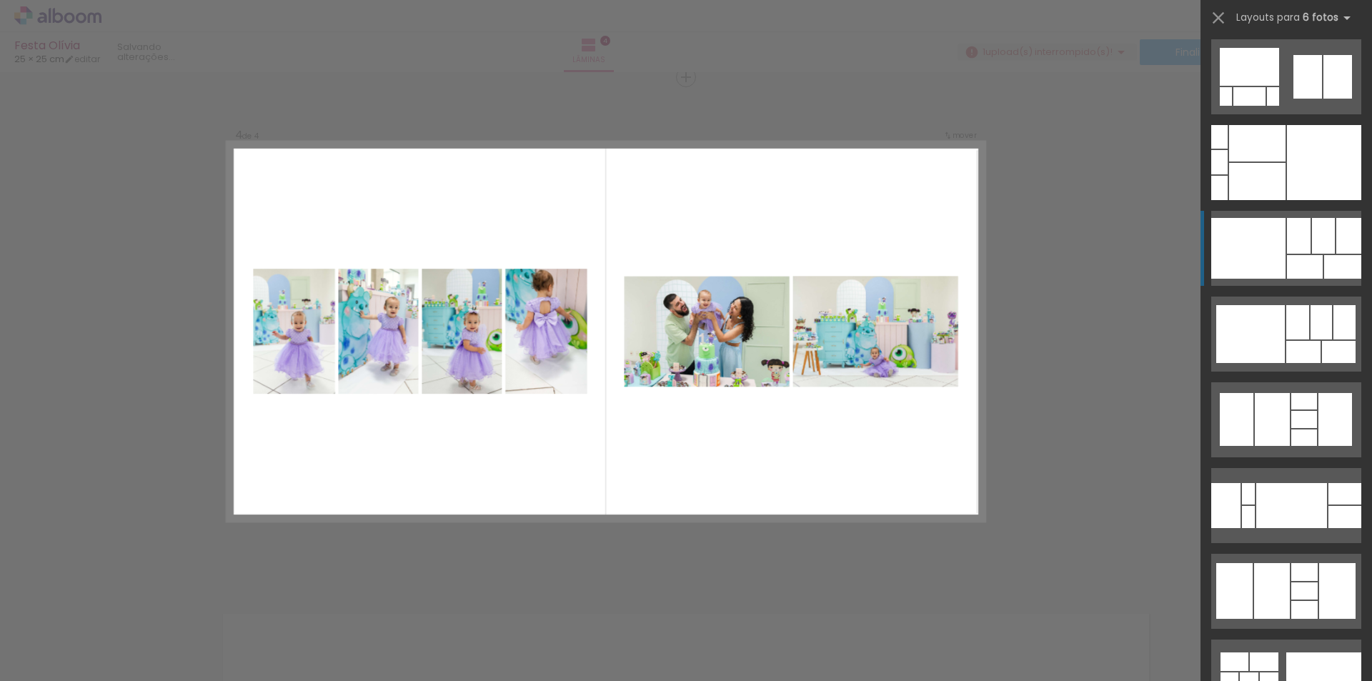
scroll to position [4364, 0]
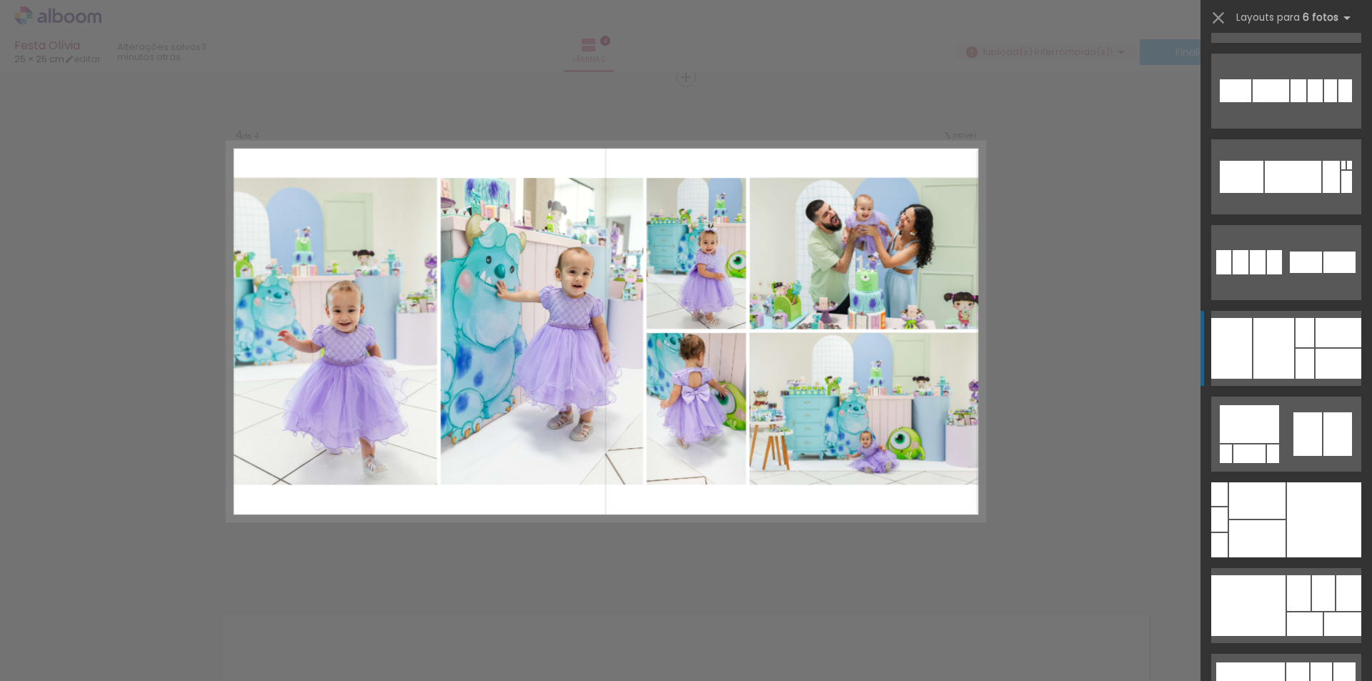
click at [1266, 445] on div at bounding box center [1250, 454] width 32 height 19
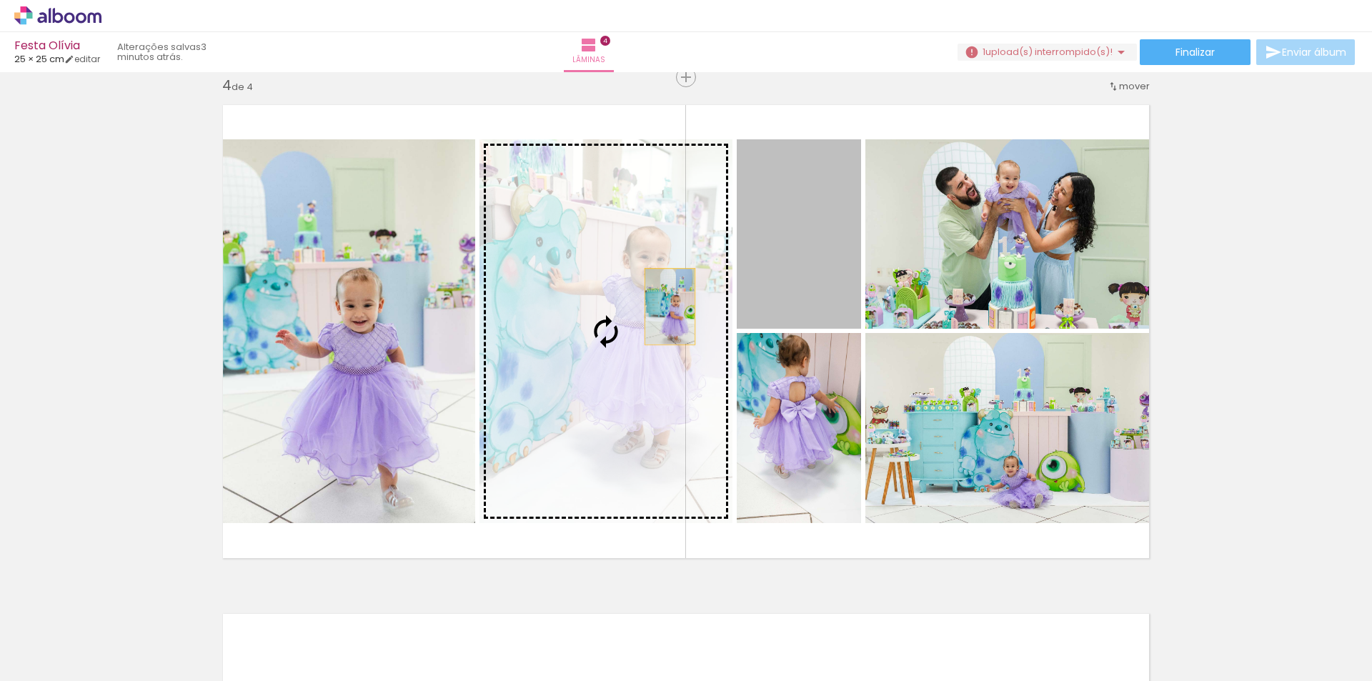
drag, startPoint x: 834, startPoint y: 267, endPoint x: 665, endPoint y: 307, distance: 173.9
click at [0, 0] on slot at bounding box center [0, 0] width 0 height 0
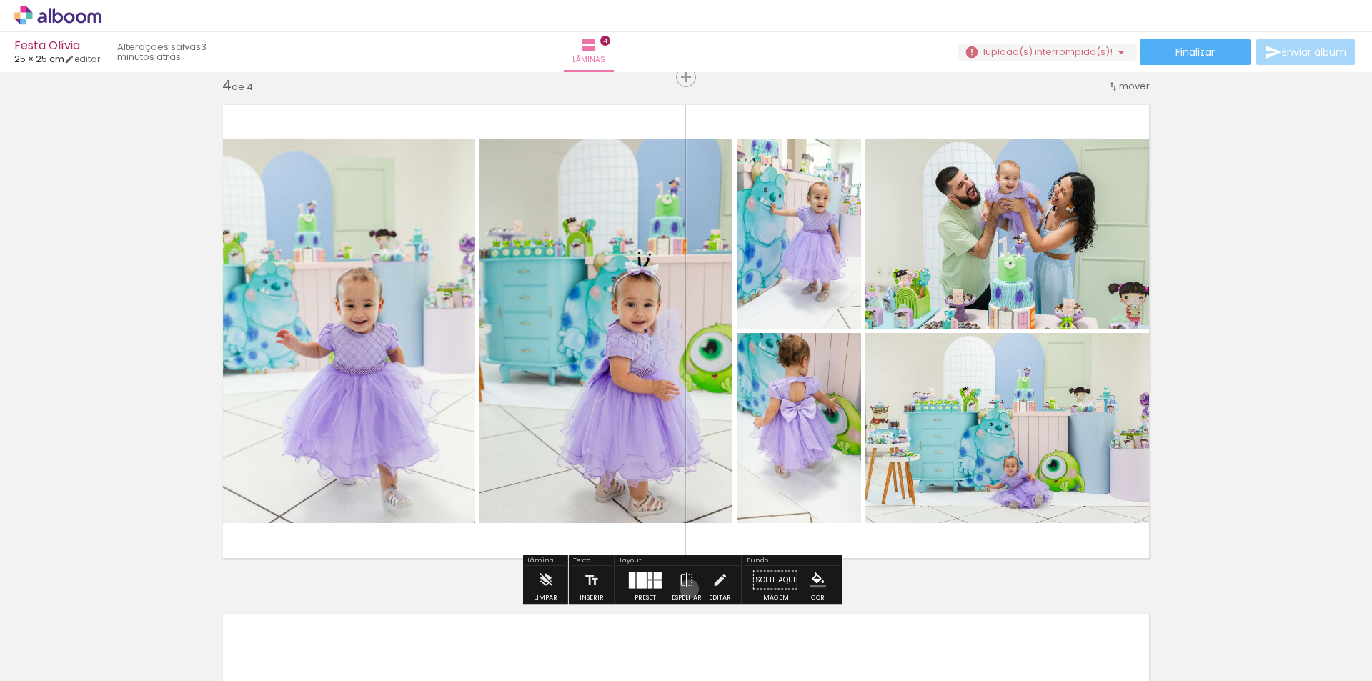
click at [686, 589] on iron-icon at bounding box center [687, 580] width 16 height 29
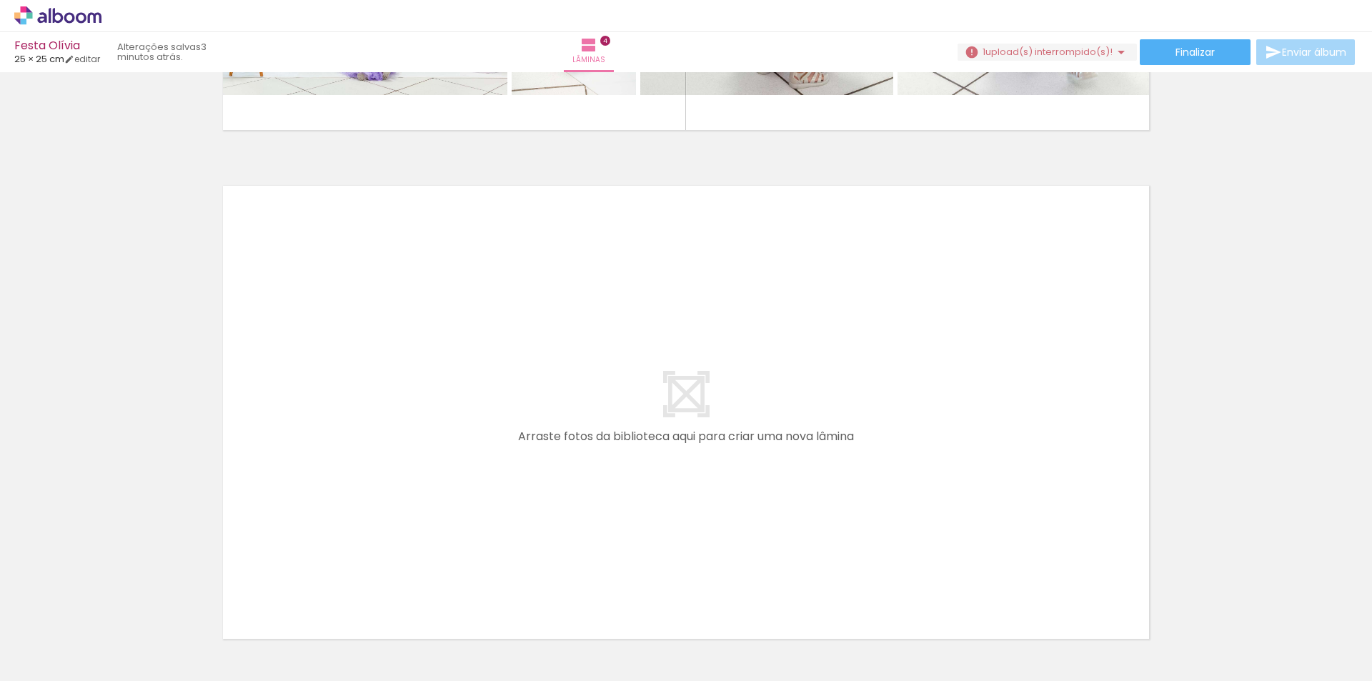
scroll to position [1974, 0]
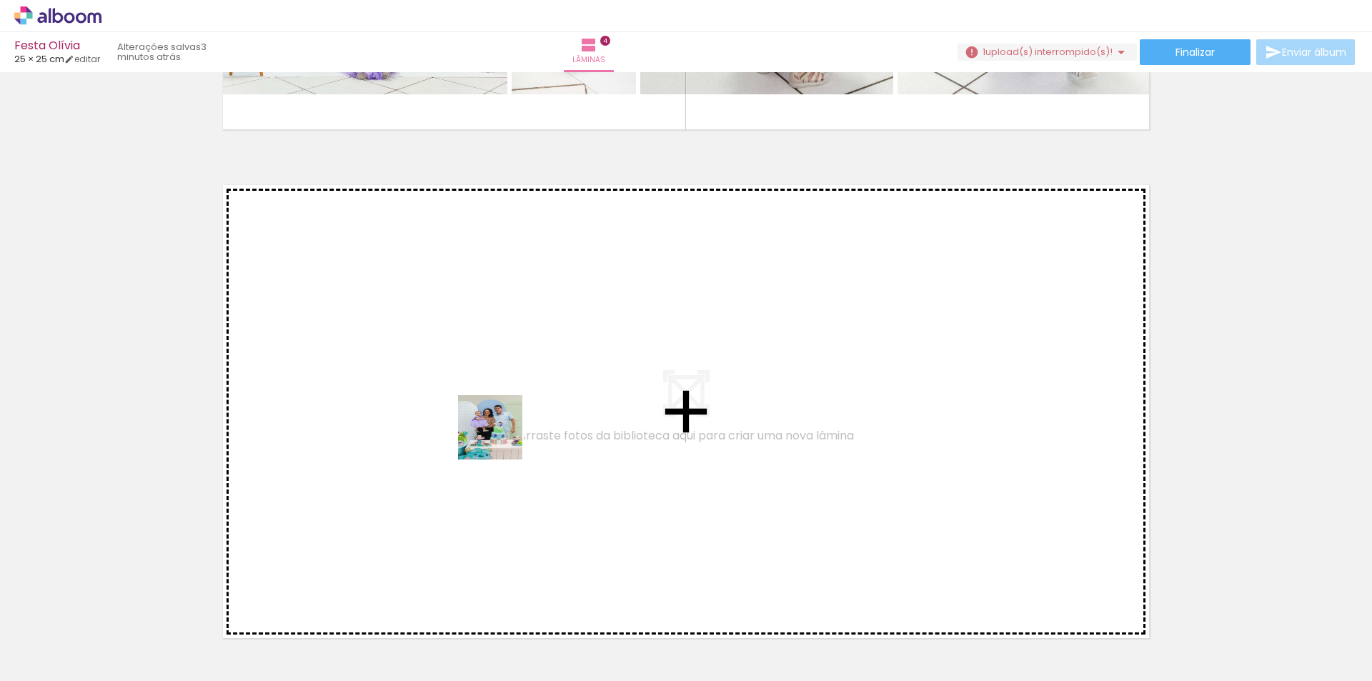
drag, startPoint x: 501, startPoint y: 648, endPoint x: 618, endPoint y: 680, distance: 120.7
click at [502, 437] on quentale-workspace at bounding box center [686, 340] width 1372 height 681
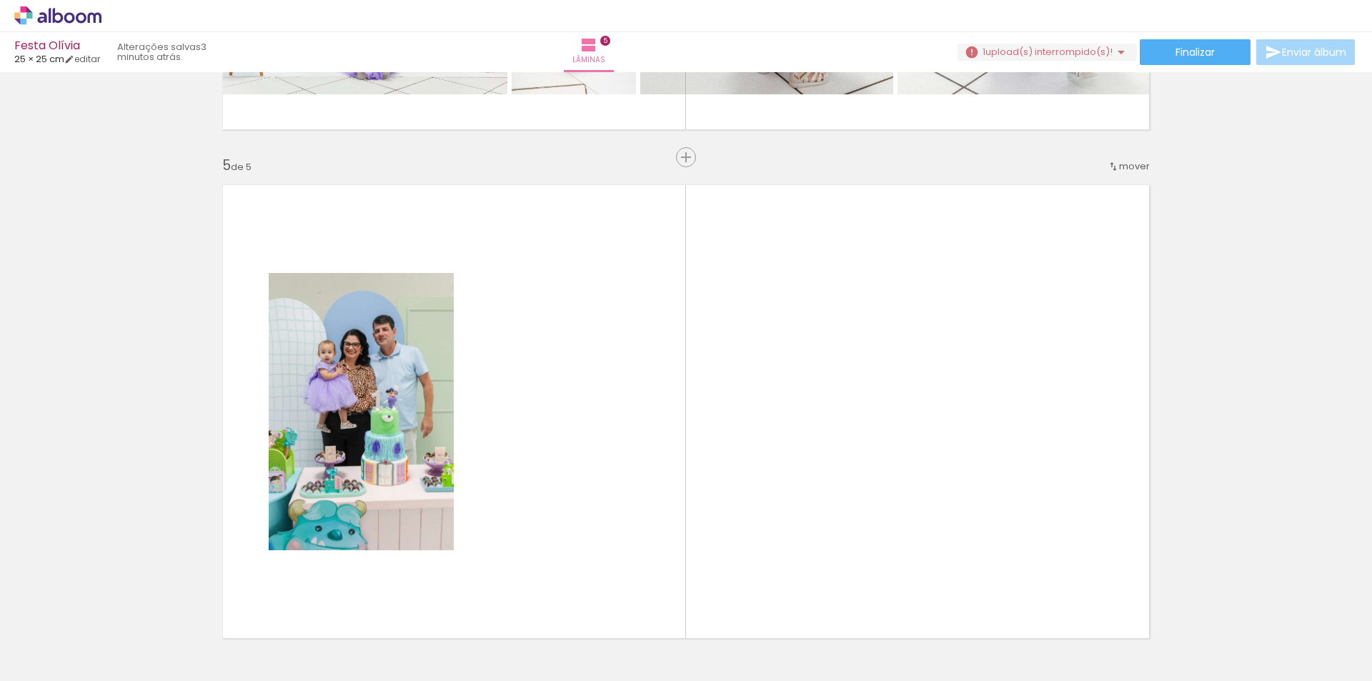
scroll to position [2054, 0]
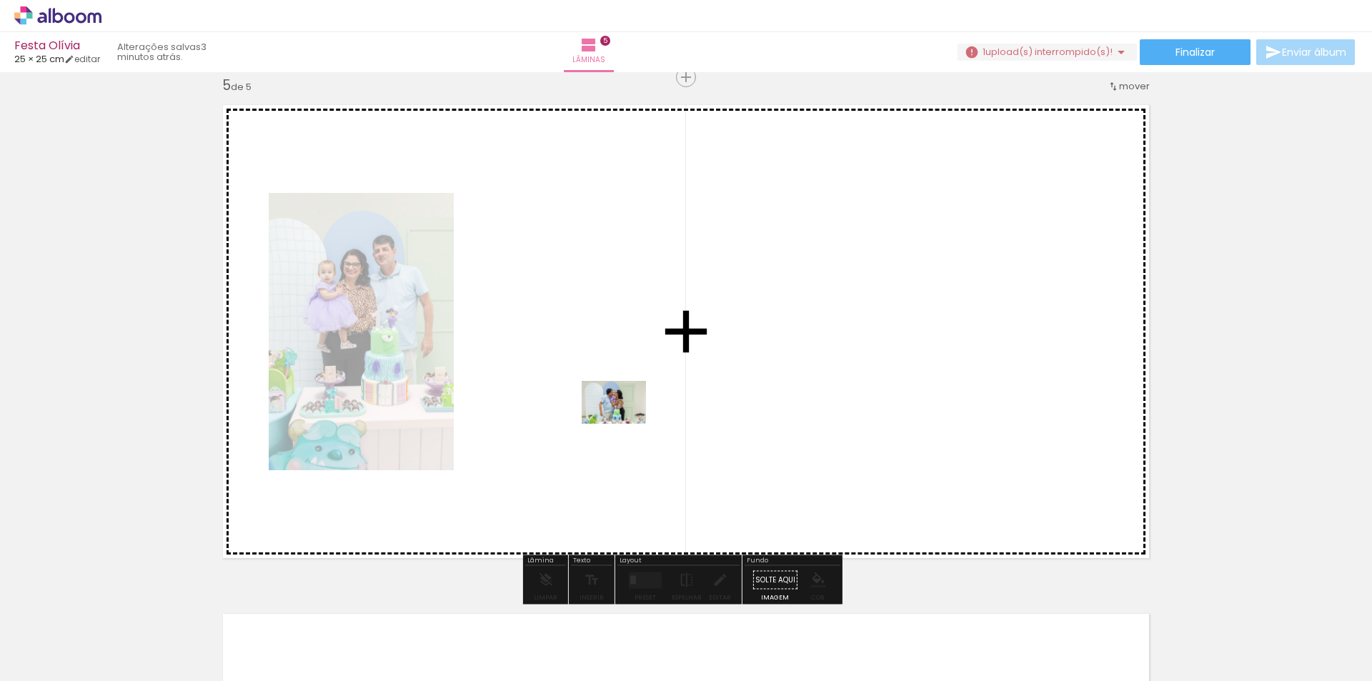
drag, startPoint x: 579, startPoint y: 638, endPoint x: 673, endPoint y: 643, distance: 94.4
click at [625, 424] on quentale-workspace at bounding box center [686, 340] width 1372 height 681
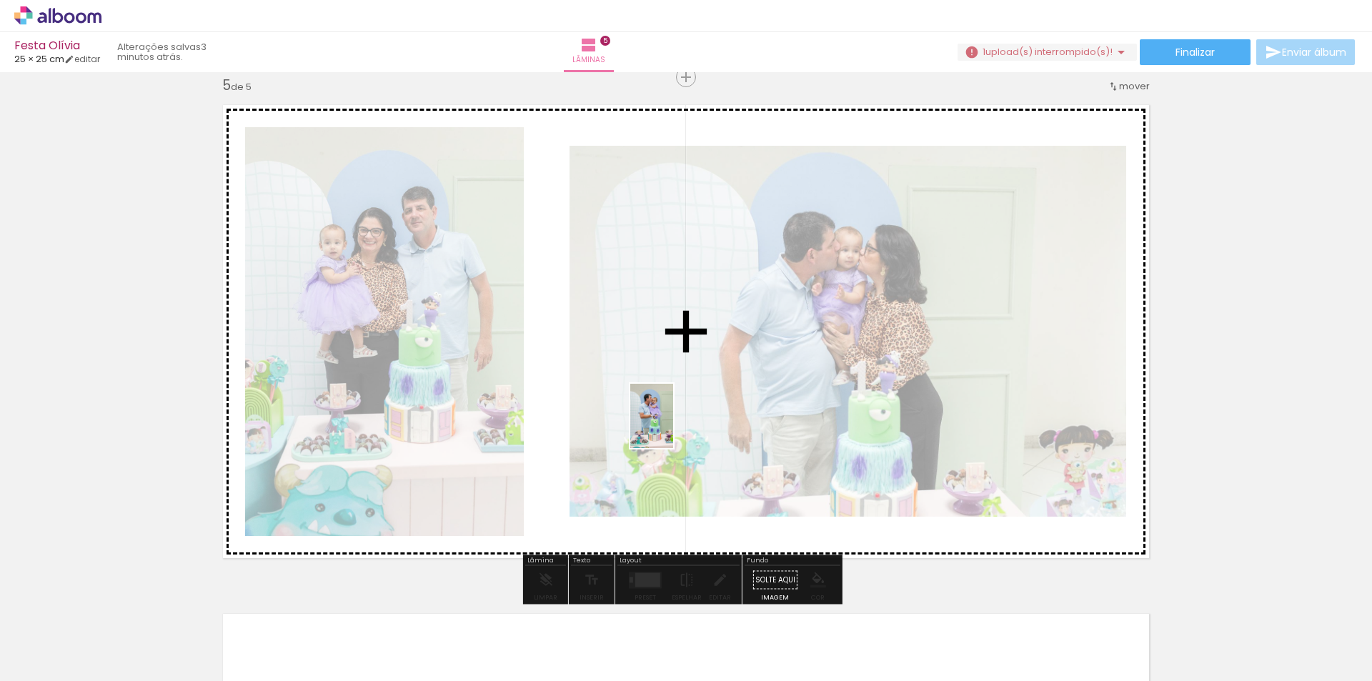
drag, startPoint x: 666, startPoint y: 647, endPoint x: 786, endPoint y: 615, distance: 124.1
click at [673, 427] on quentale-workspace at bounding box center [686, 340] width 1372 height 681
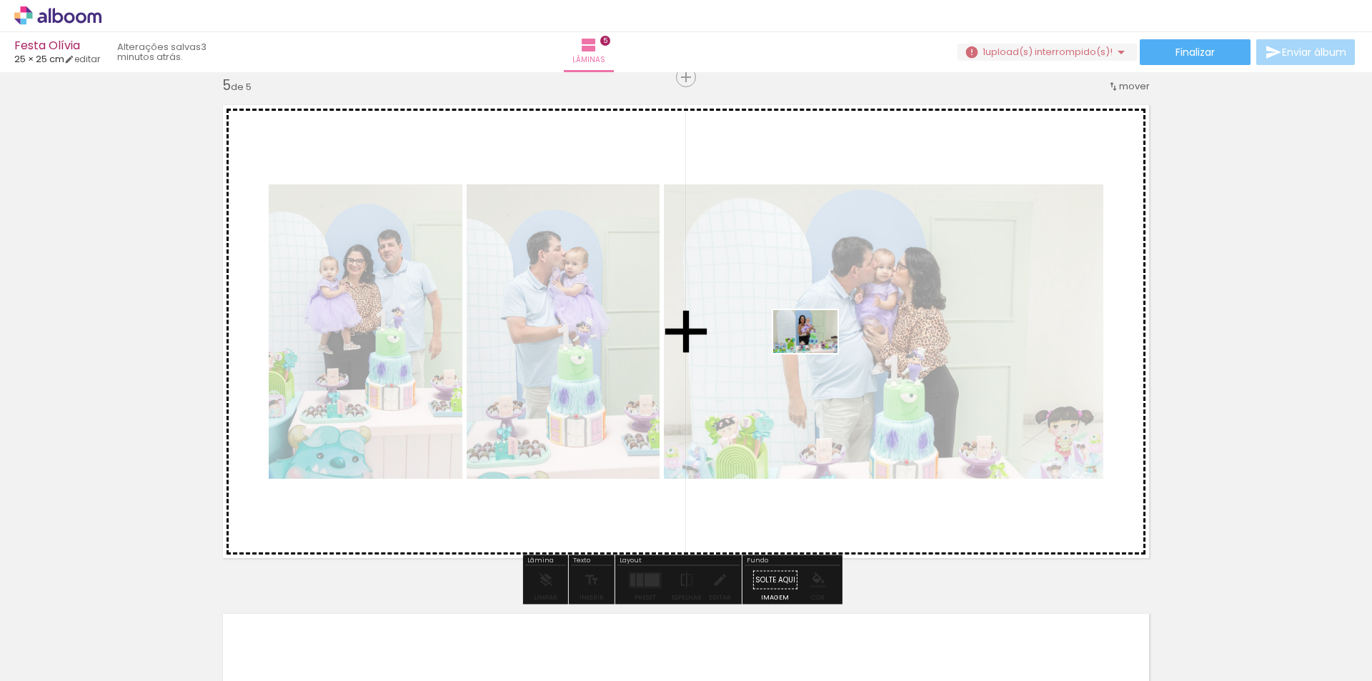
drag, startPoint x: 743, startPoint y: 646, endPoint x: 965, endPoint y: 658, distance: 222.6
click at [816, 353] on quentale-workspace at bounding box center [686, 340] width 1372 height 681
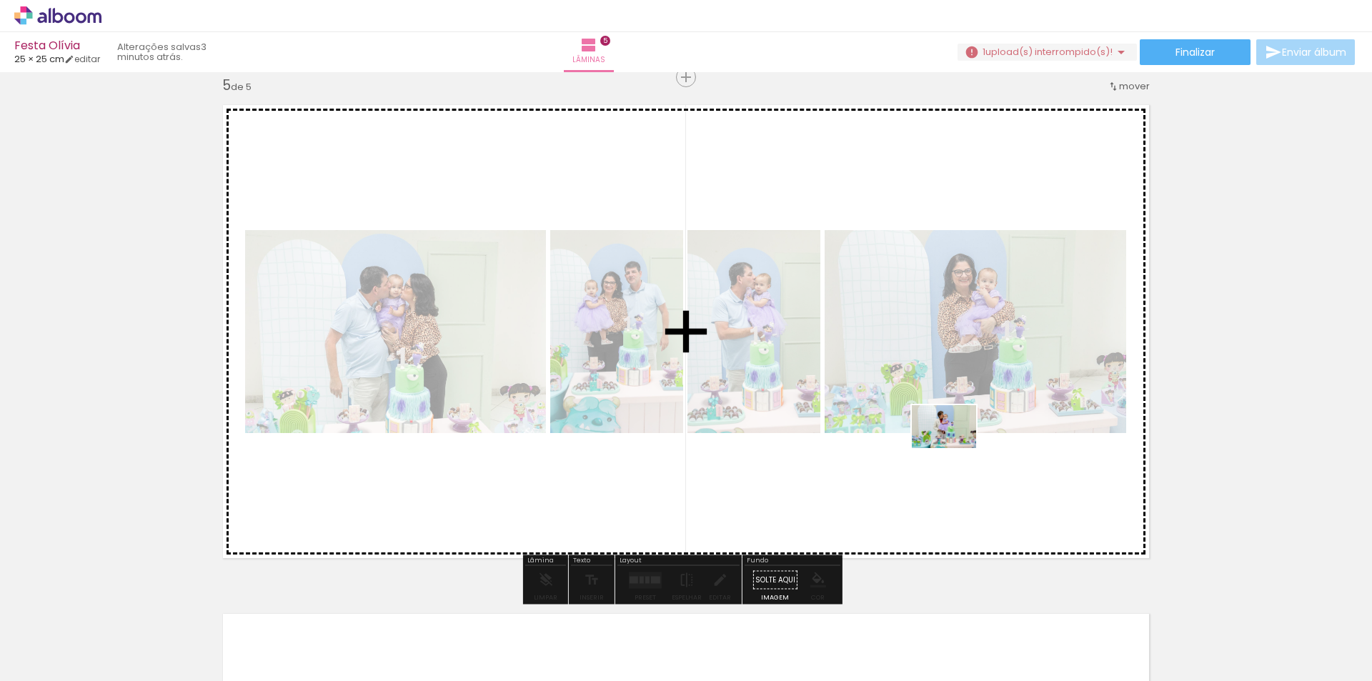
drag, startPoint x: 904, startPoint y: 645, endPoint x: 976, endPoint y: 601, distance: 84.7
click at [955, 448] on quentale-workspace at bounding box center [686, 340] width 1372 height 681
